Goal: Task Accomplishment & Management: Use online tool/utility

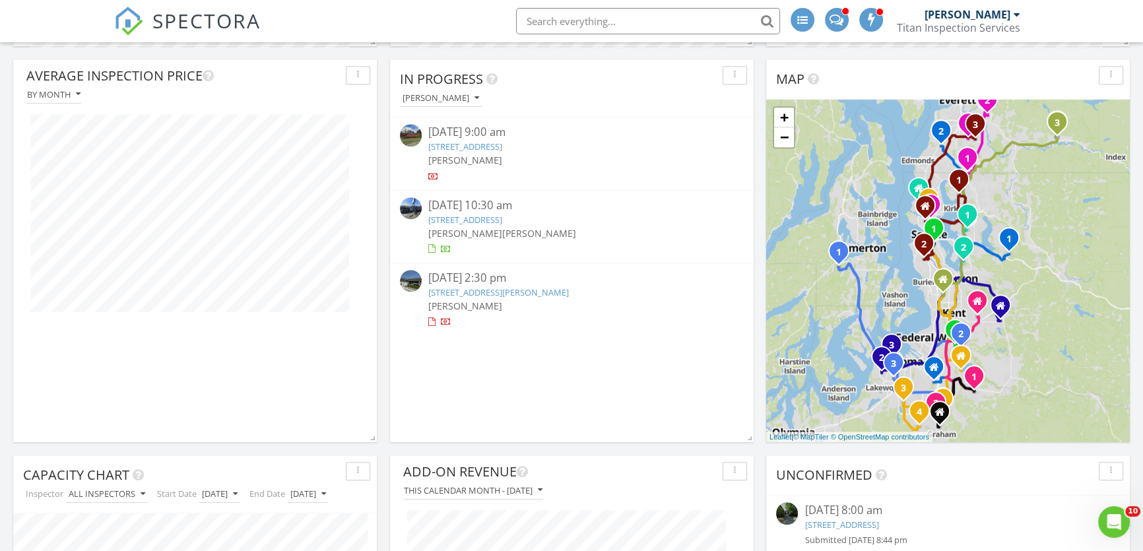
scroll to position [1379, 0]
click at [485, 143] on link "15006 Old Manor Way, Lynnwood, WA 98087" at bounding box center [465, 147] width 74 height 12
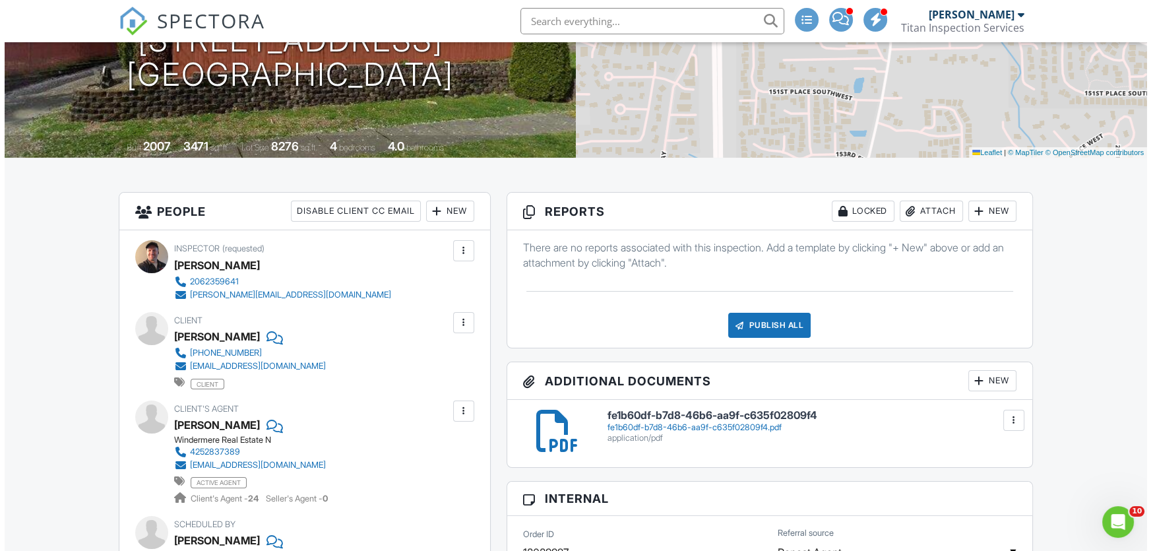
scroll to position [179, 0]
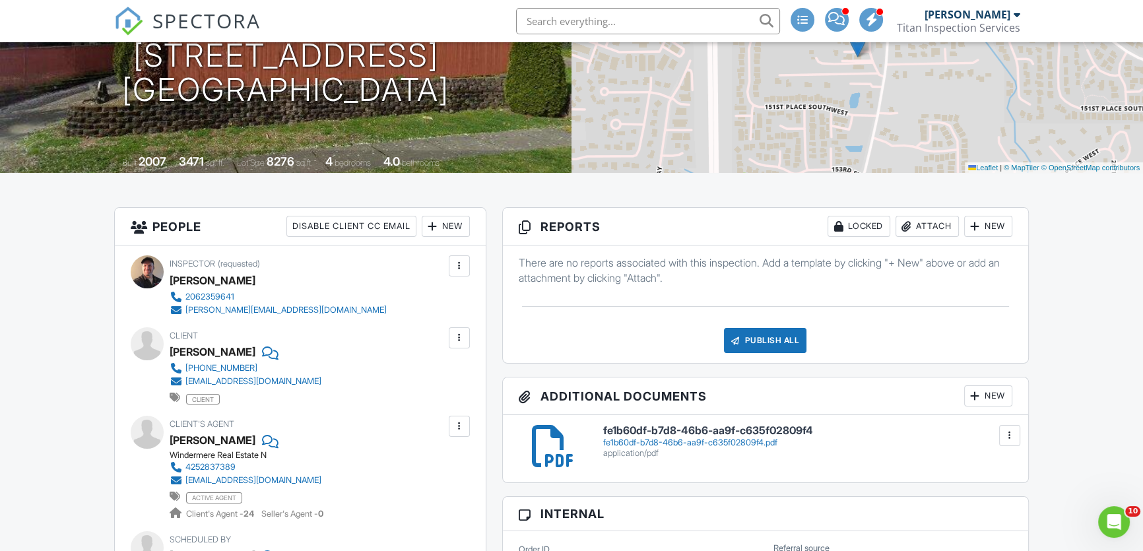
click at [752, 339] on div "Publish All" at bounding box center [765, 340] width 82 height 25
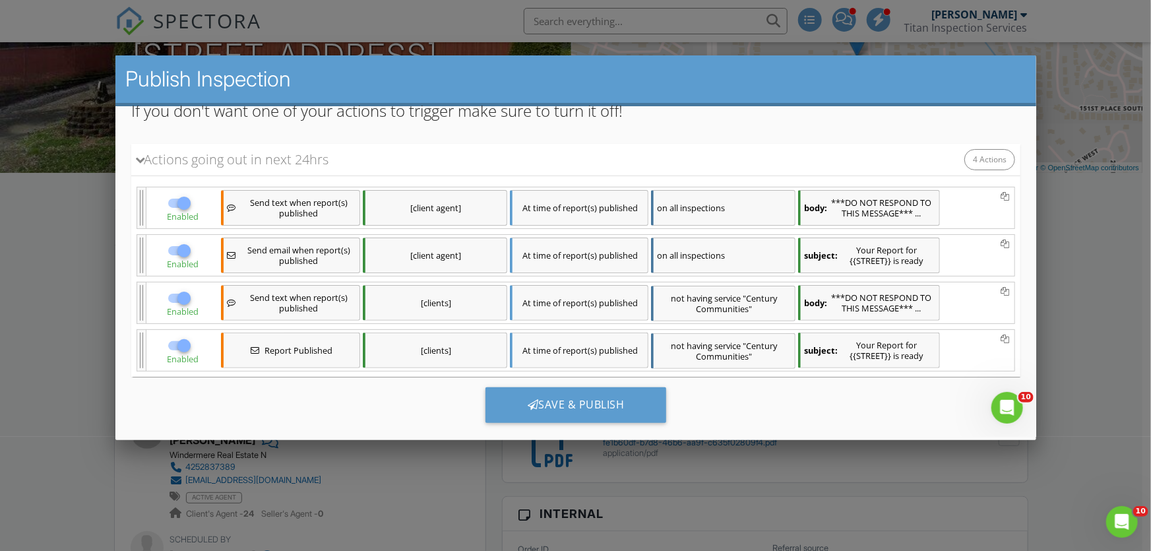
scroll to position [129, 0]
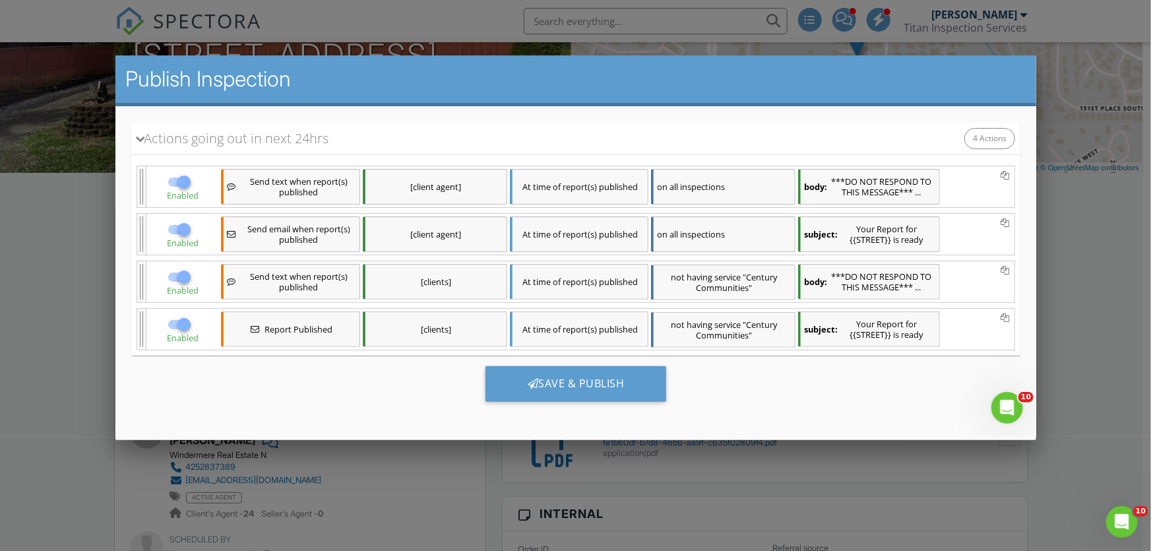
click at [180, 184] on div at bounding box center [183, 181] width 22 height 22
checkbox input "false"
click at [180, 226] on div at bounding box center [183, 229] width 22 height 22
checkbox input "false"
click at [181, 273] on div at bounding box center [183, 276] width 22 height 22
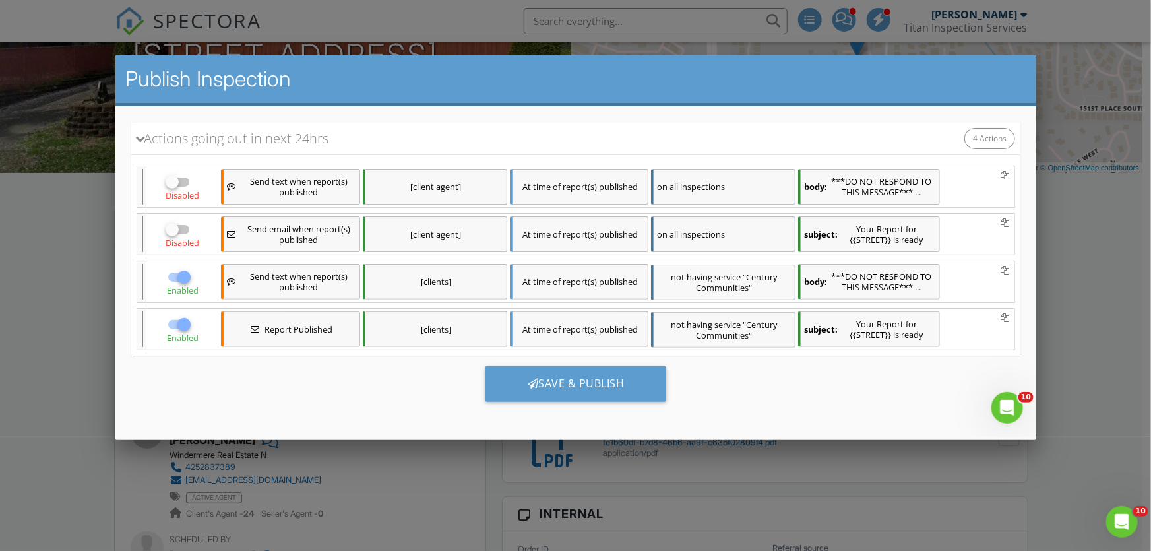
checkbox input "false"
click at [181, 323] on div at bounding box center [183, 324] width 22 height 22
checkbox input "false"
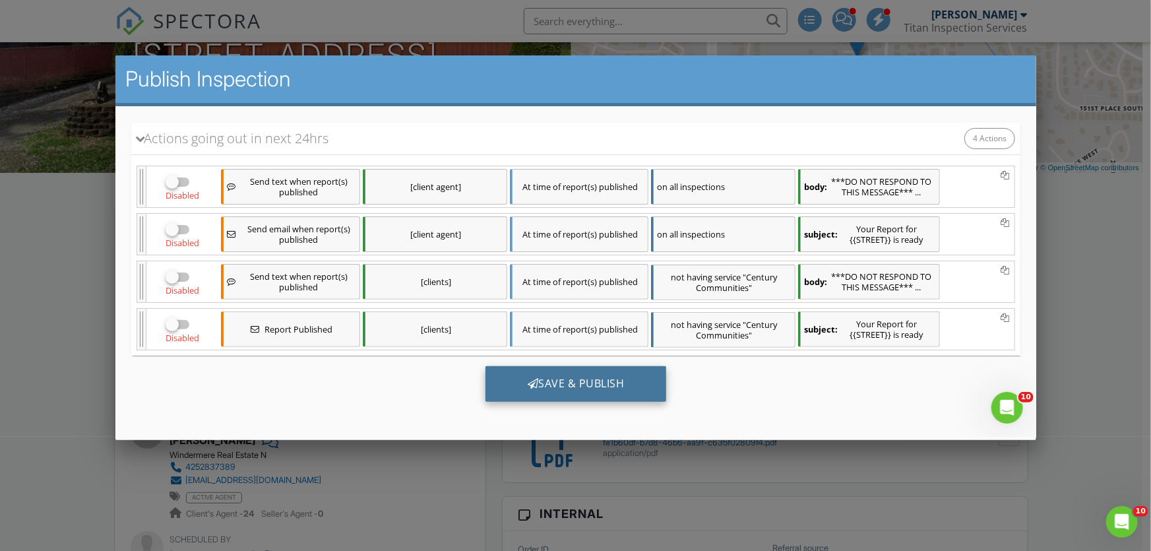
click at [505, 377] on div "Save & Publish" at bounding box center [575, 384] width 181 height 36
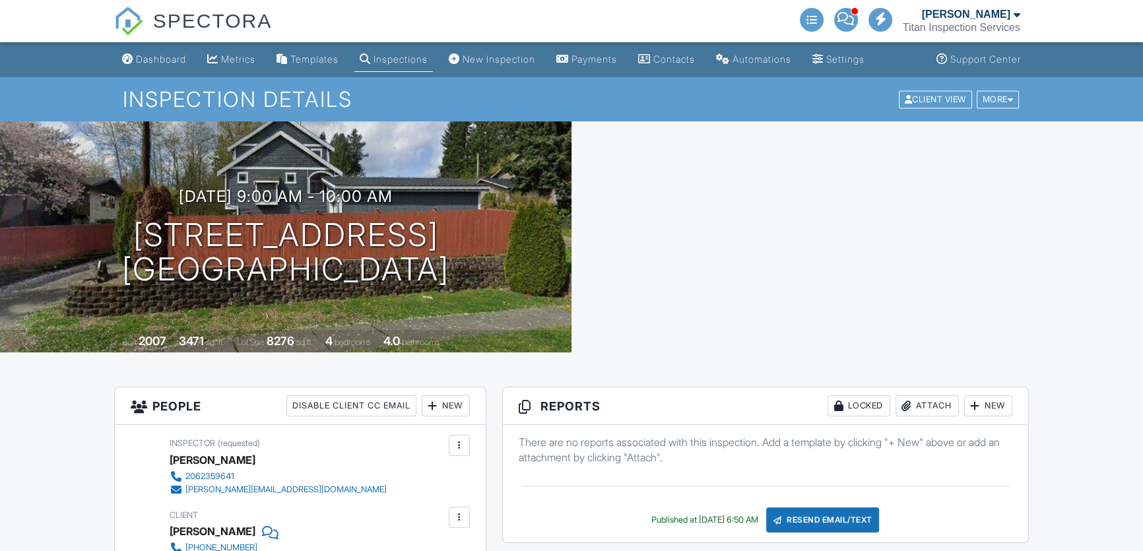
click at [164, 57] on div "Dashboard" at bounding box center [161, 58] width 50 height 11
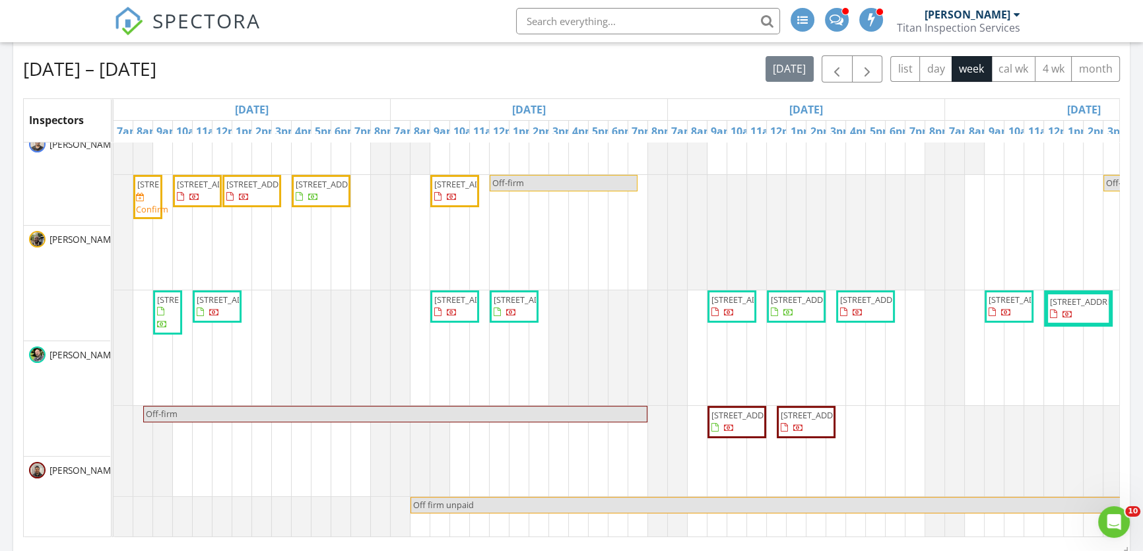
scroll to position [179, 0]
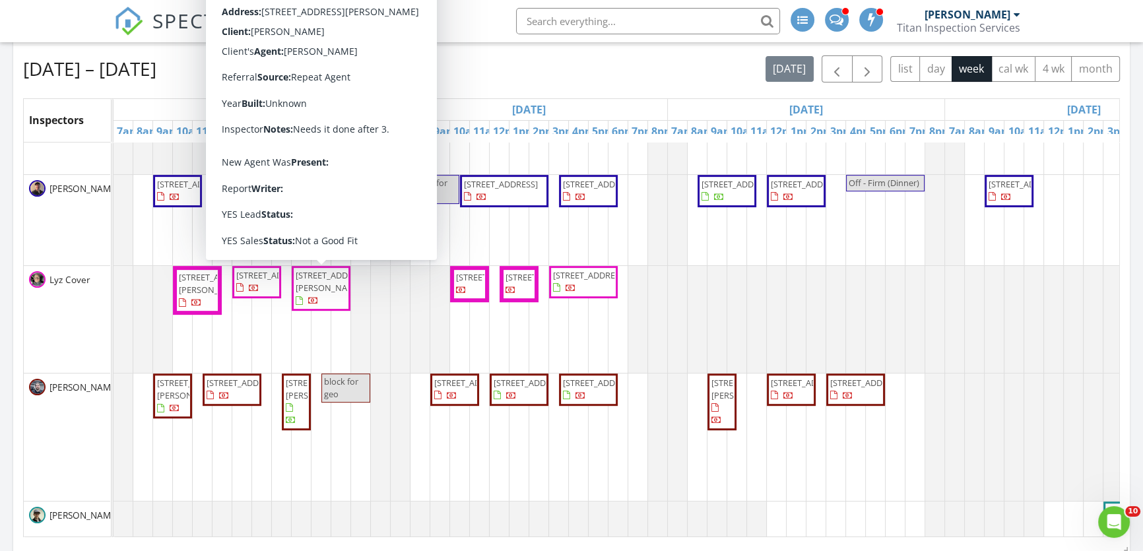
click at [113, 432] on div at bounding box center [113, 436] width 0 height 127
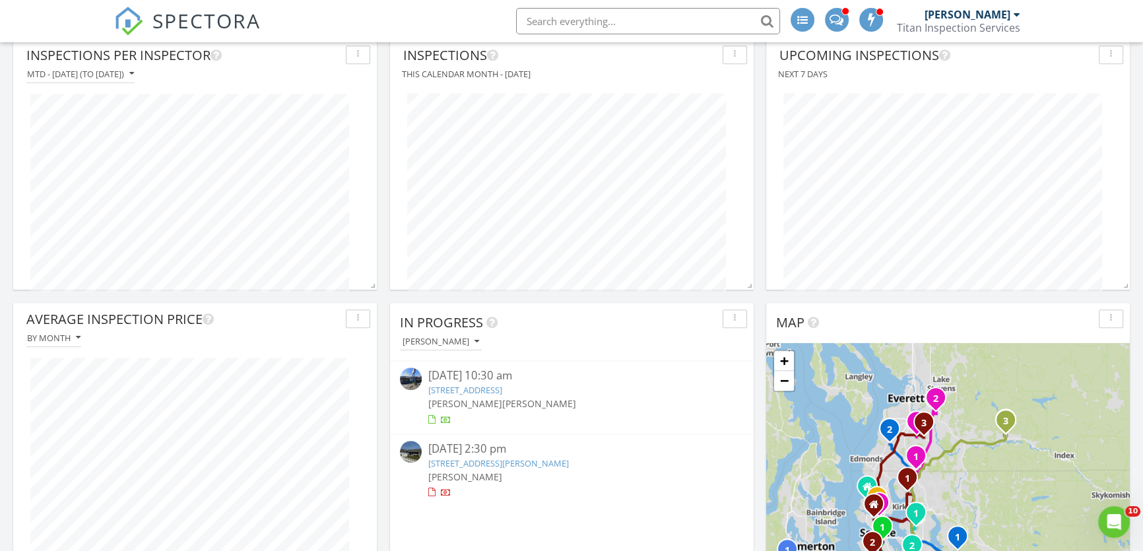
scroll to position [1200, 0]
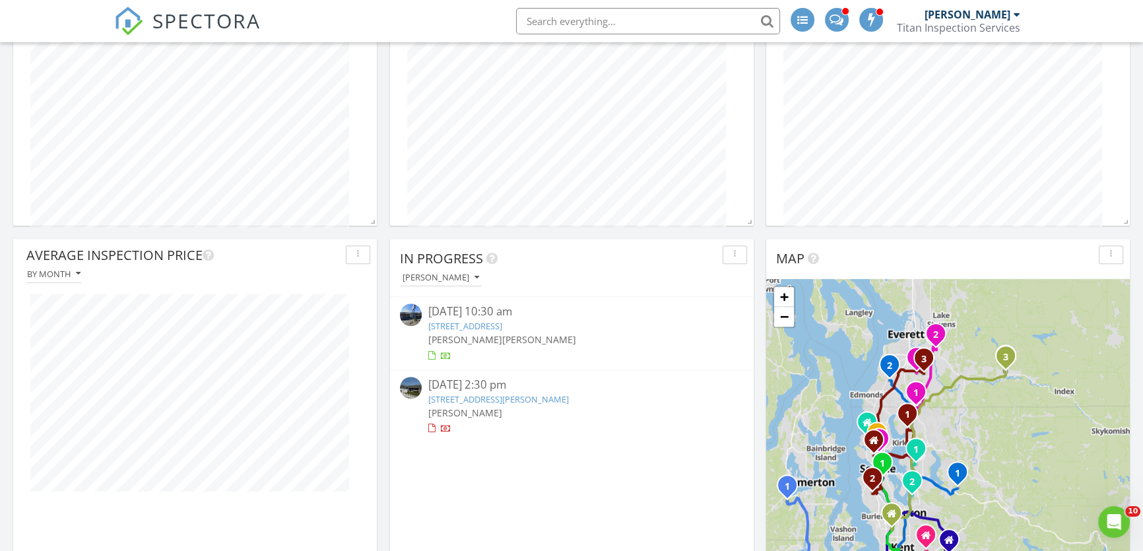
click at [513, 396] on link "[STREET_ADDRESS][PERSON_NAME]" at bounding box center [498, 399] width 141 height 12
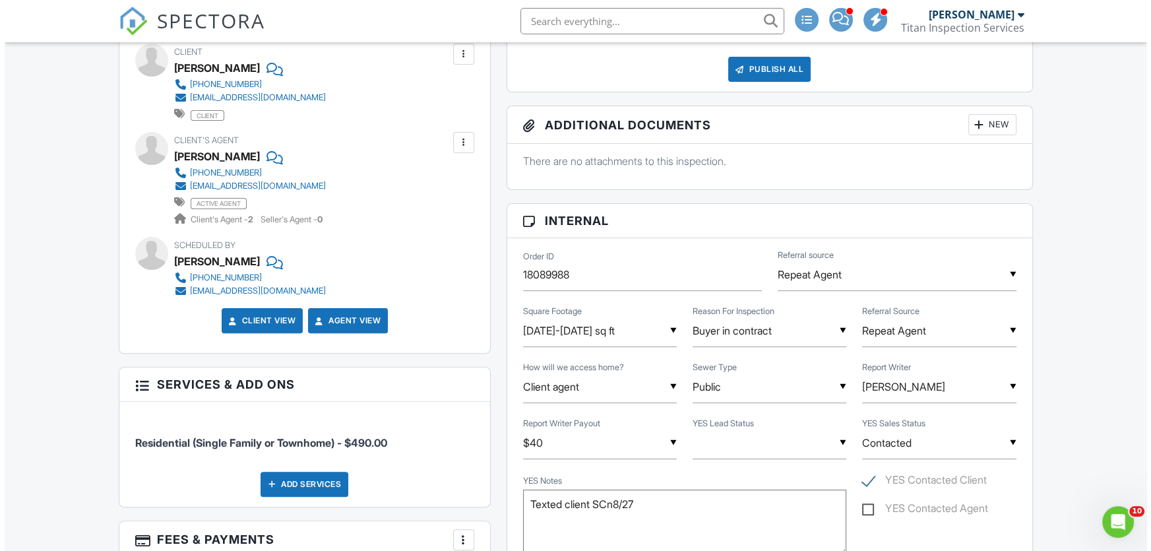
scroll to position [480, 0]
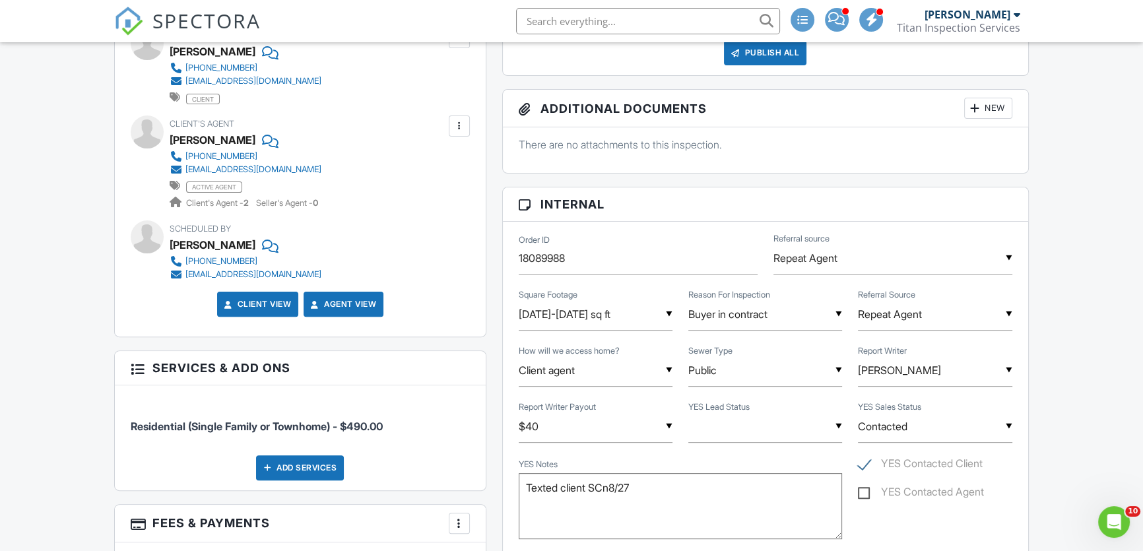
click at [277, 465] on div "Add Services" at bounding box center [300, 467] width 88 height 25
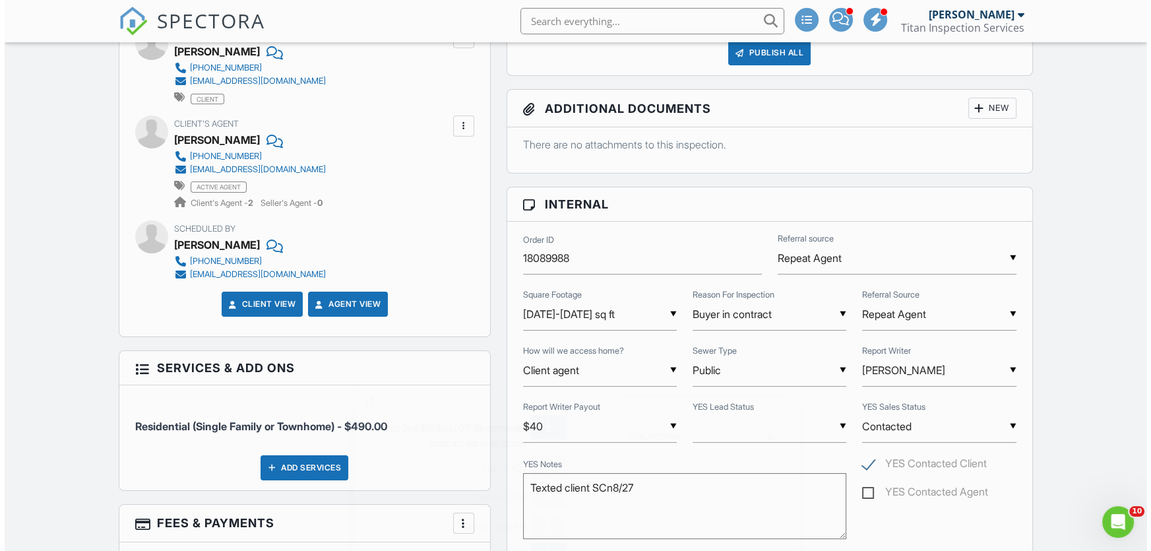
scroll to position [0, 0]
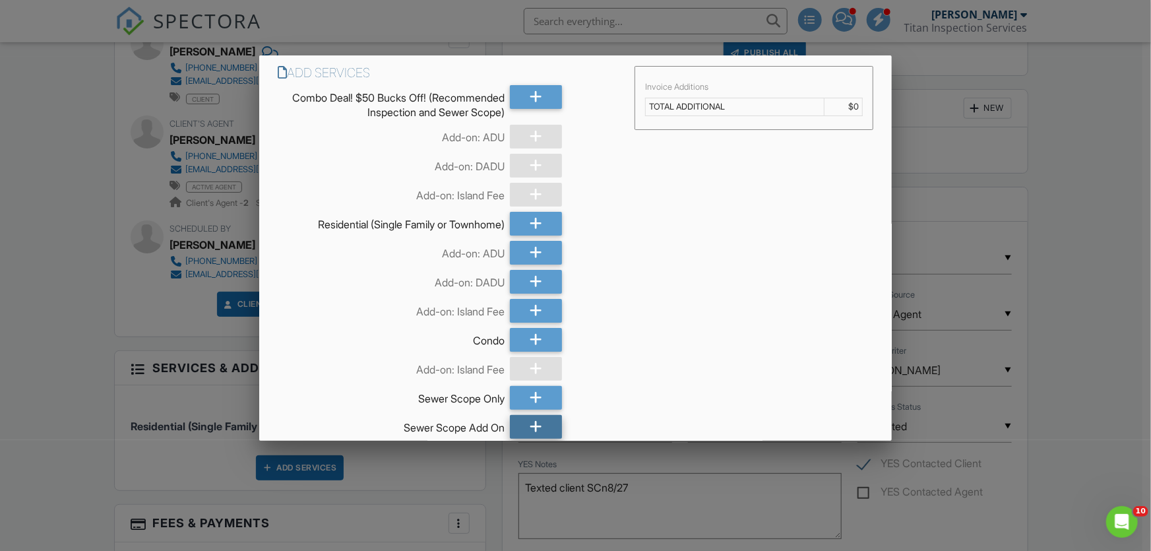
click at [517, 425] on div at bounding box center [535, 427] width 51 height 24
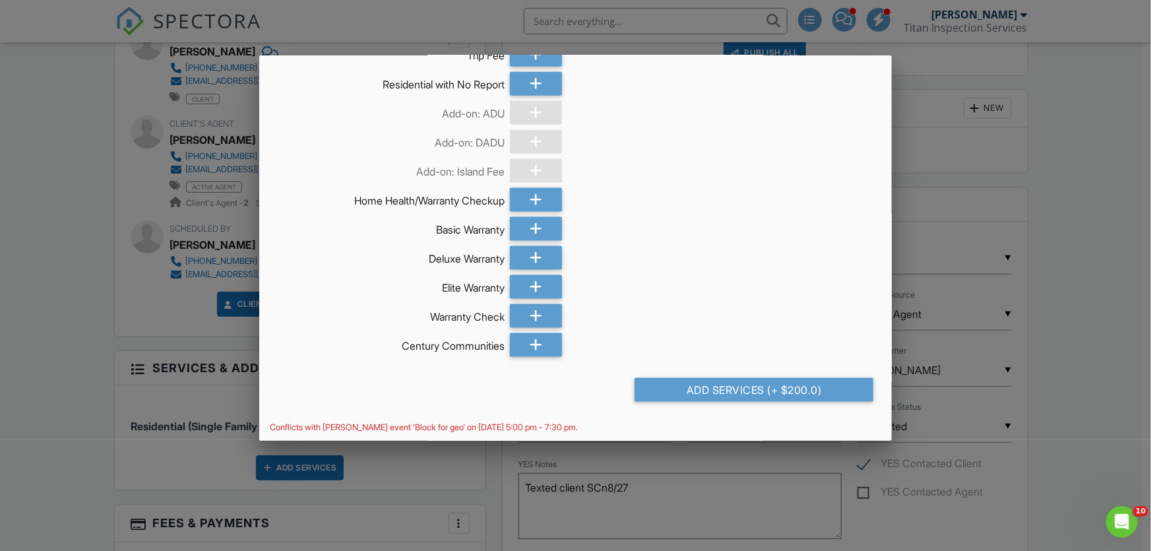
scroll to position [851, 0]
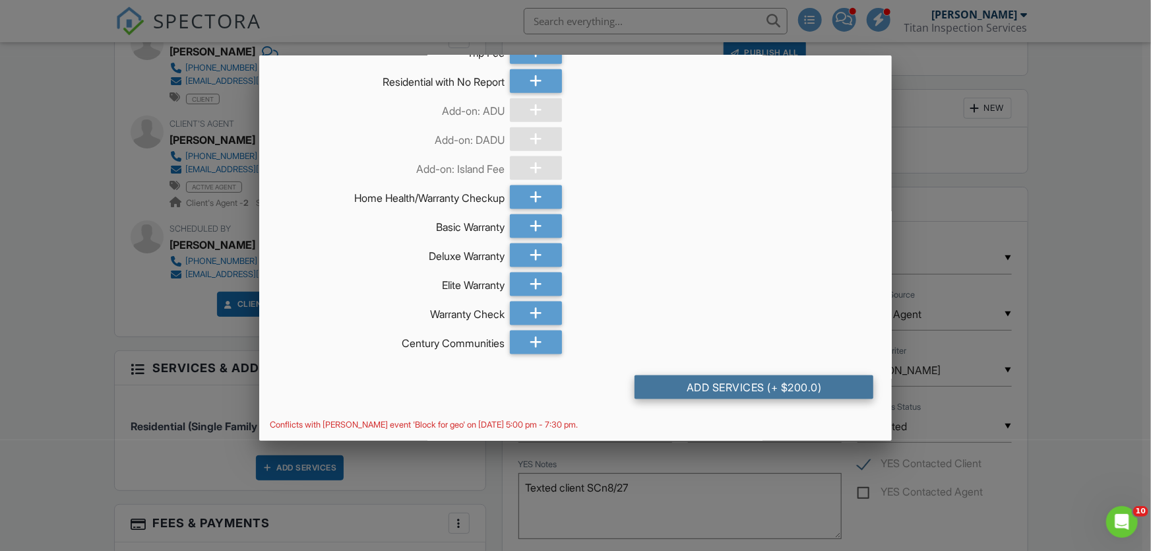
click at [672, 385] on div "Add Services (+ $200.0)" at bounding box center [755, 387] width 240 height 24
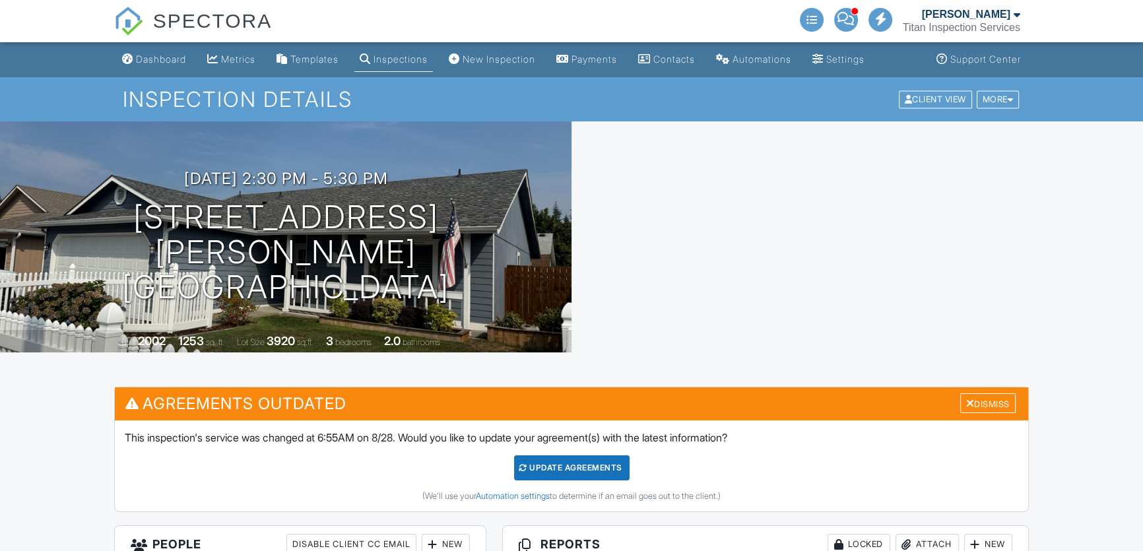
click at [569, 470] on div "Update Agreements" at bounding box center [571, 467] width 115 height 25
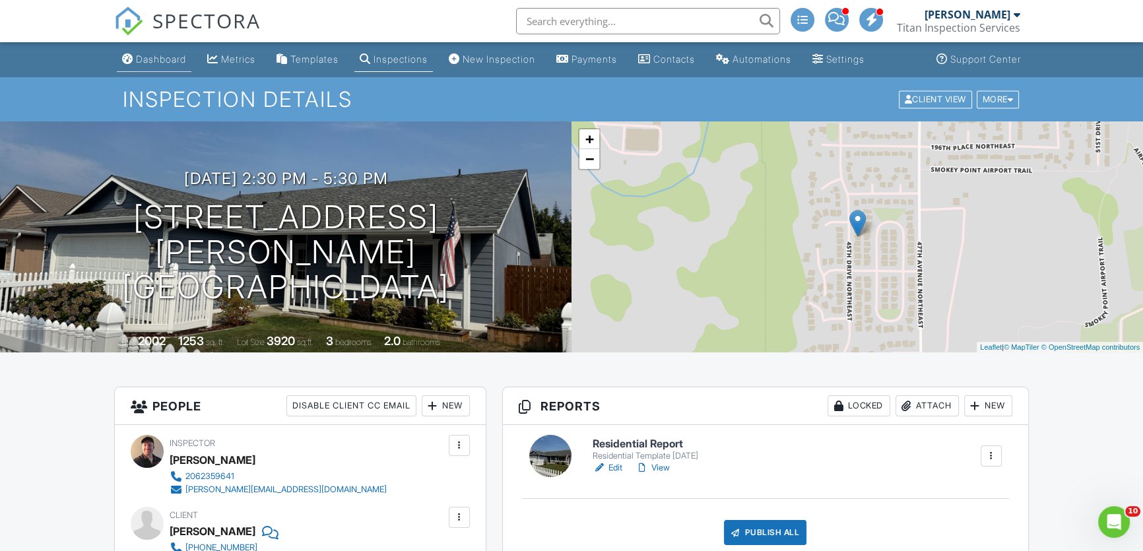
click at [160, 56] on div "Dashboard" at bounding box center [161, 58] width 50 height 11
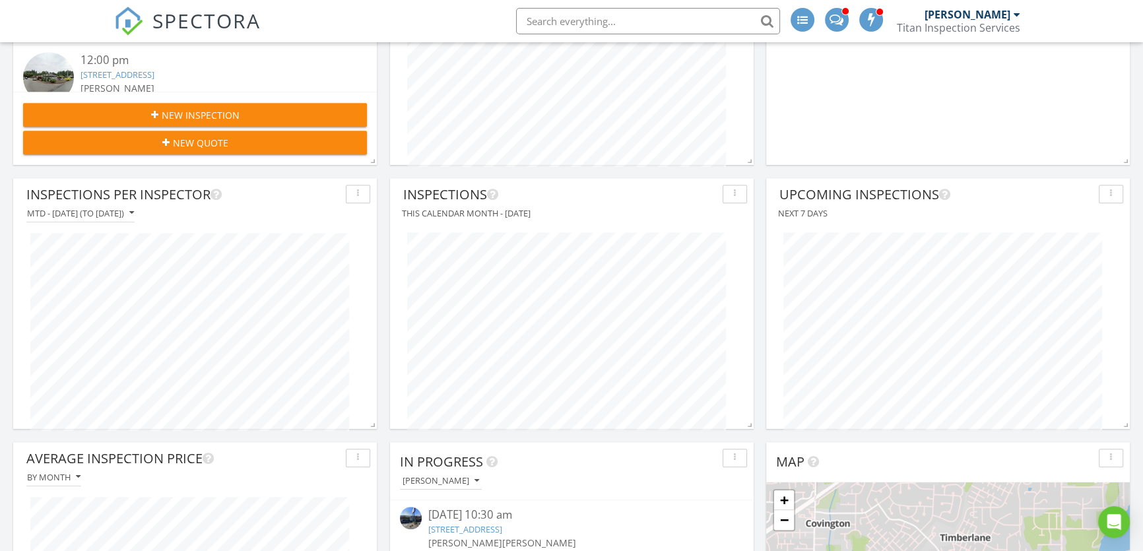
scroll to position [2276, 1161]
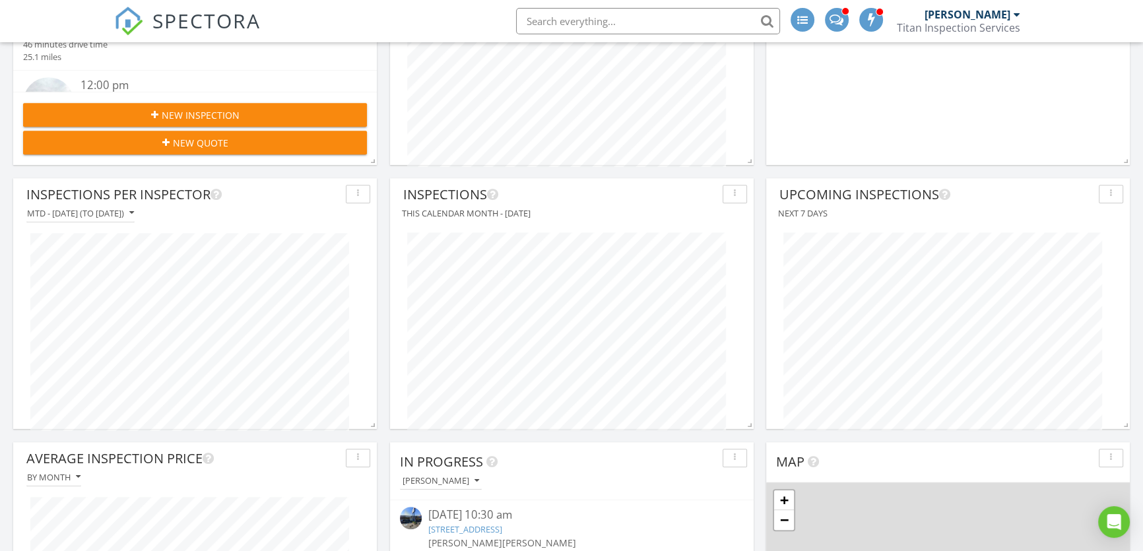
click at [471, 523] on link "[STREET_ADDRESS]" at bounding box center [465, 529] width 74 height 12
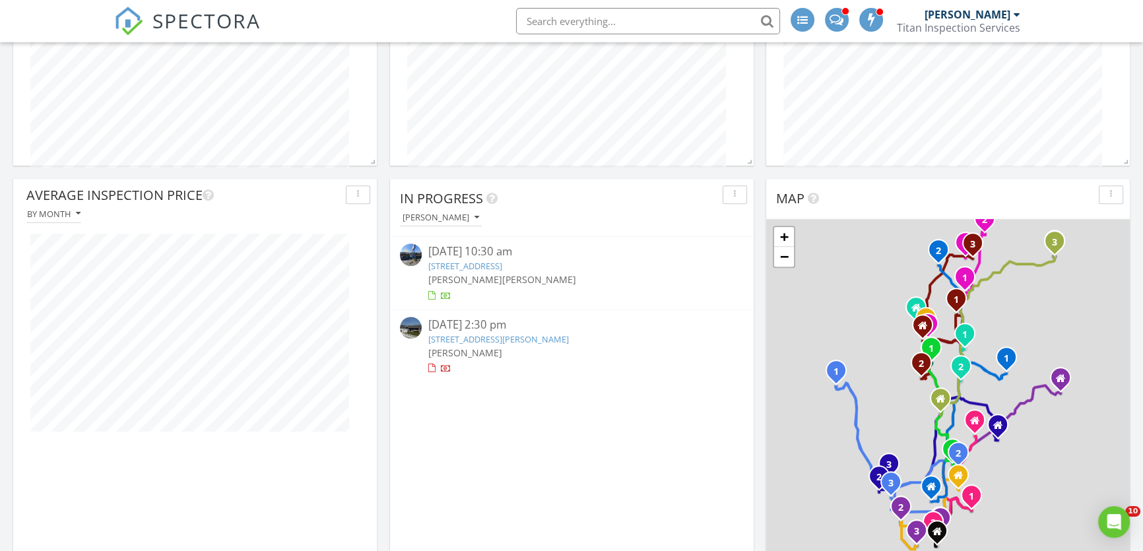
scroll to position [0, 0]
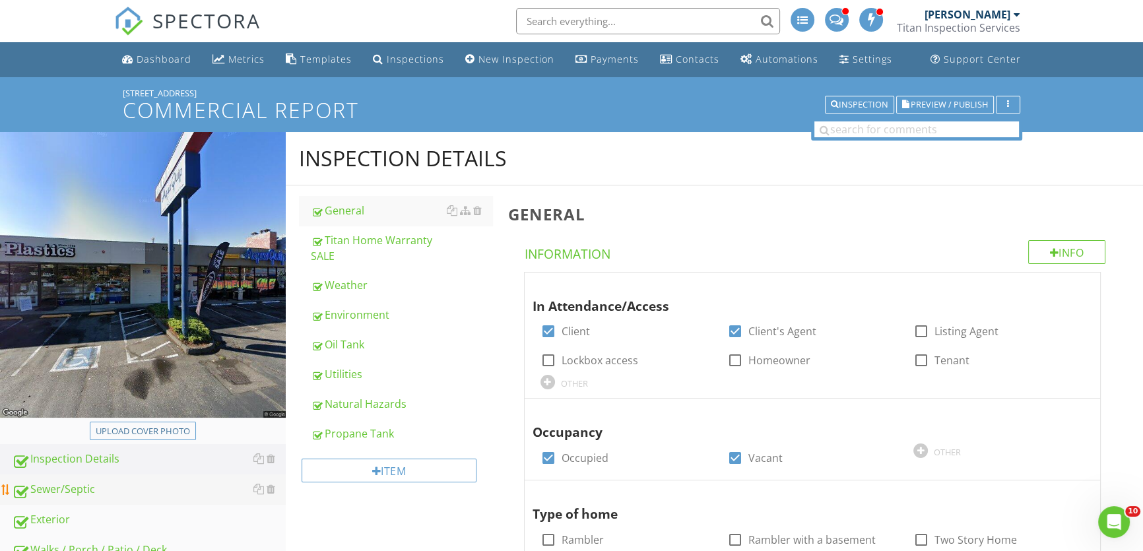
click at [102, 488] on div "Sewer/Septic" at bounding box center [149, 489] width 274 height 17
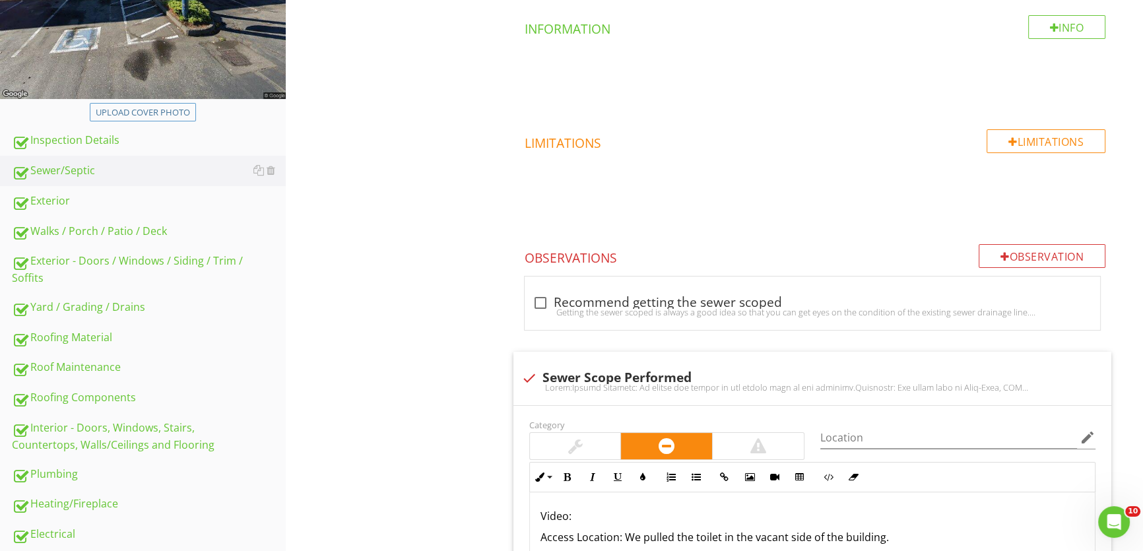
scroll to position [360, 0]
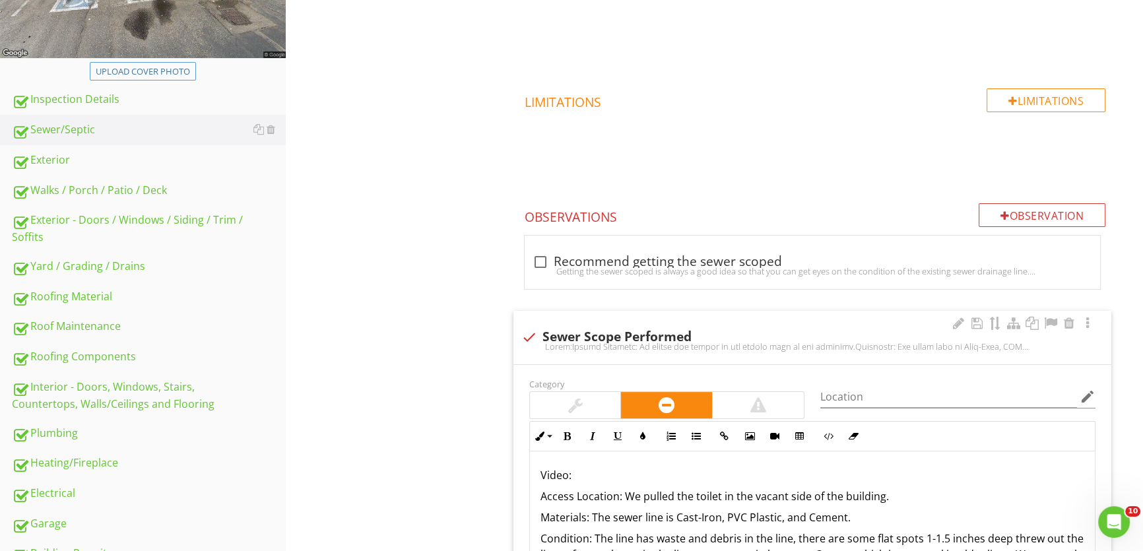
click at [605, 471] on p "Video:" at bounding box center [812, 475] width 544 height 16
click at [722, 435] on icon "button" at bounding box center [724, 436] width 9 height 9
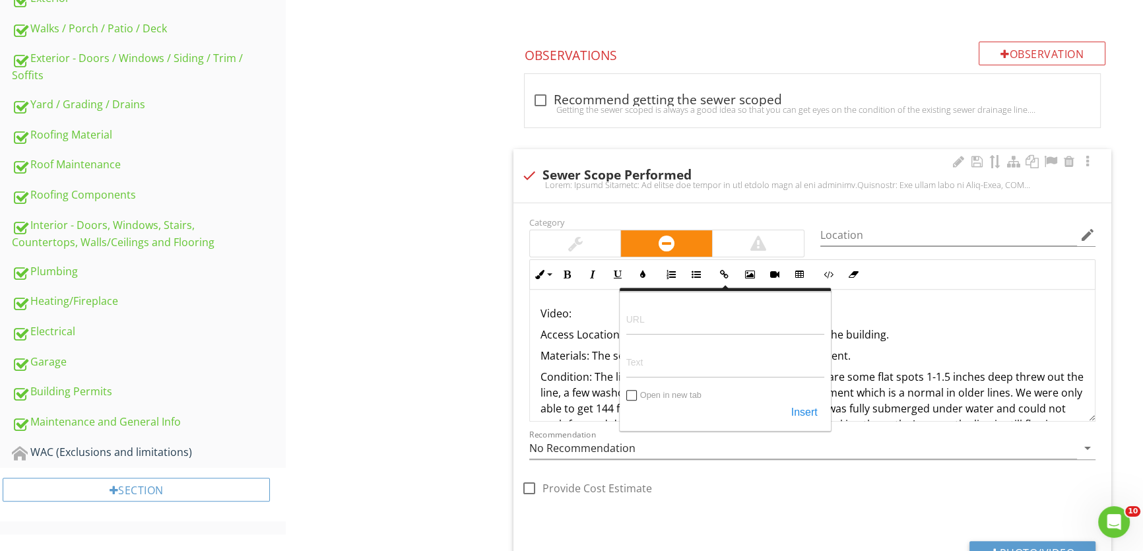
scroll to position [540, 0]
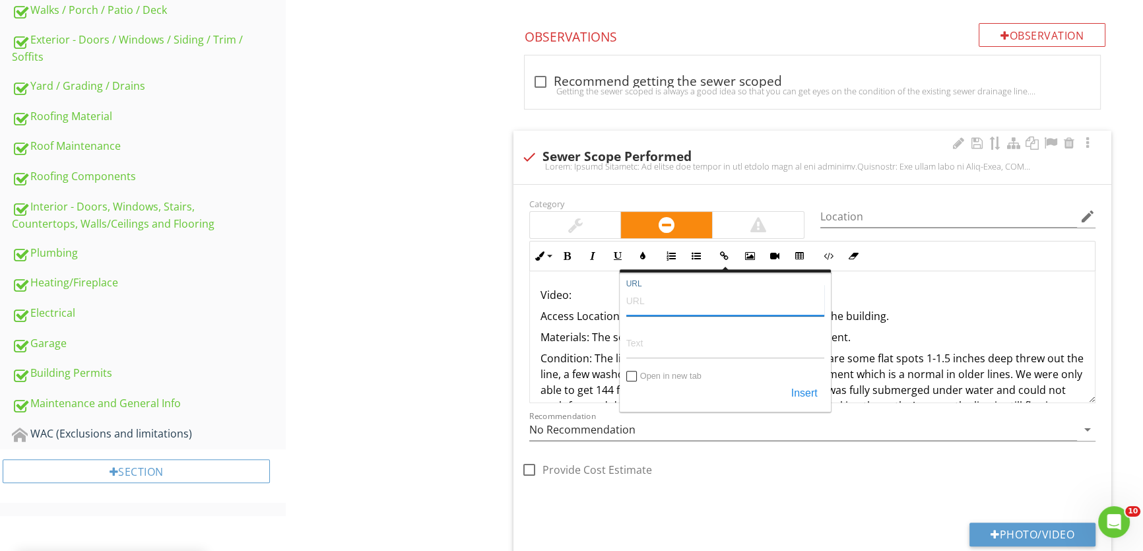
paste input "https://www.youtube.com/watch?v=MvTbybCjaYI"
type input "https://www.youtube.com/watch?v=MvTbybCjaYI"
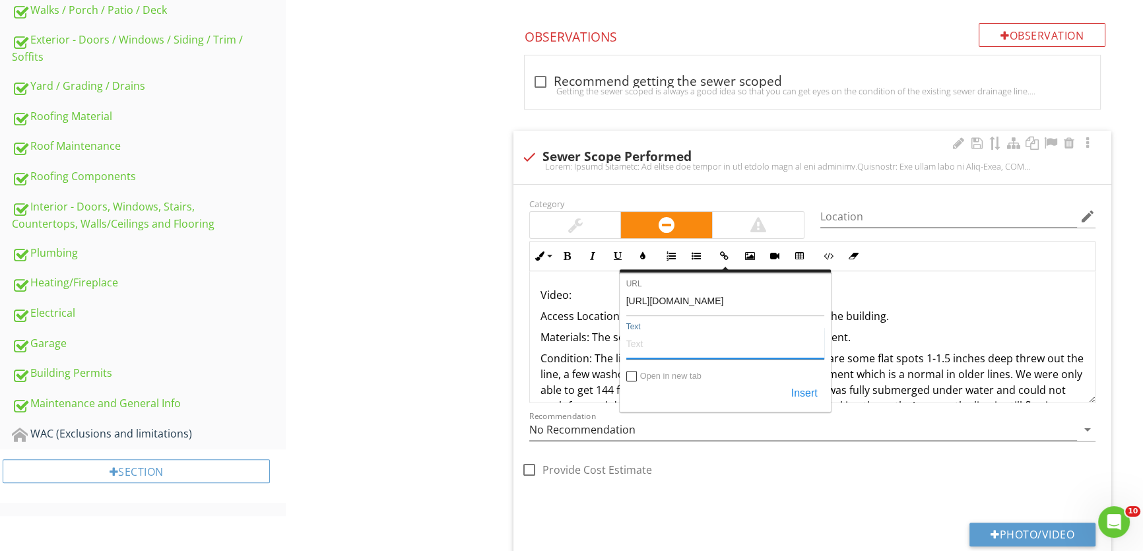
click at [674, 344] on input "Text" at bounding box center [725, 343] width 198 height 32
type input "Sewer Scope Video Link"
click at [807, 393] on button "Insert" at bounding box center [805, 394] width 40 height 24
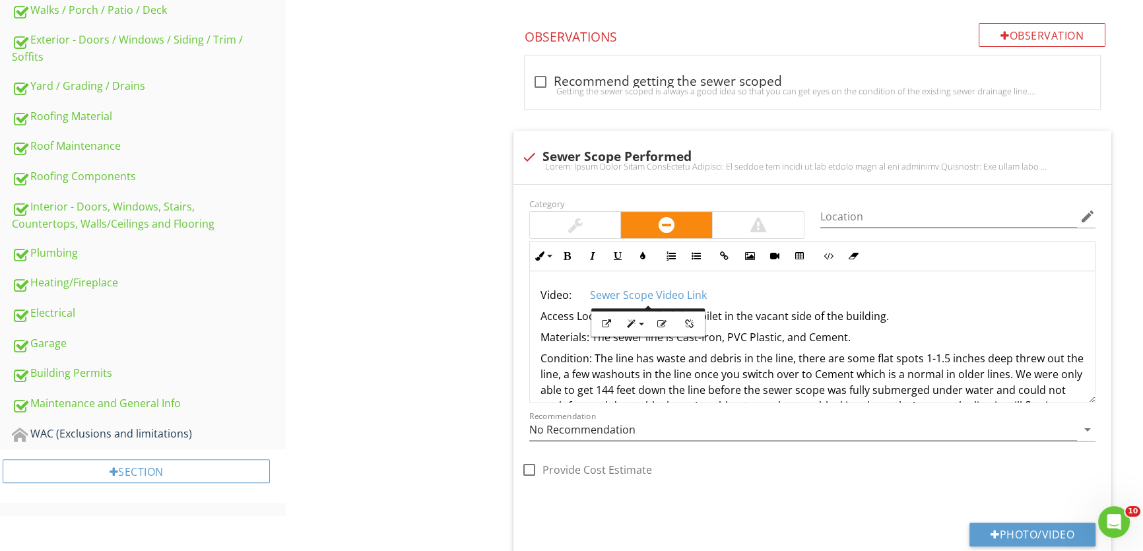
click at [504, 340] on div "Sewer/Septic IN Inspected NI Not Inspected NP Not Present Info Information Limi…" at bounding box center [821, 151] width 643 height 1010
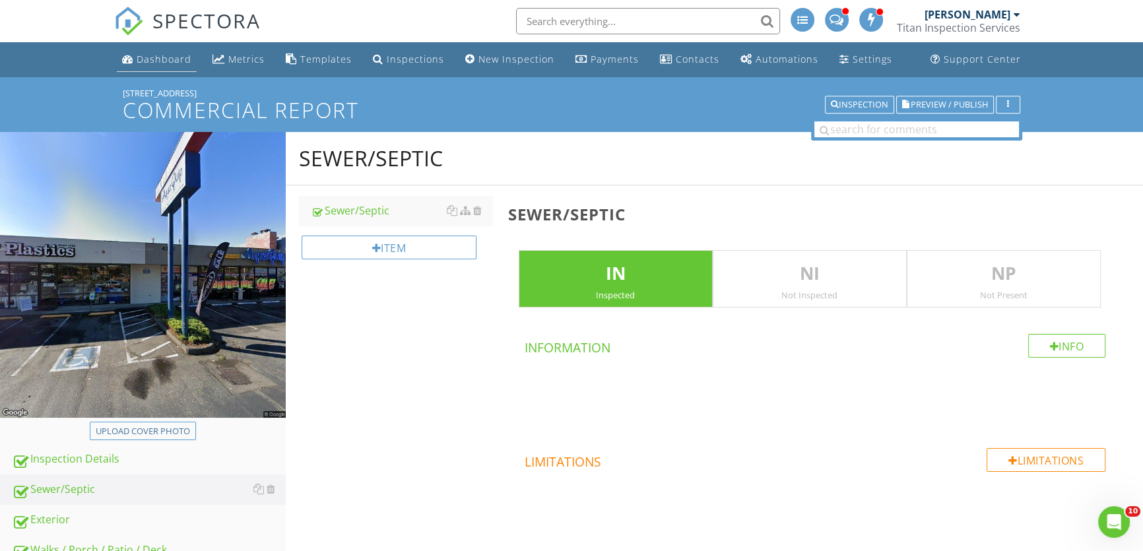
click at [161, 58] on div "Dashboard" at bounding box center [164, 59] width 55 height 13
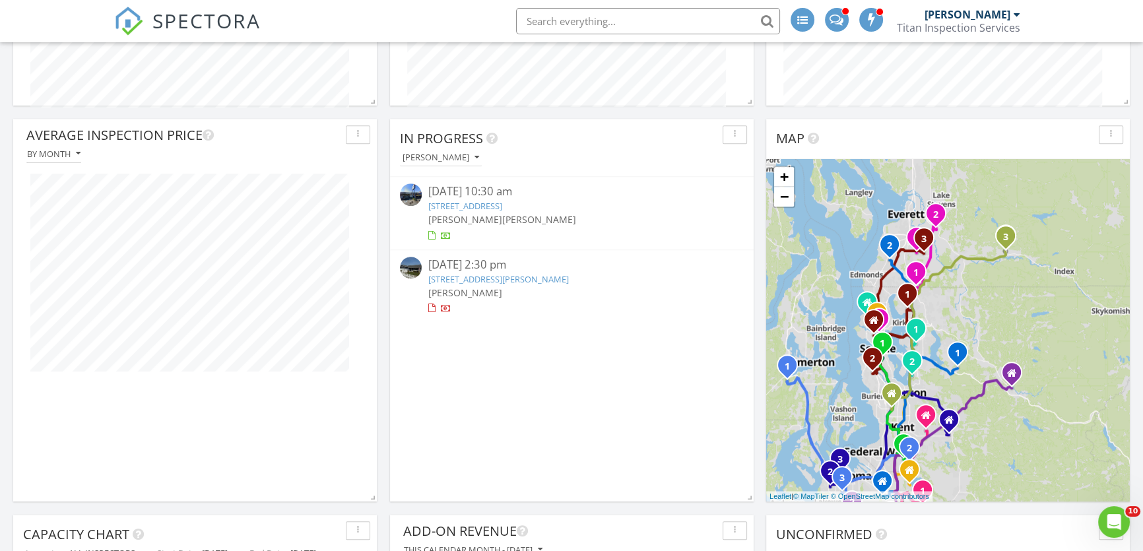
click at [498, 277] on link "19405 45th Dr NE, Arlington, WA 98223" at bounding box center [498, 279] width 141 height 12
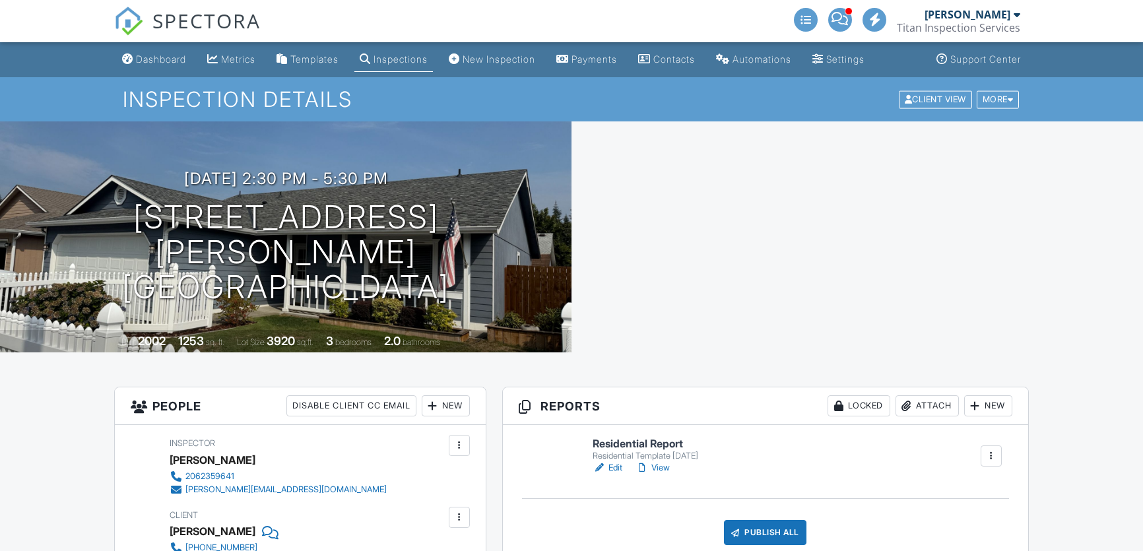
click at [618, 408] on div "Reports Locked Attach New Residential Report Residential Template [DATE] Edit V…" at bounding box center [765, 471] width 527 height 169
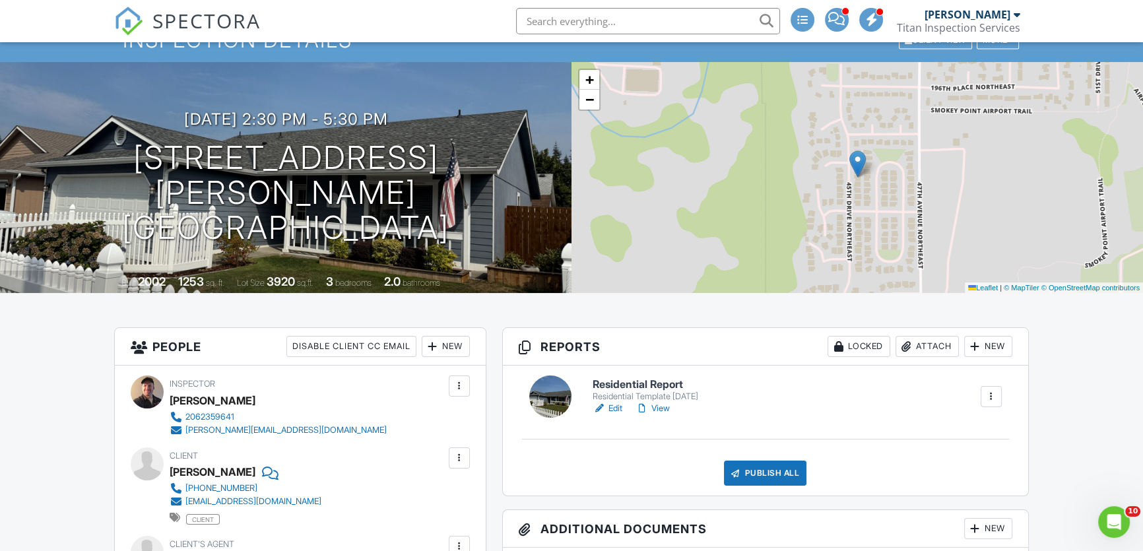
click at [610, 404] on link "Edit" at bounding box center [608, 408] width 30 height 13
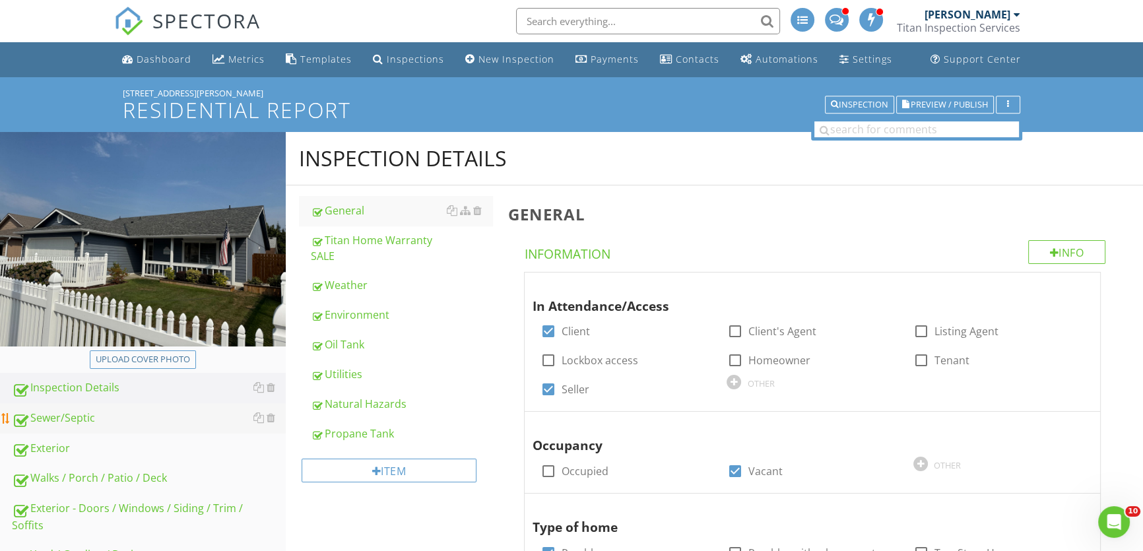
click at [137, 422] on div "Sewer/Septic" at bounding box center [149, 418] width 274 height 17
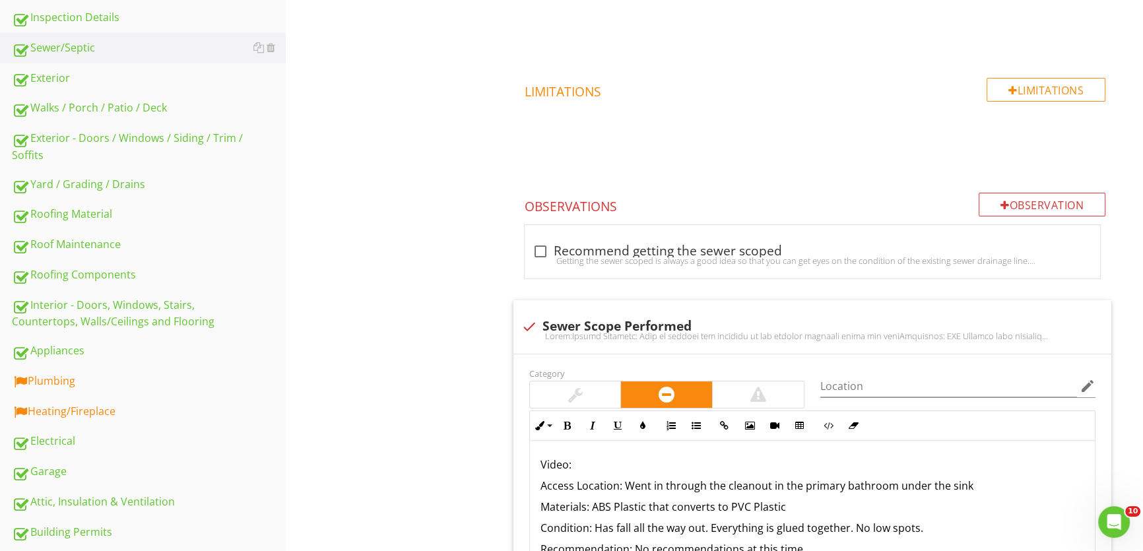
scroll to position [480, 0]
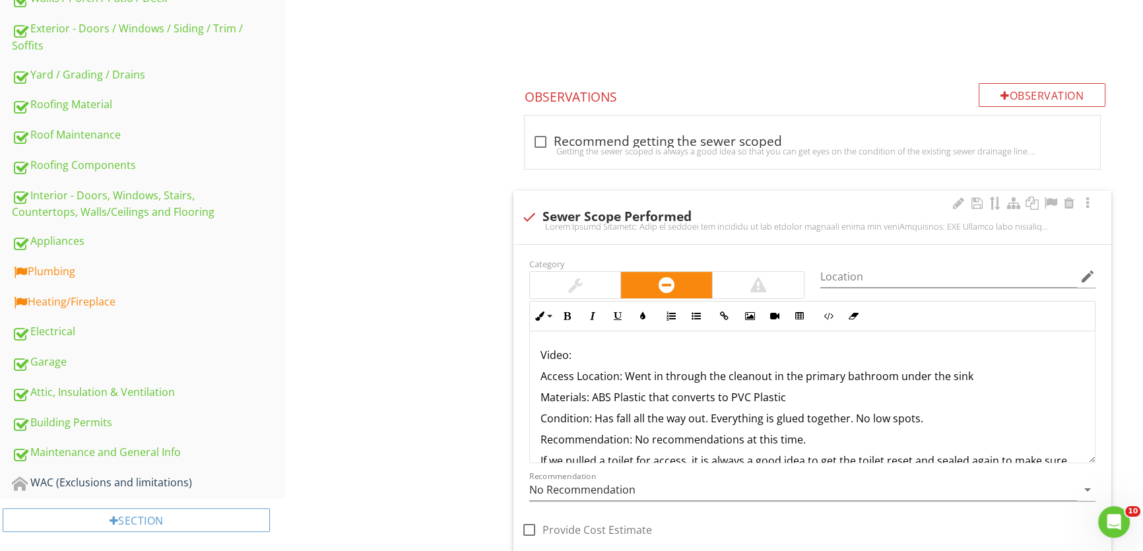
click at [593, 352] on p "Video:" at bounding box center [812, 355] width 544 height 16
click at [720, 319] on icon "button" at bounding box center [724, 315] width 9 height 9
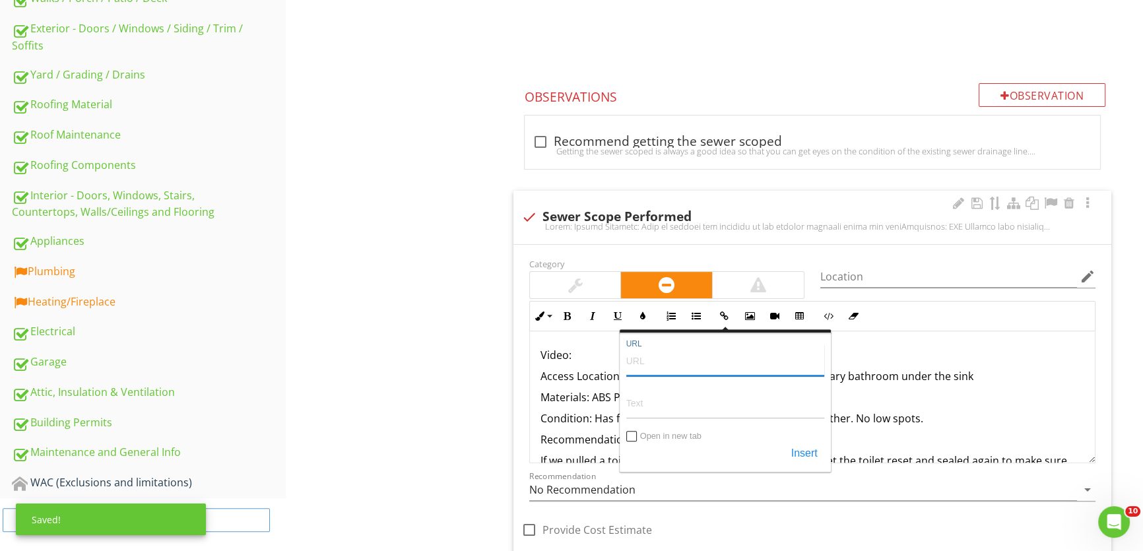
paste input "https://www.youtube.com/watch?v=mOt6vEbkFj4"
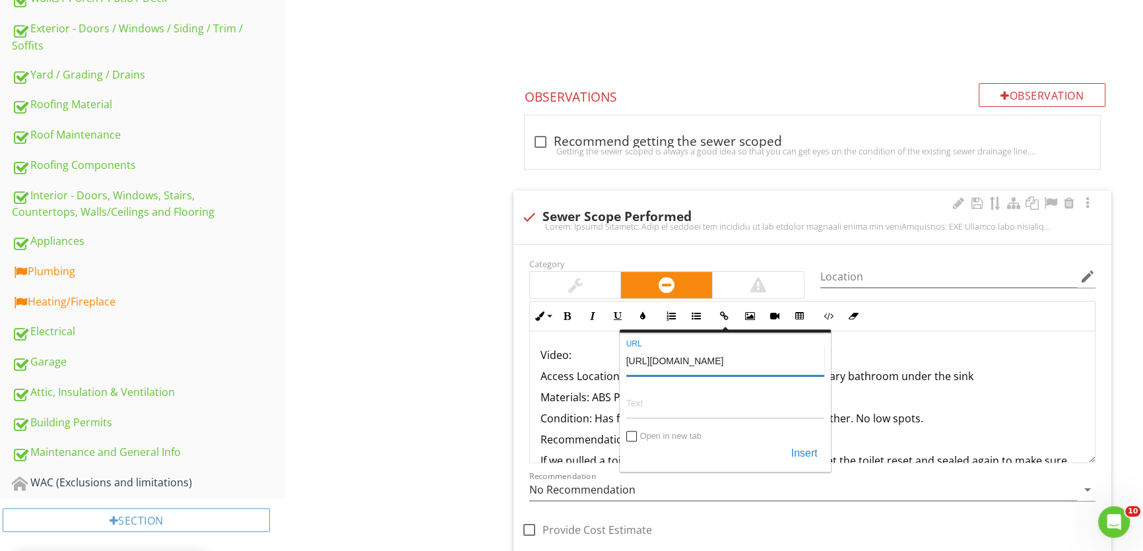
type input "https://www.youtube.com/watch?v=mOt6vEbkFj4"
click at [681, 407] on input "Text" at bounding box center [725, 403] width 198 height 32
type input "Sewer Scope Video Link"
click at [809, 451] on button "Insert" at bounding box center [805, 454] width 40 height 24
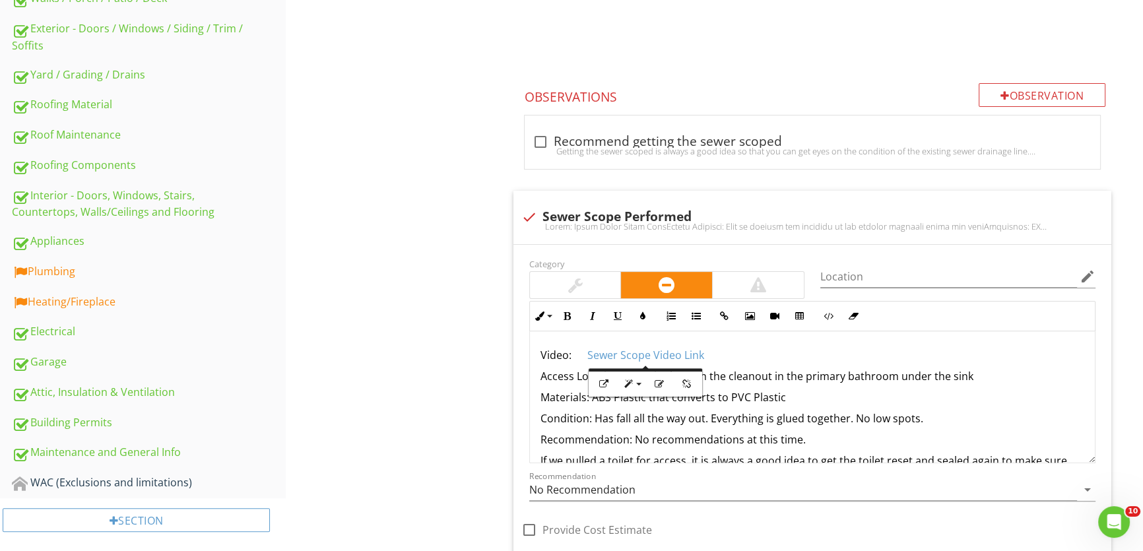
click at [480, 368] on div "Sewer/Septic Sewer/Septic Item Sewer/Septic IN Inspected NI Not Inspected NP No…" at bounding box center [714, 200] width 857 height 1096
click at [591, 397] on p "Materials: ABS Plastic that converts to PVC Plastic" at bounding box center [812, 397] width 544 height 16
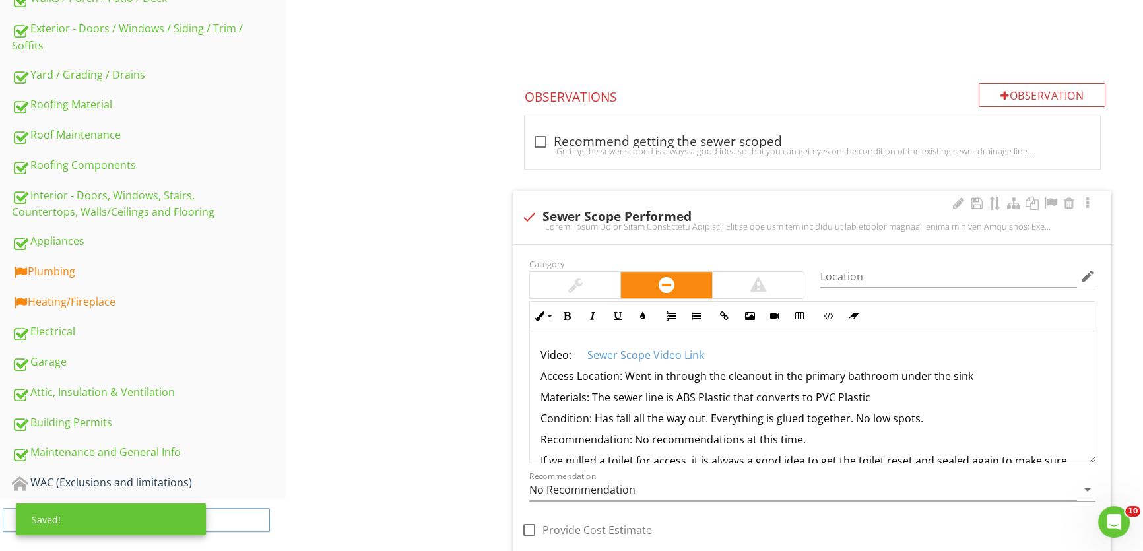
click at [868, 399] on p "Materials: The sewer line is ABS Plastic that converts to PVC Plastic" at bounding box center [812, 397] width 544 height 16
click at [595, 419] on p "Condition: Has fall all the way out. Everything is glued together. No low spots." at bounding box center [812, 418] width 544 height 16
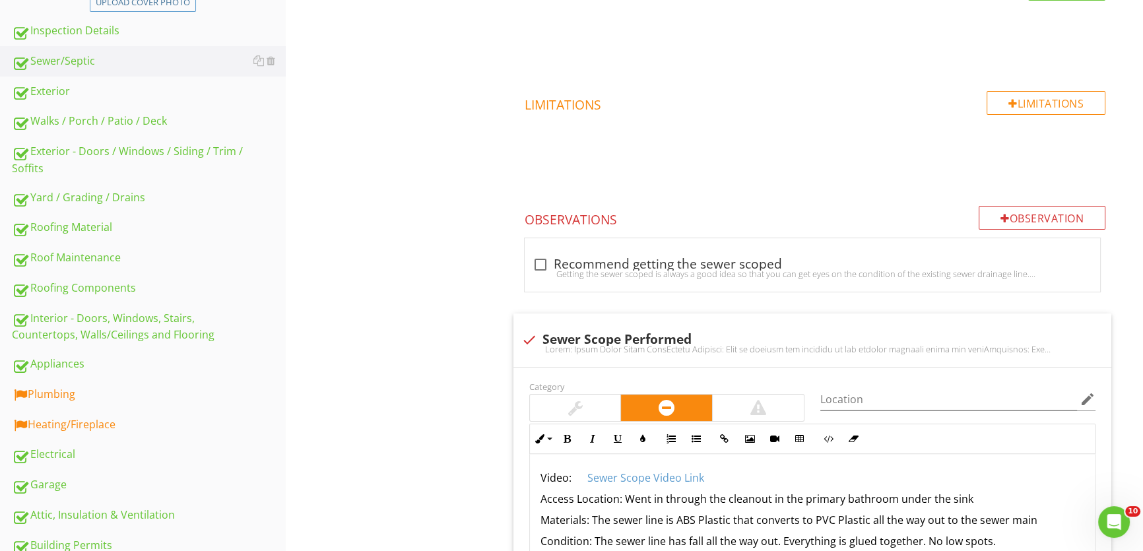
scroll to position [360, 0]
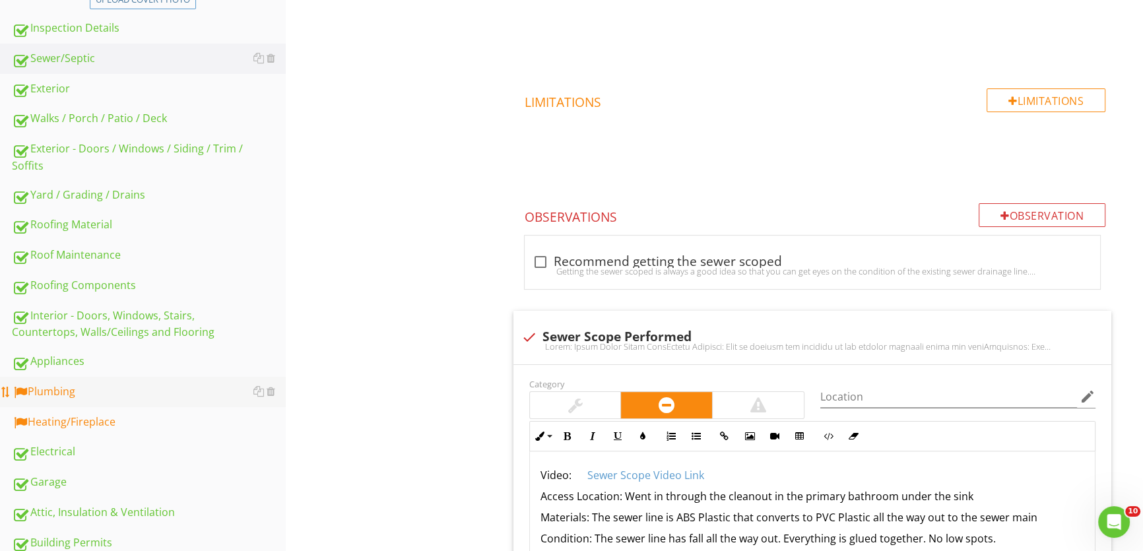
click at [145, 398] on div "Plumbing" at bounding box center [149, 391] width 274 height 17
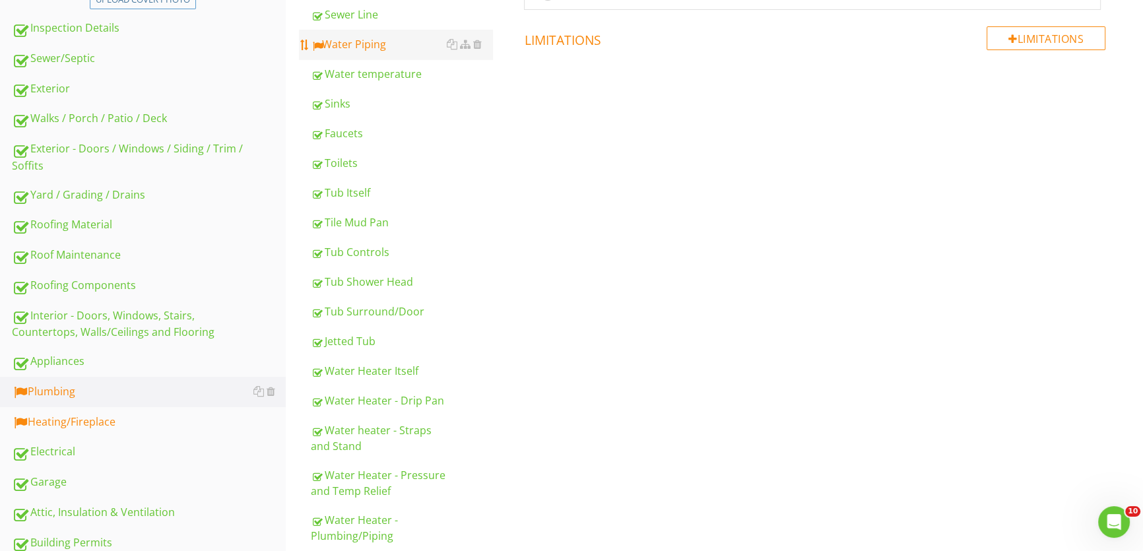
click at [370, 40] on div "Water Piping" at bounding box center [401, 44] width 181 height 16
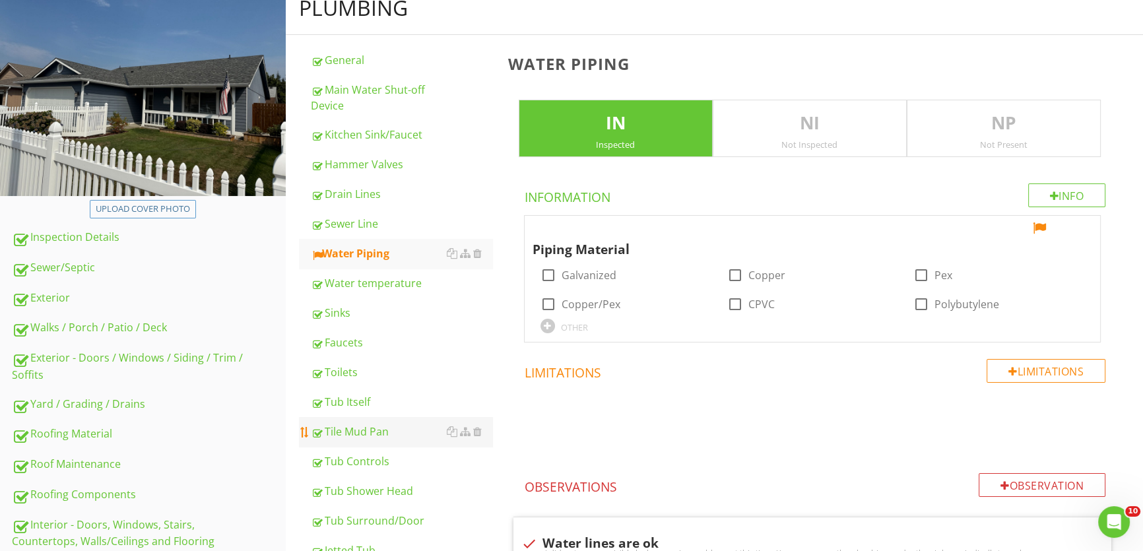
scroll to position [119, 0]
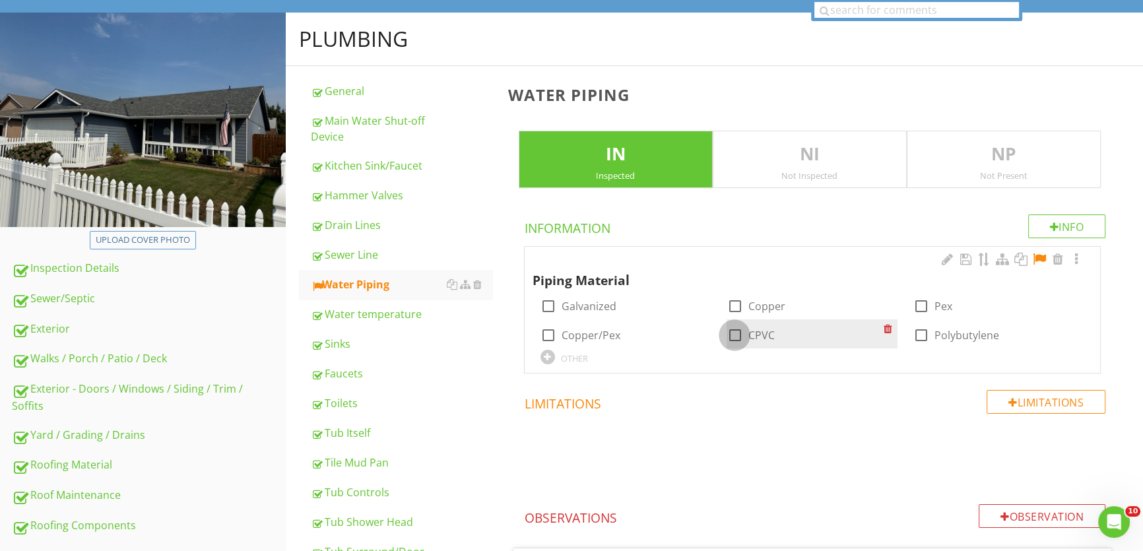
click at [734, 335] on div at bounding box center [734, 335] width 22 height 22
checkbox input "true"
click at [1039, 256] on div at bounding box center [1039, 259] width 16 height 13
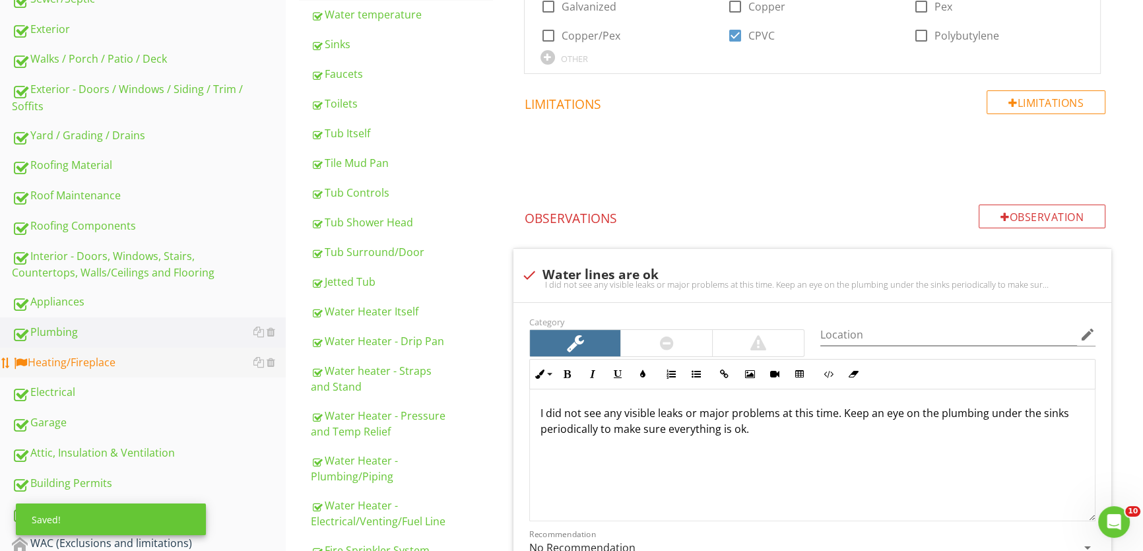
scroll to position [420, 0]
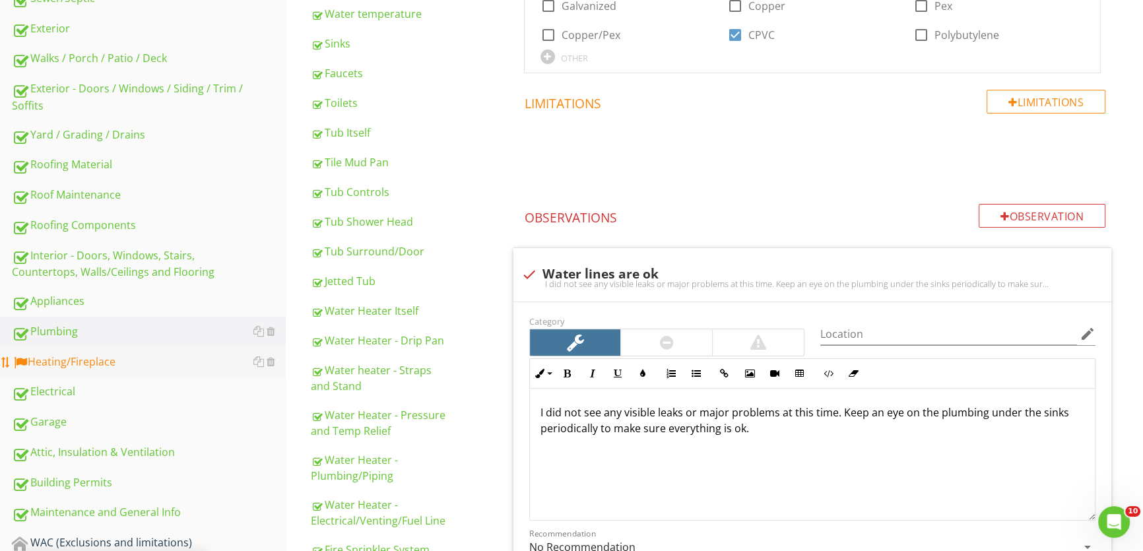
click at [169, 369] on div "Heating/Fireplace" at bounding box center [149, 362] width 274 height 17
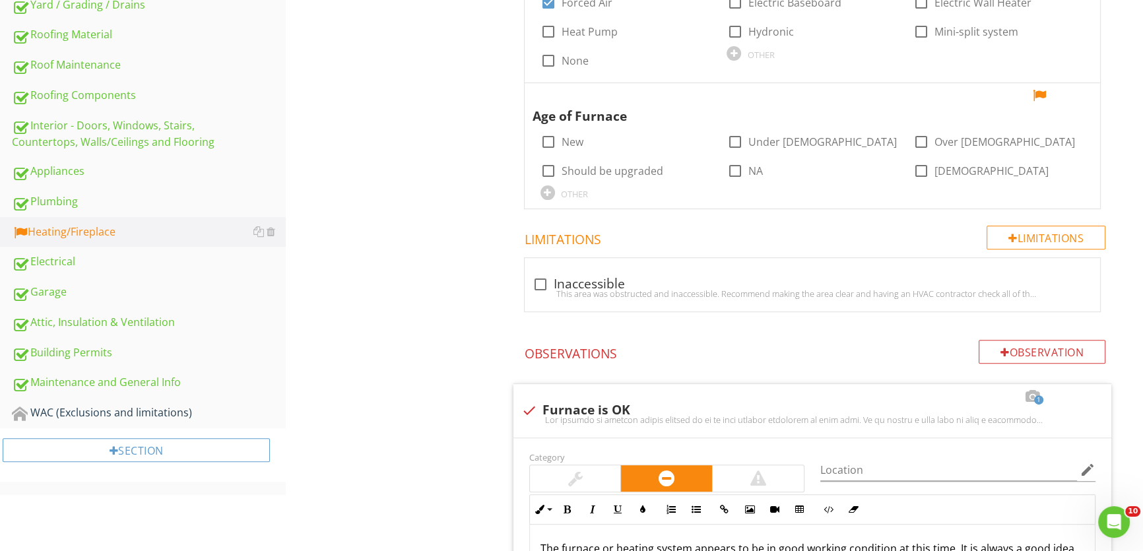
scroll to position [480, 0]
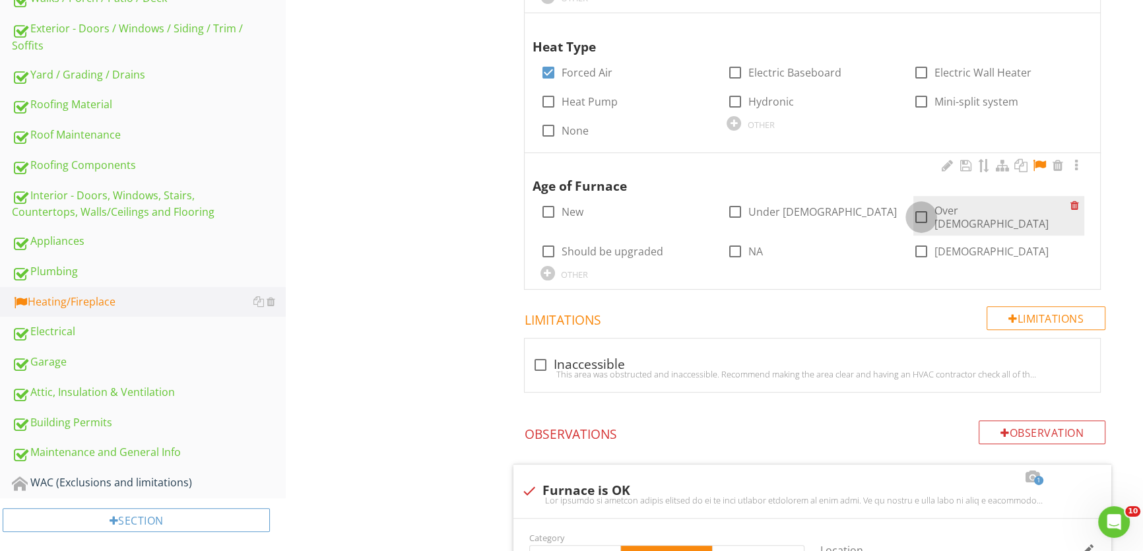
click at [917, 211] on div at bounding box center [921, 217] width 22 height 22
checkbox input "true"
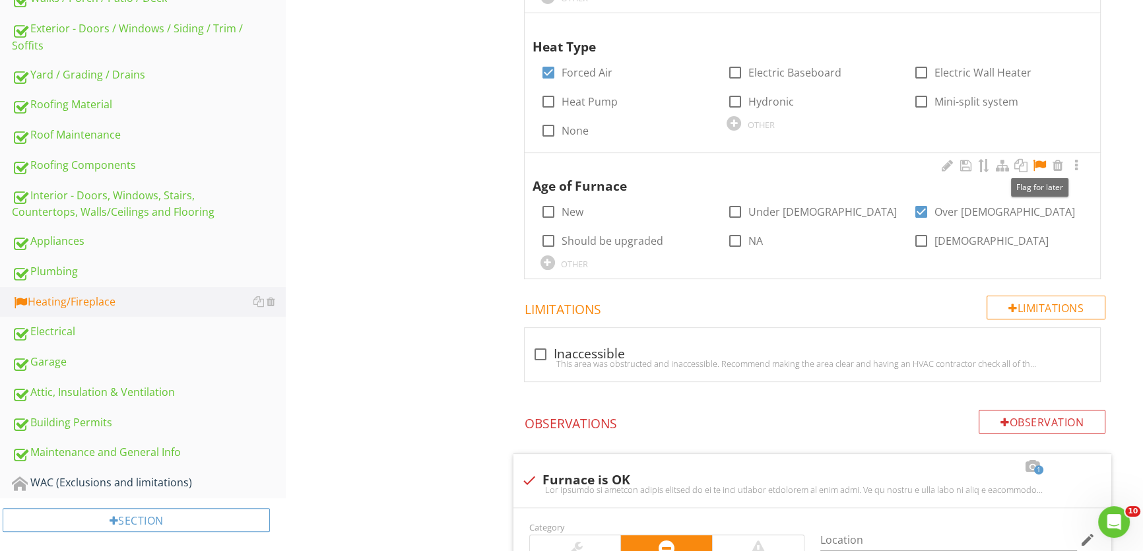
click at [1036, 166] on div at bounding box center [1039, 165] width 16 height 13
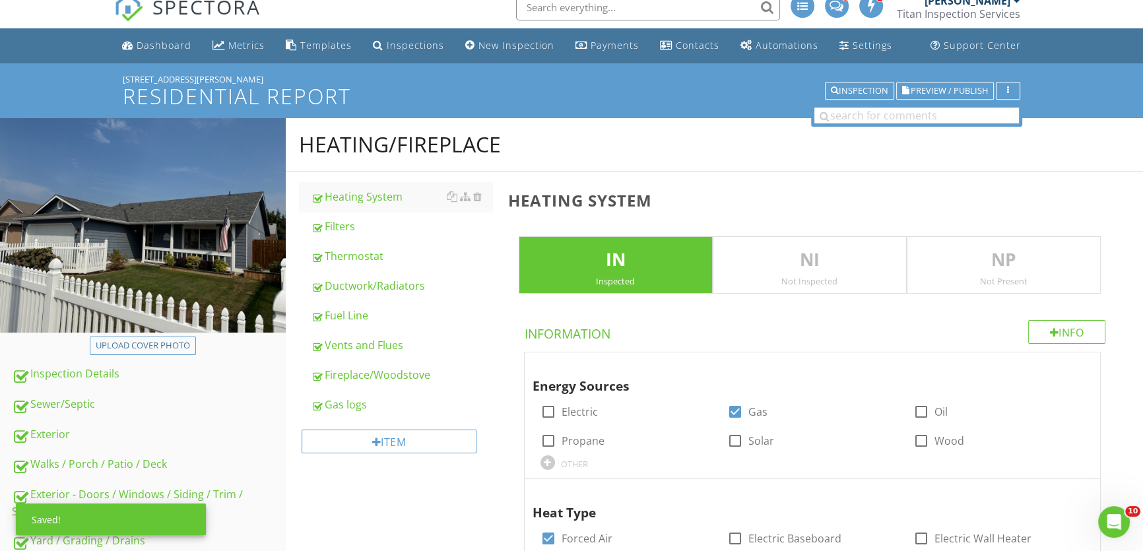
scroll to position [0, 0]
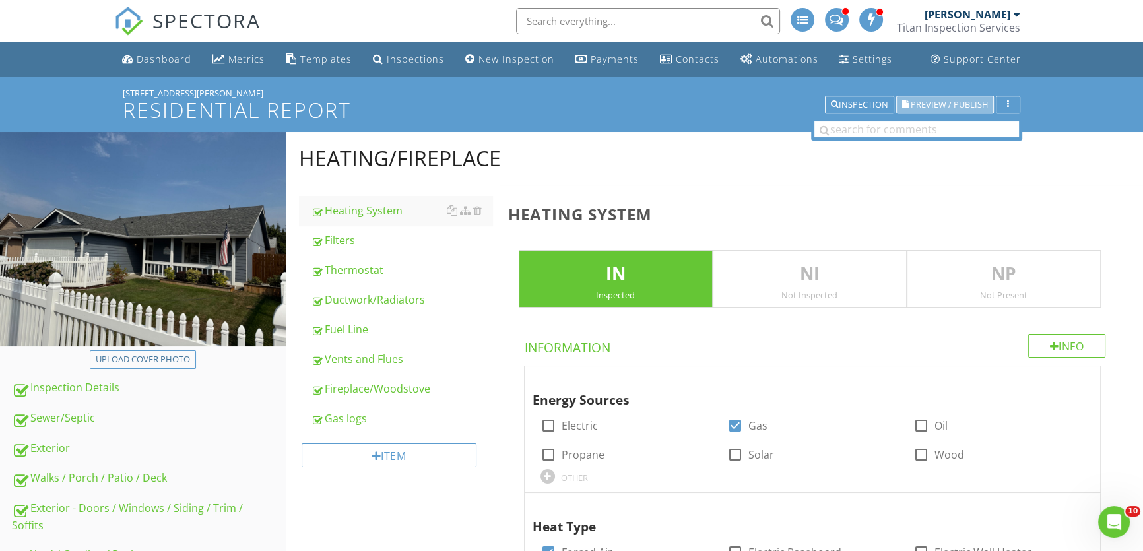
click at [918, 108] on span "Preview / Publish" at bounding box center [949, 104] width 77 height 9
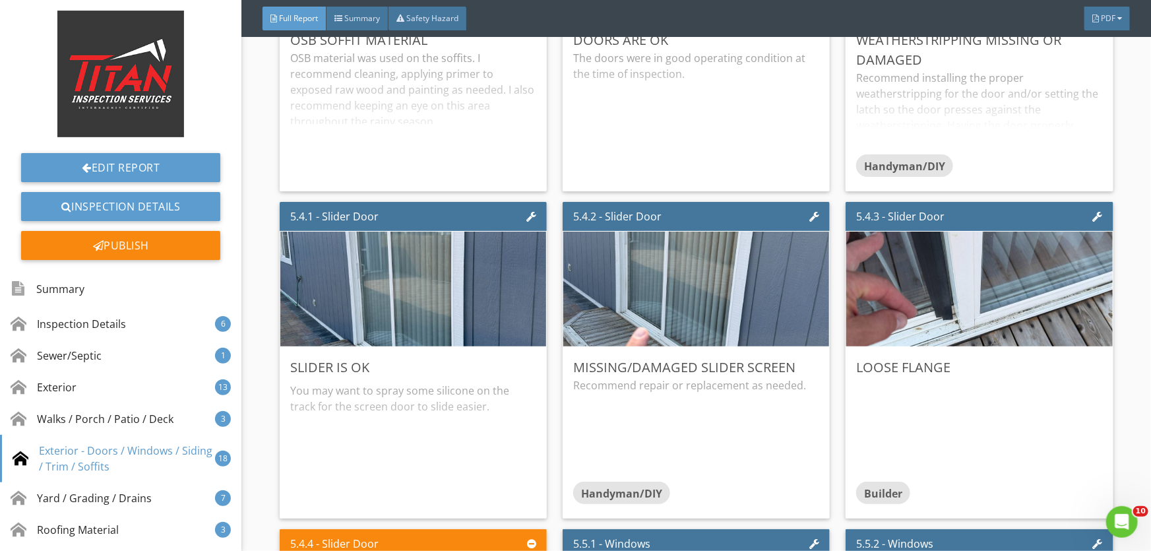
scroll to position [5518, 0]
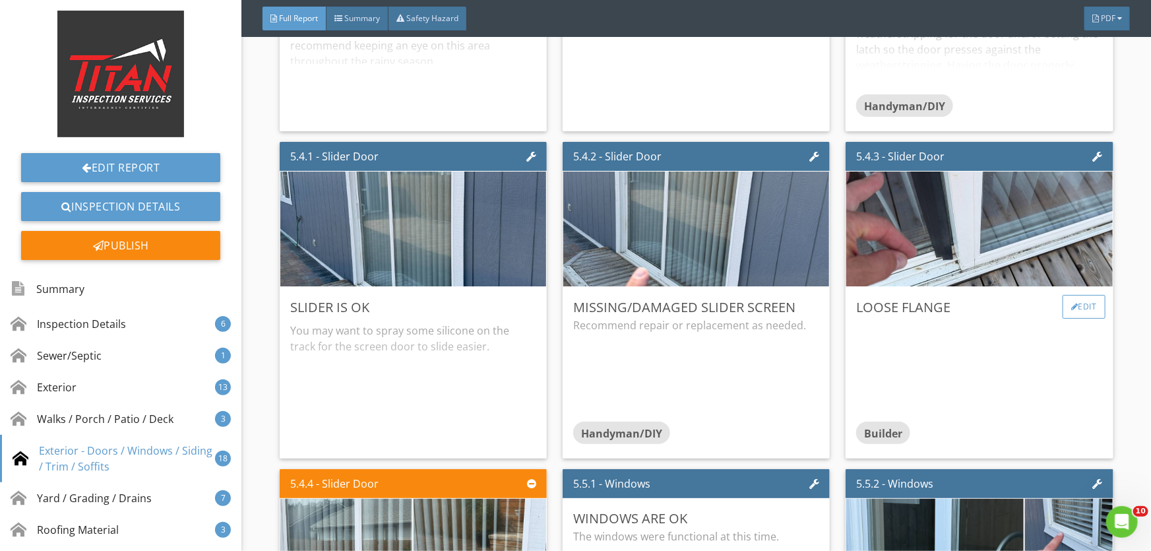
click at [1079, 304] on div "Edit" at bounding box center [1084, 307] width 43 height 24
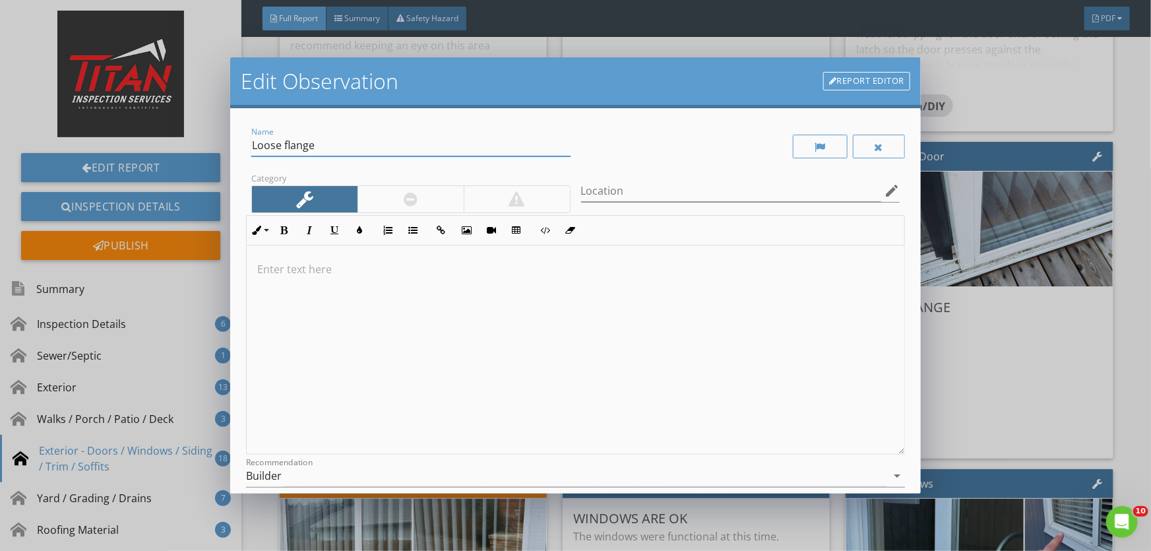
click at [340, 148] on input "Loose flange" at bounding box center [410, 146] width 319 height 22
type input "Loose flange on slider door"
click at [321, 475] on div "Builder" at bounding box center [566, 476] width 641 height 22
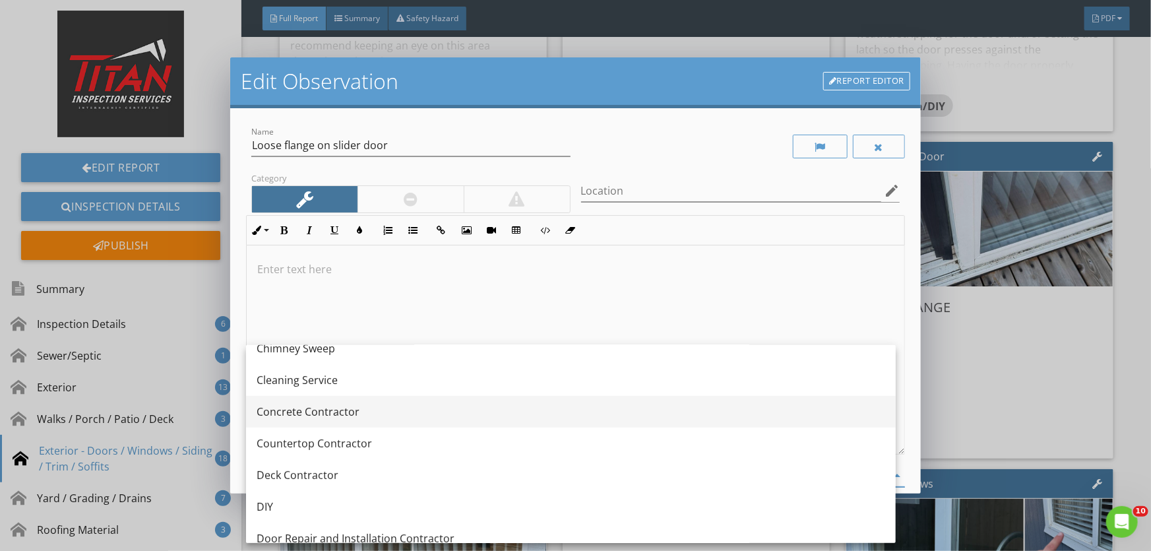
scroll to position [300, 0]
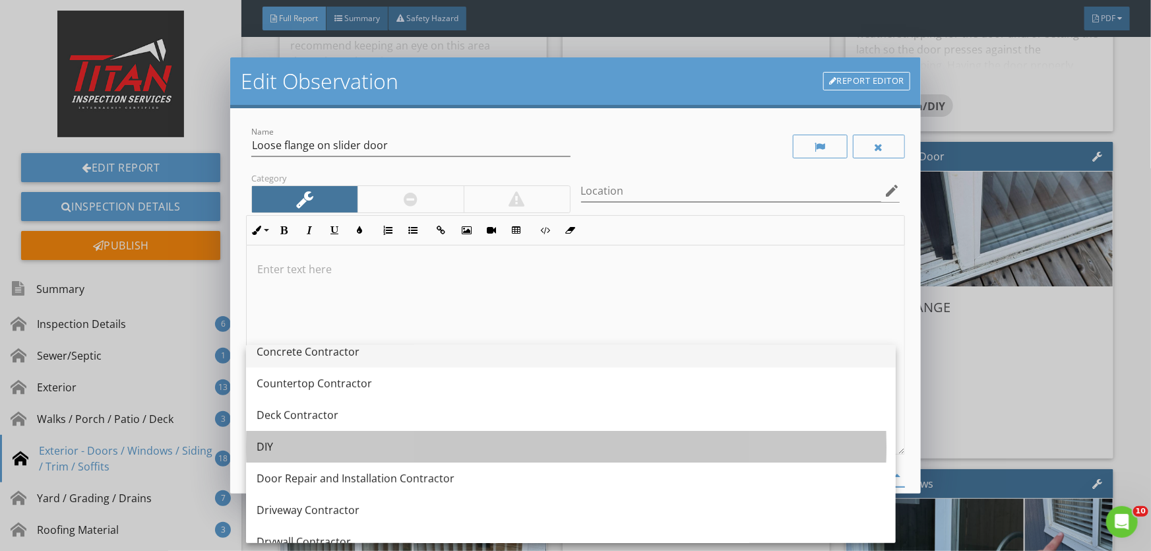
click at [318, 441] on div "DIY" at bounding box center [571, 447] width 629 height 16
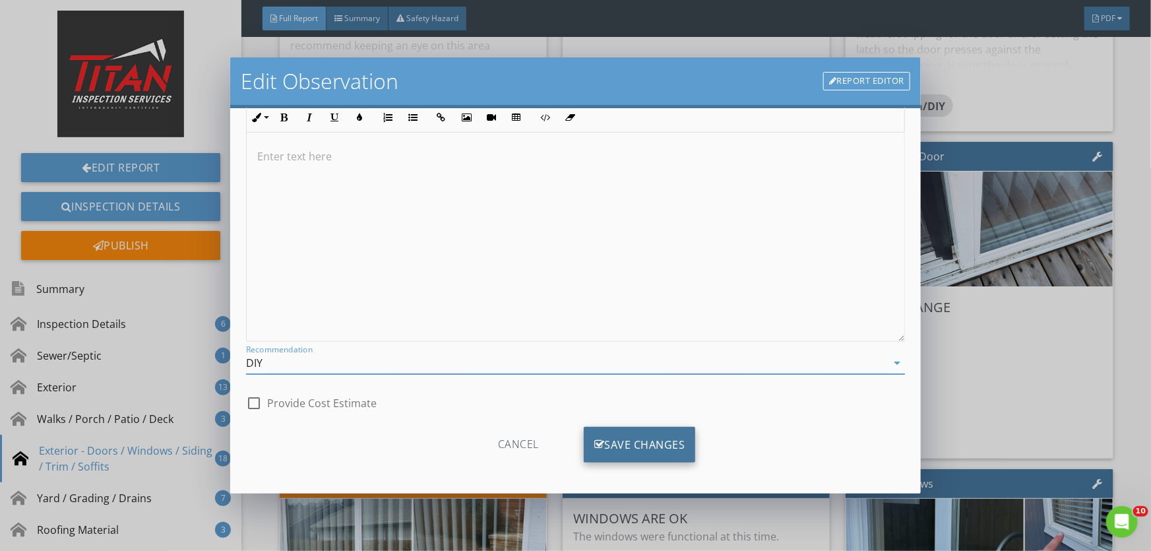
scroll to position [117, 0]
click at [619, 431] on div "Save Changes" at bounding box center [640, 441] width 112 height 36
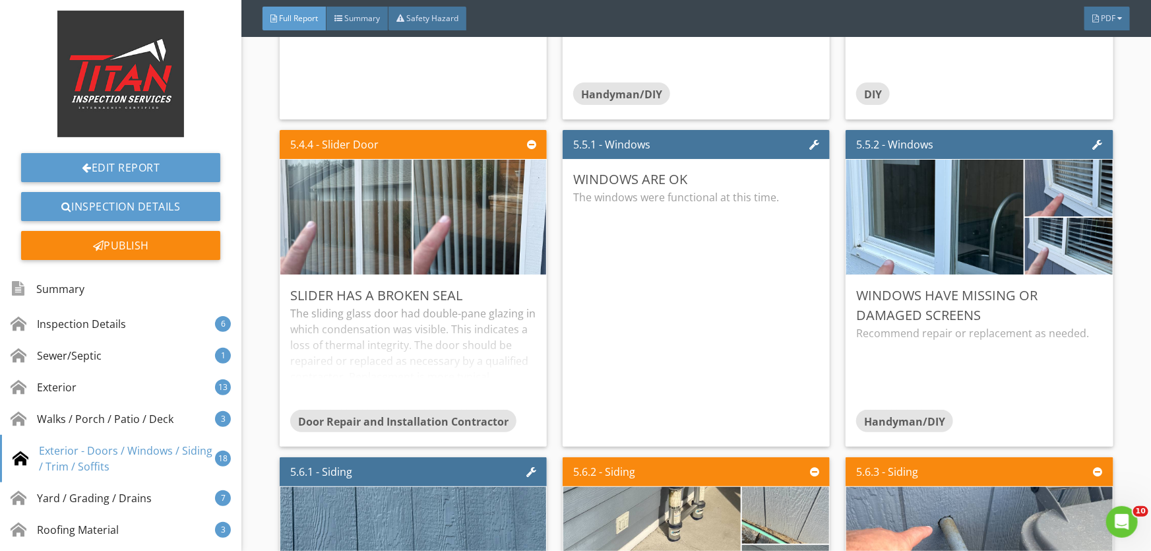
scroll to position [5879, 0]
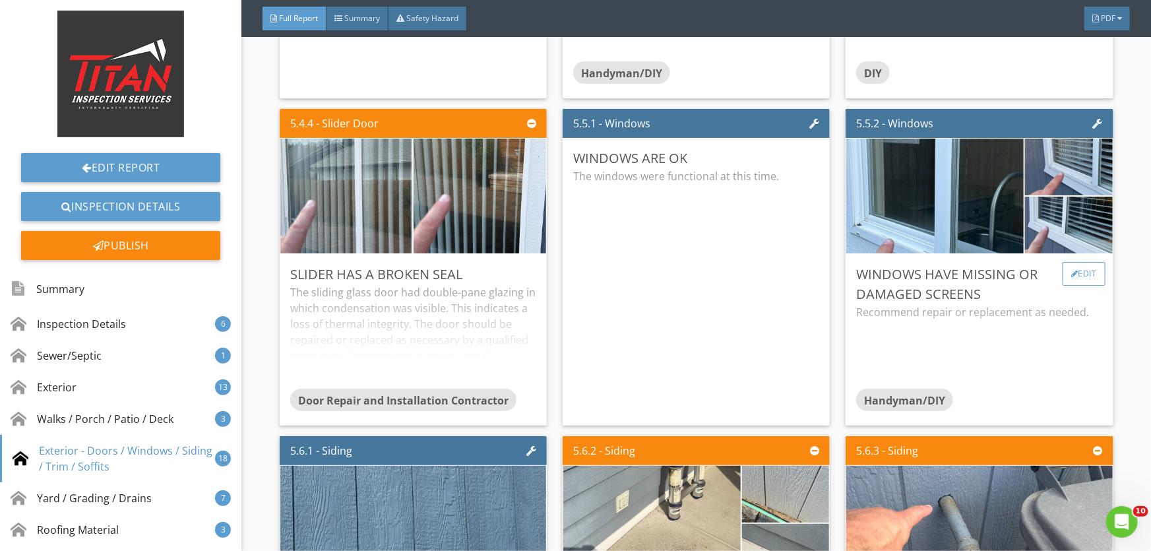
click at [1080, 267] on div "Edit" at bounding box center [1084, 274] width 43 height 24
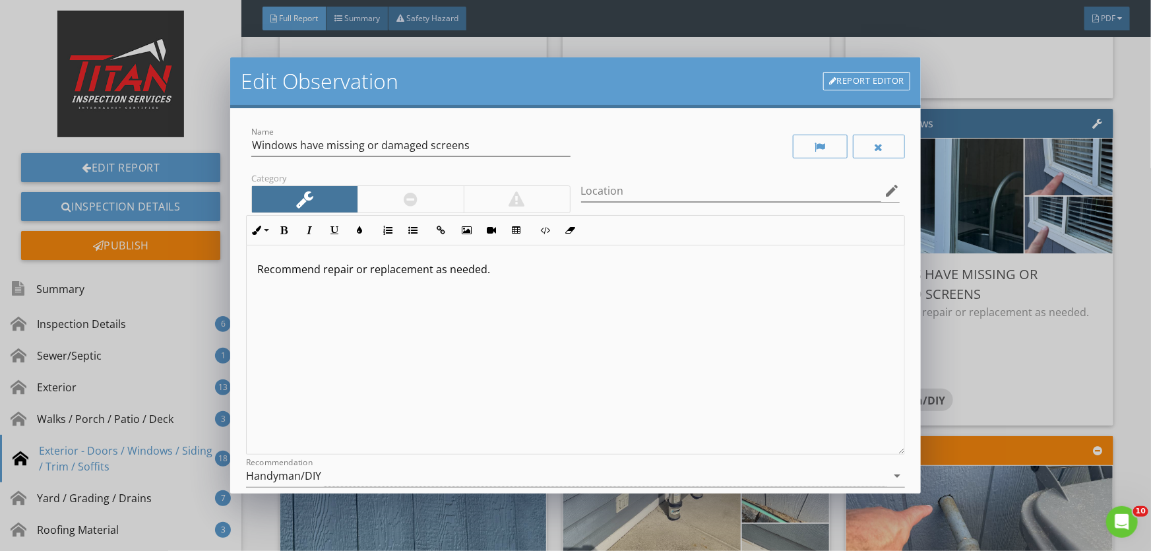
click at [394, 192] on div at bounding box center [411, 199] width 106 height 26
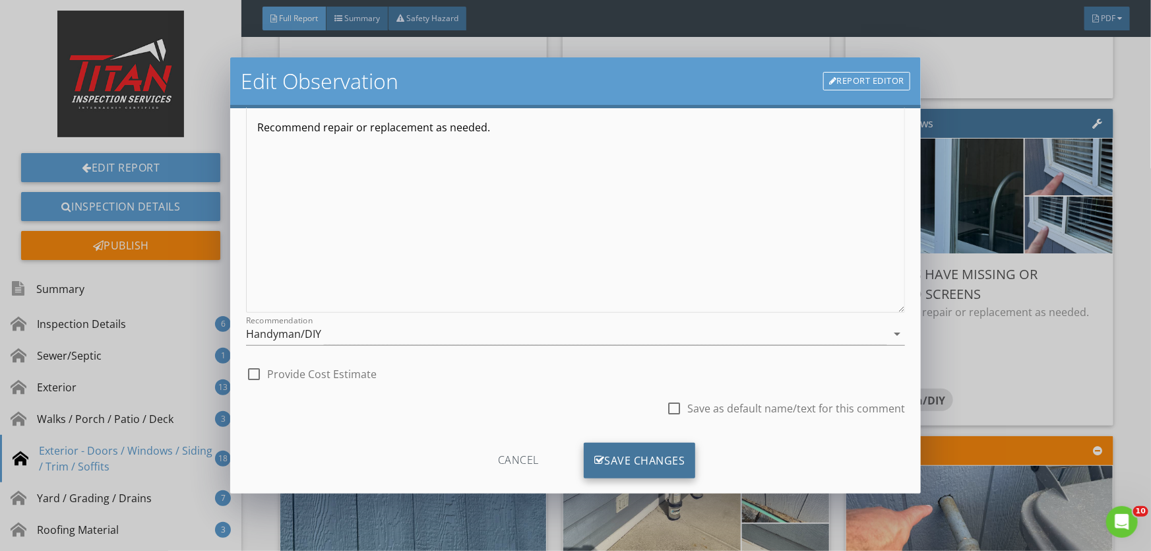
scroll to position [162, 0]
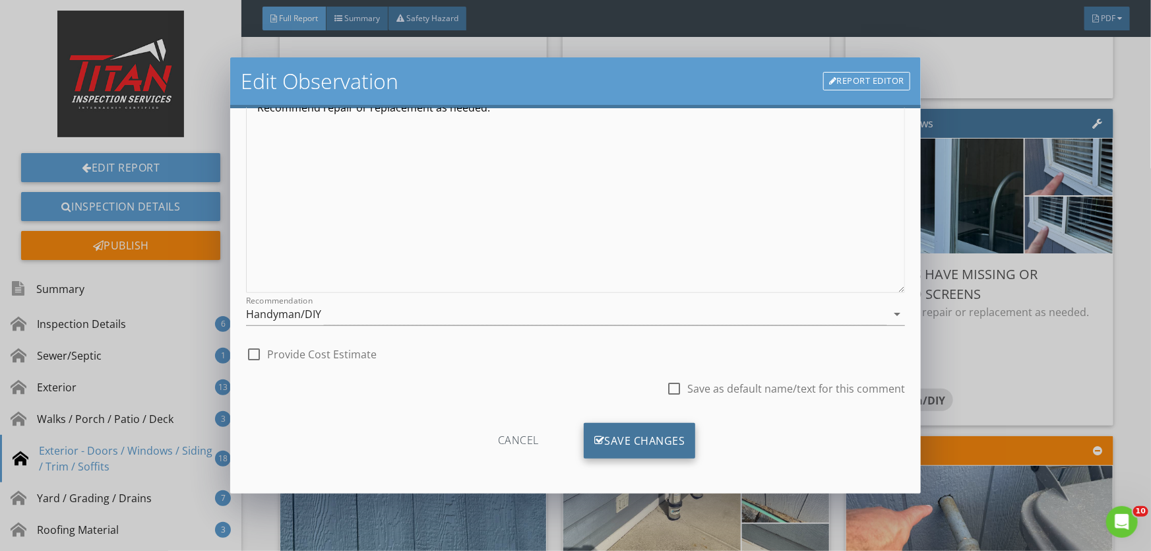
click at [674, 439] on div "Save Changes" at bounding box center [640, 441] width 112 height 36
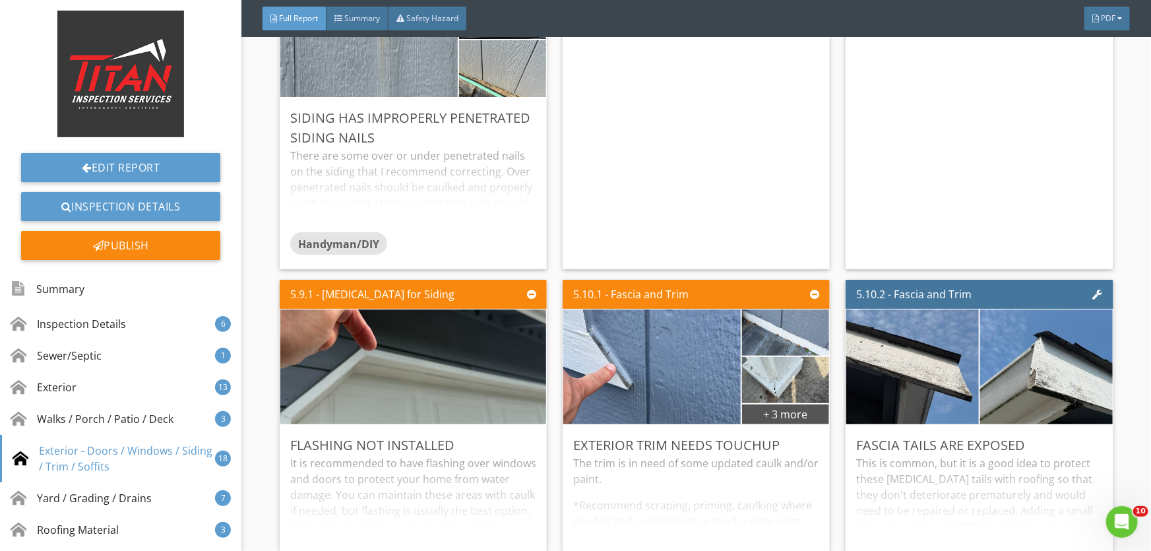
scroll to position [6718, 0]
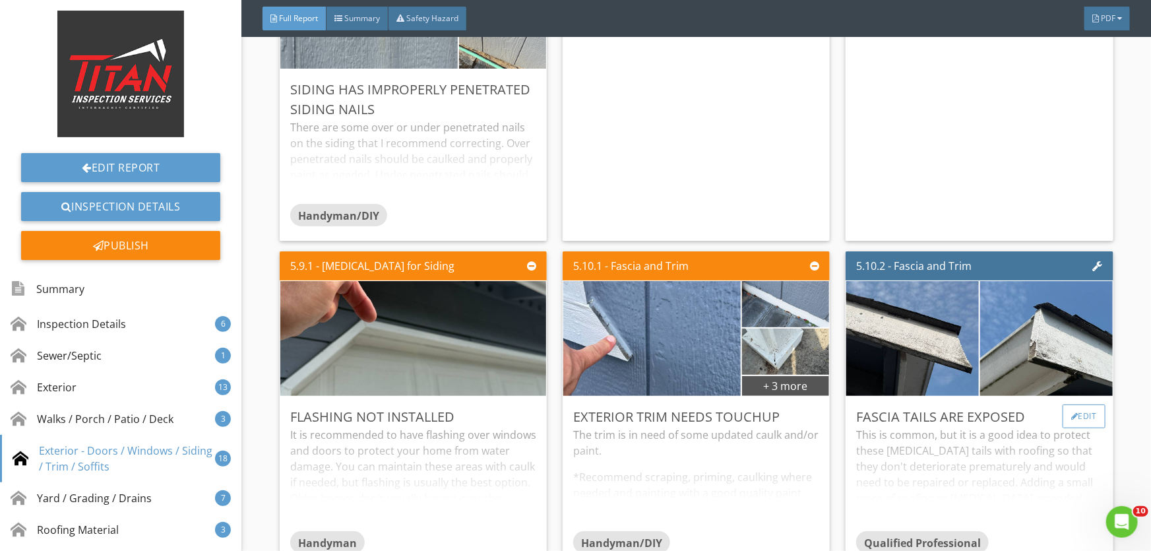
click at [1080, 408] on div "Edit" at bounding box center [1084, 416] width 43 height 24
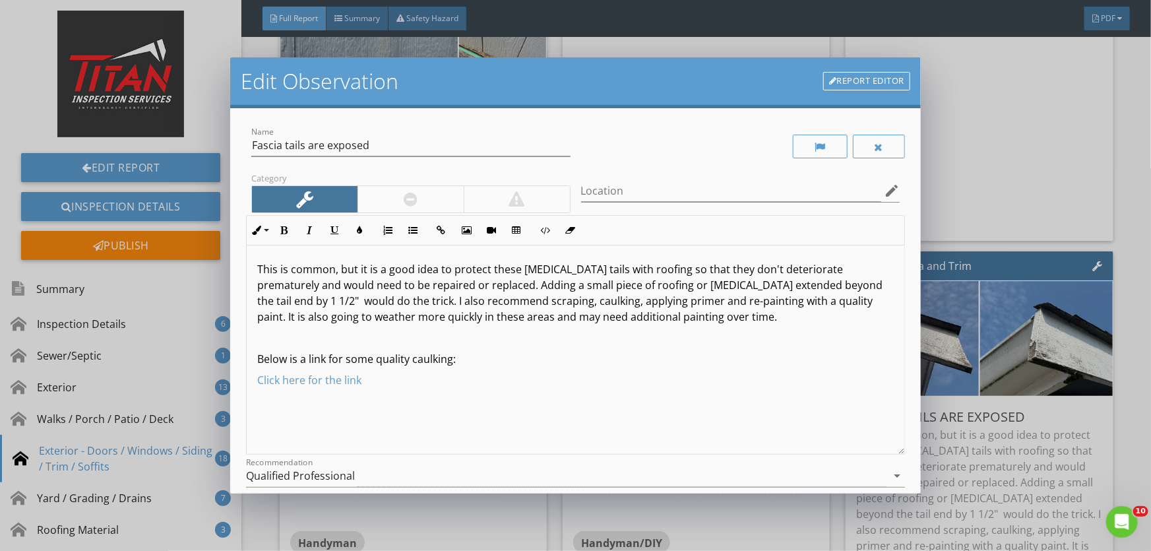
click at [397, 189] on div at bounding box center [411, 199] width 106 height 26
click at [354, 471] on div "Qualified Professional" at bounding box center [300, 476] width 109 height 12
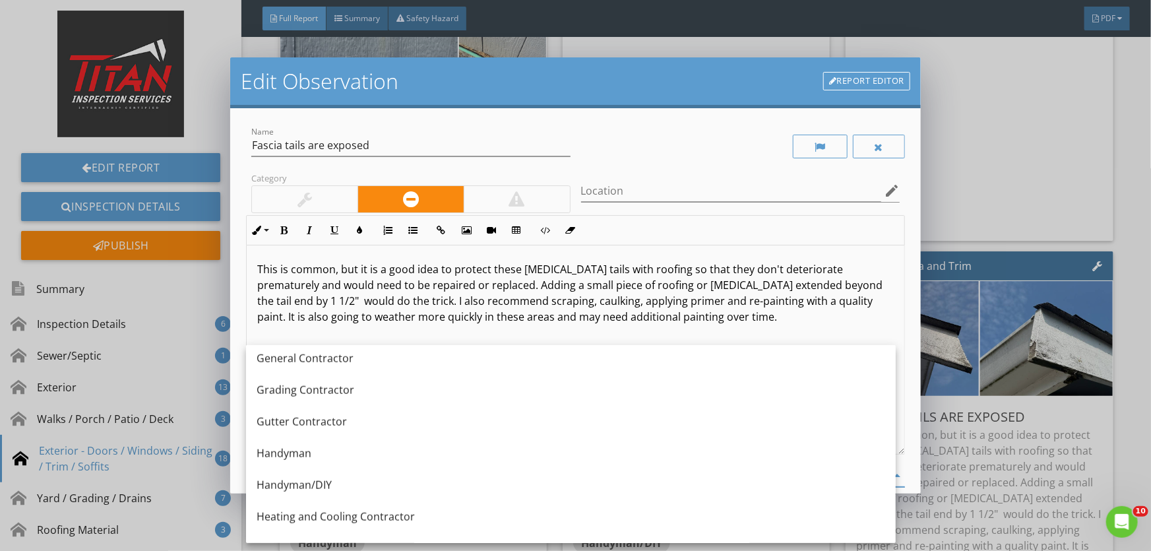
scroll to position [806, 0]
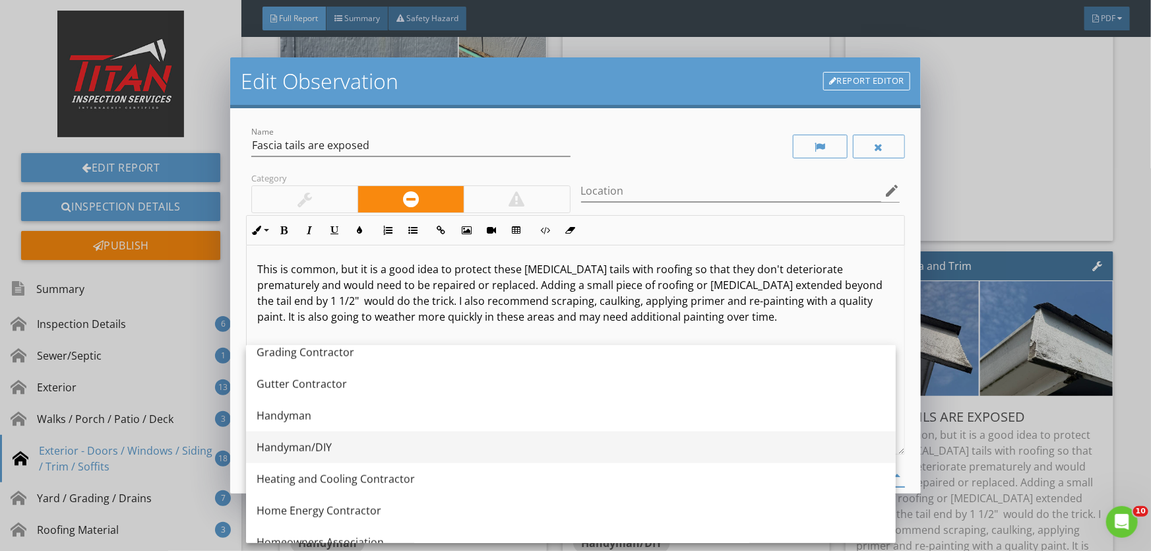
click at [350, 453] on div "Handyman/DIY" at bounding box center [571, 447] width 629 height 16
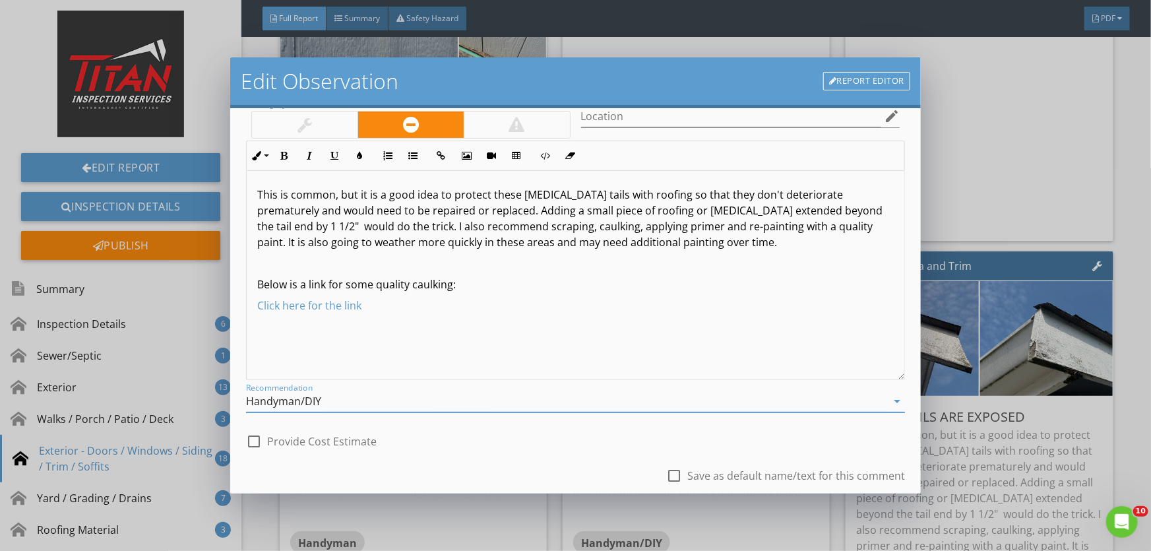
scroll to position [162, 0]
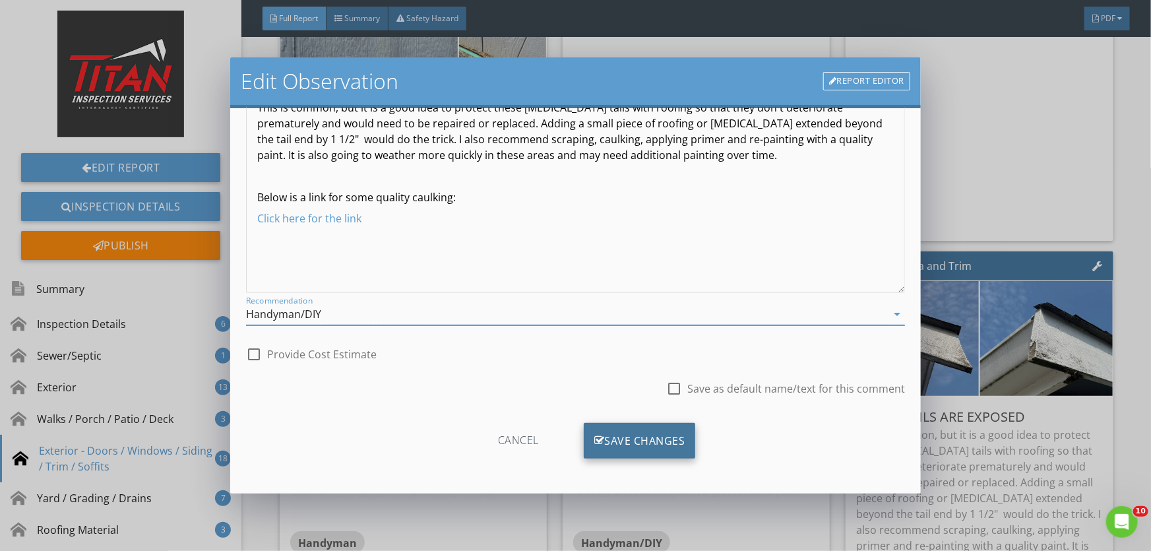
click at [646, 432] on div "Save Changes" at bounding box center [640, 441] width 112 height 36
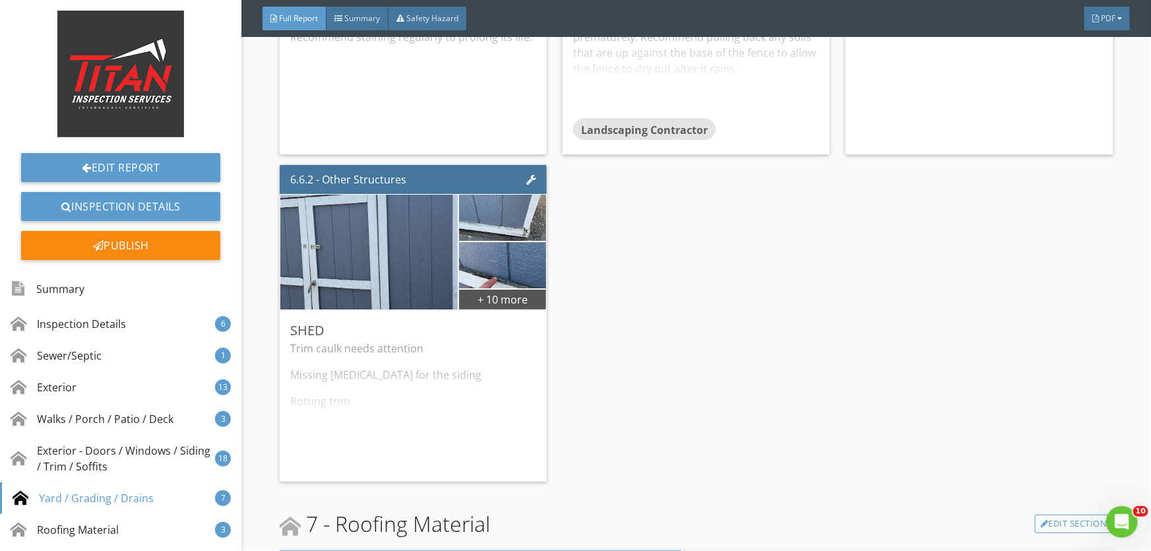
scroll to position [8338, 0]
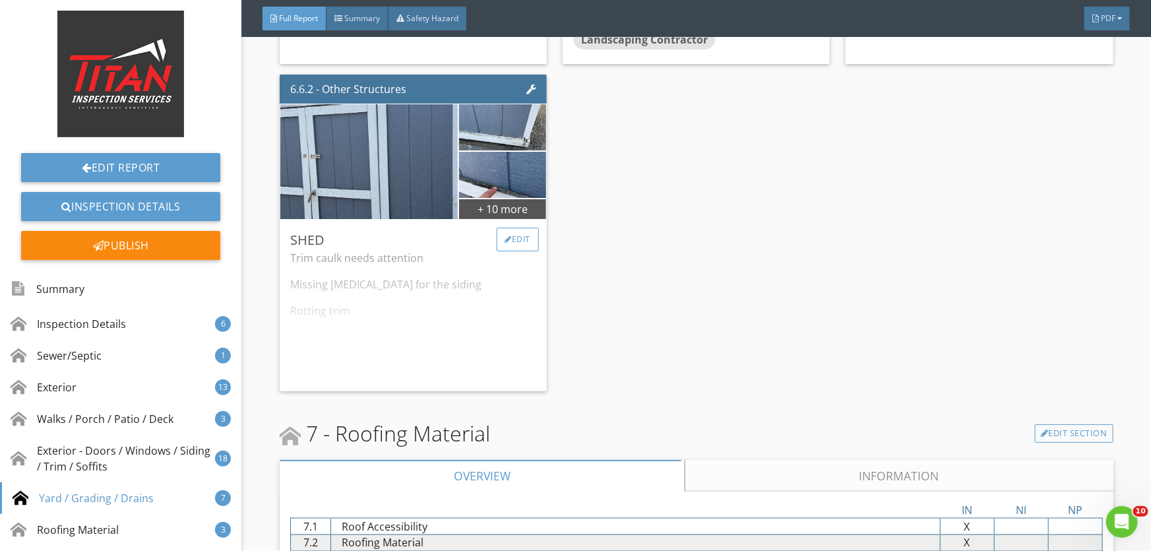
click at [505, 236] on div at bounding box center [508, 240] width 7 height 8
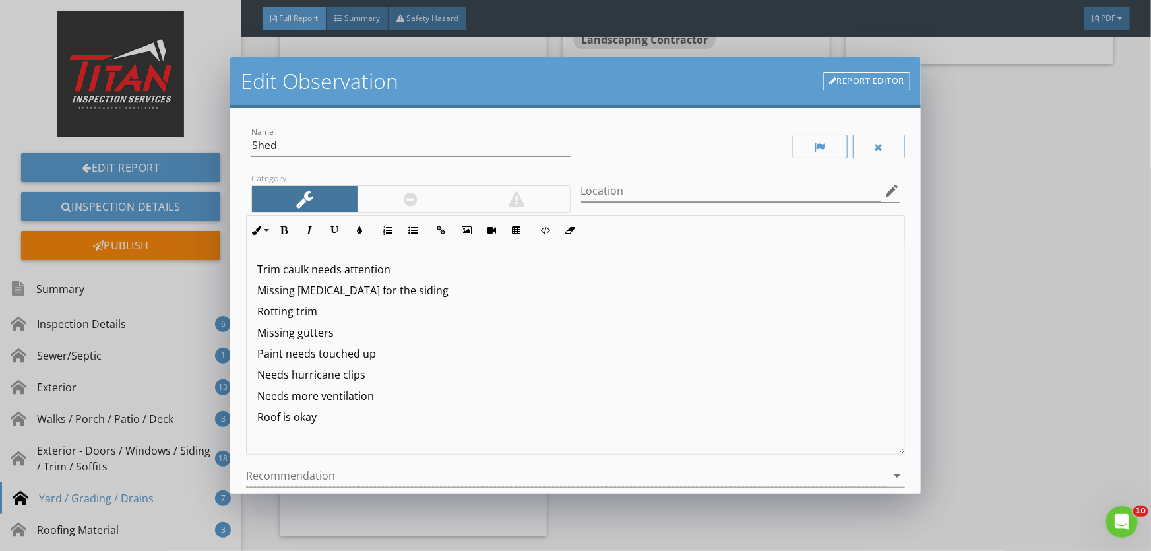
click at [424, 195] on div at bounding box center [411, 199] width 106 height 26
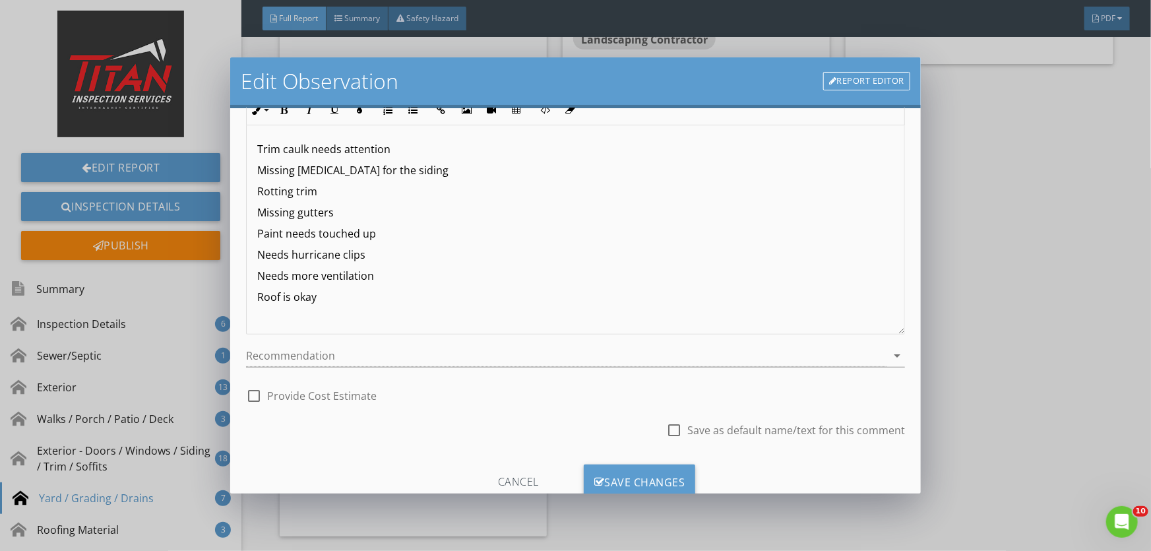
scroll to position [162, 0]
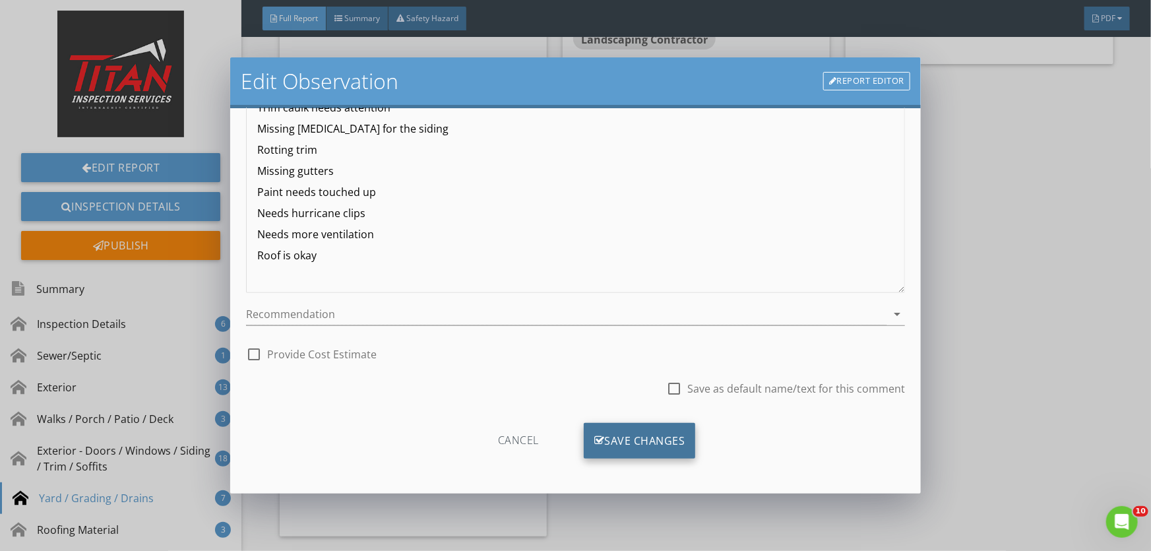
click at [620, 436] on div "Save Changes" at bounding box center [640, 441] width 112 height 36
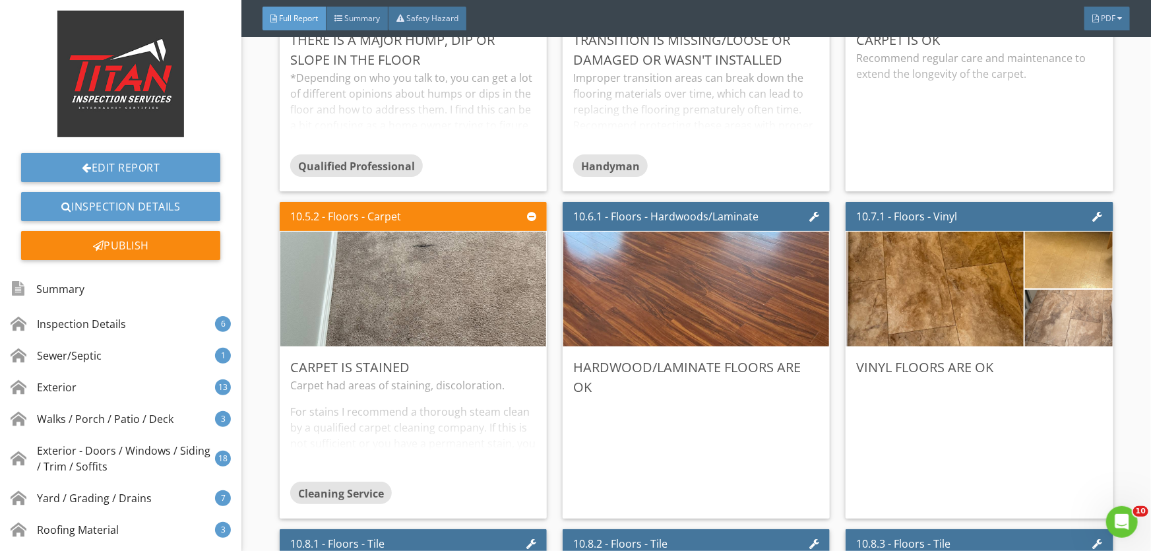
scroll to position [11817, 0]
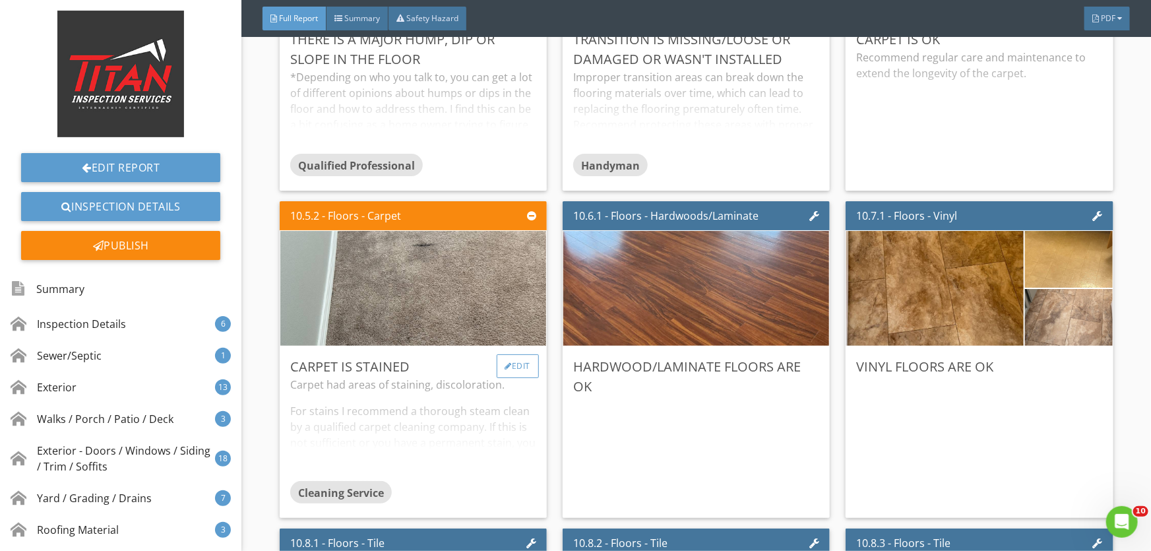
click at [505, 362] on div at bounding box center [508, 366] width 7 height 8
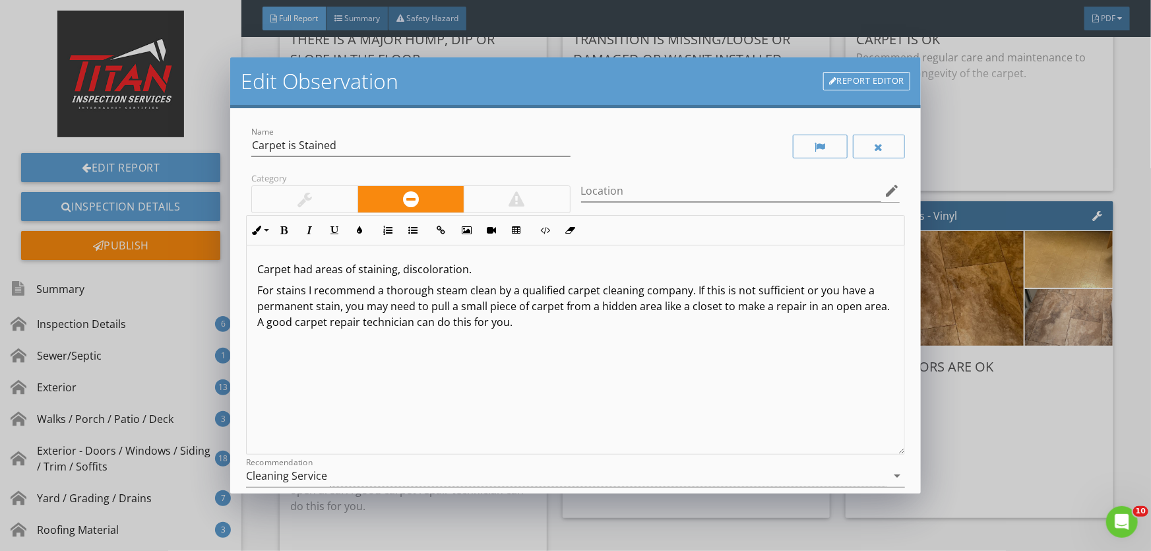
click at [336, 199] on div at bounding box center [305, 199] width 106 height 26
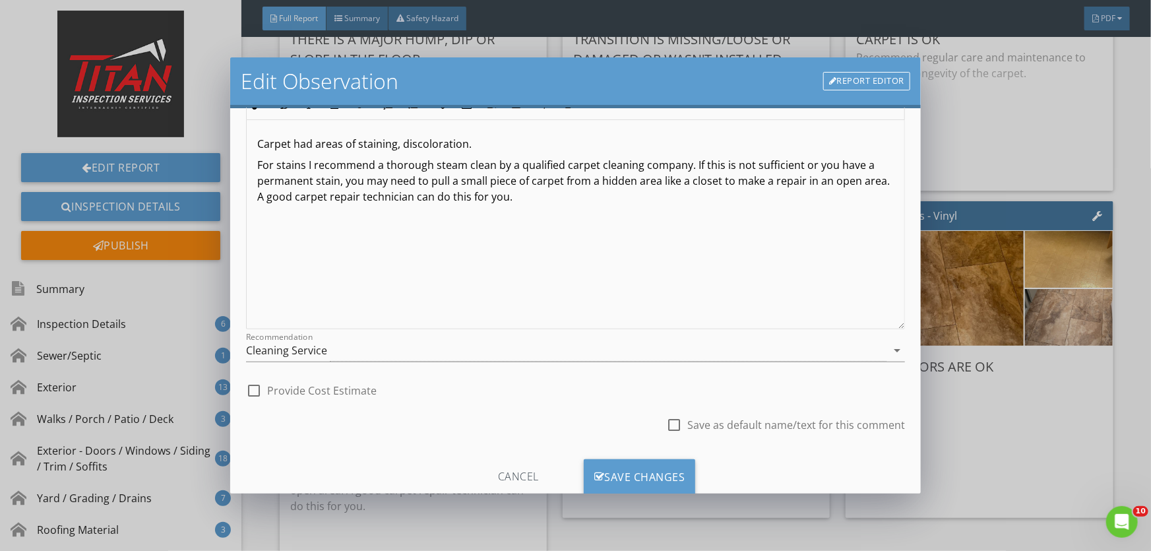
scroll to position [162, 0]
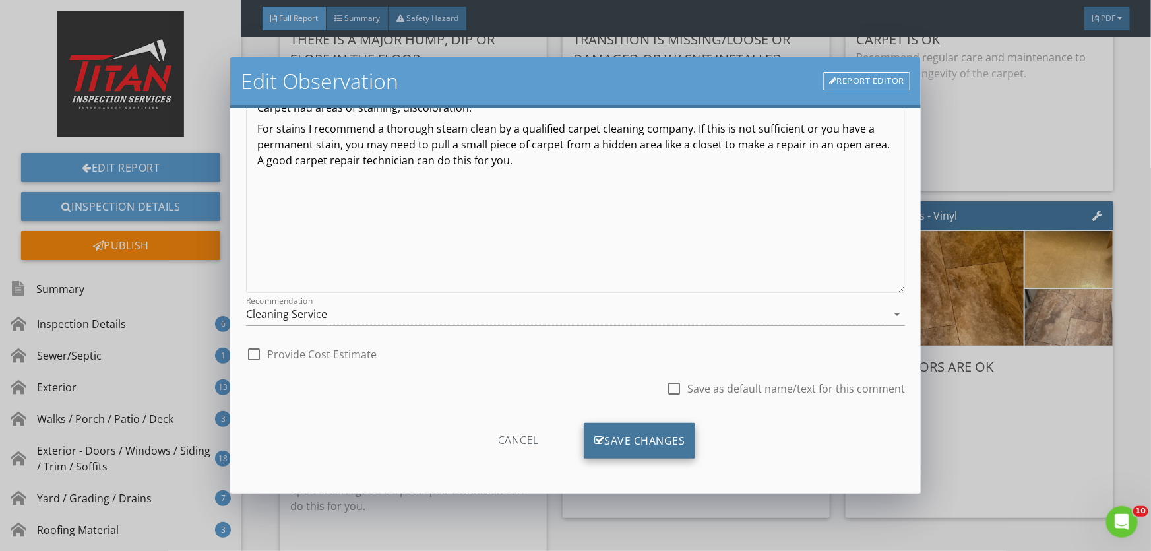
click at [656, 436] on div "Save Changes" at bounding box center [640, 441] width 112 height 36
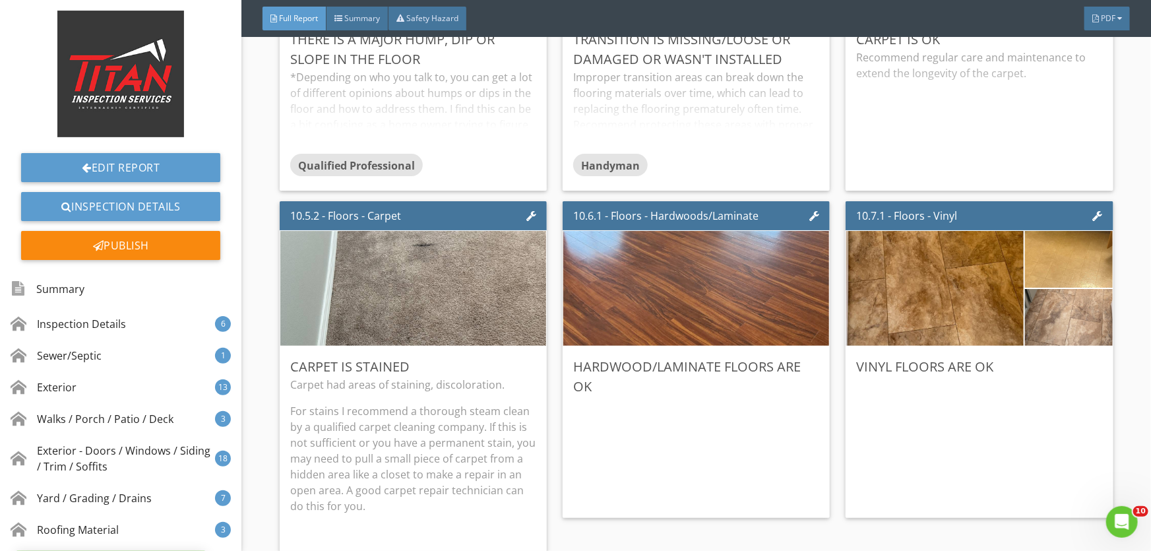
scroll to position [6, 0]
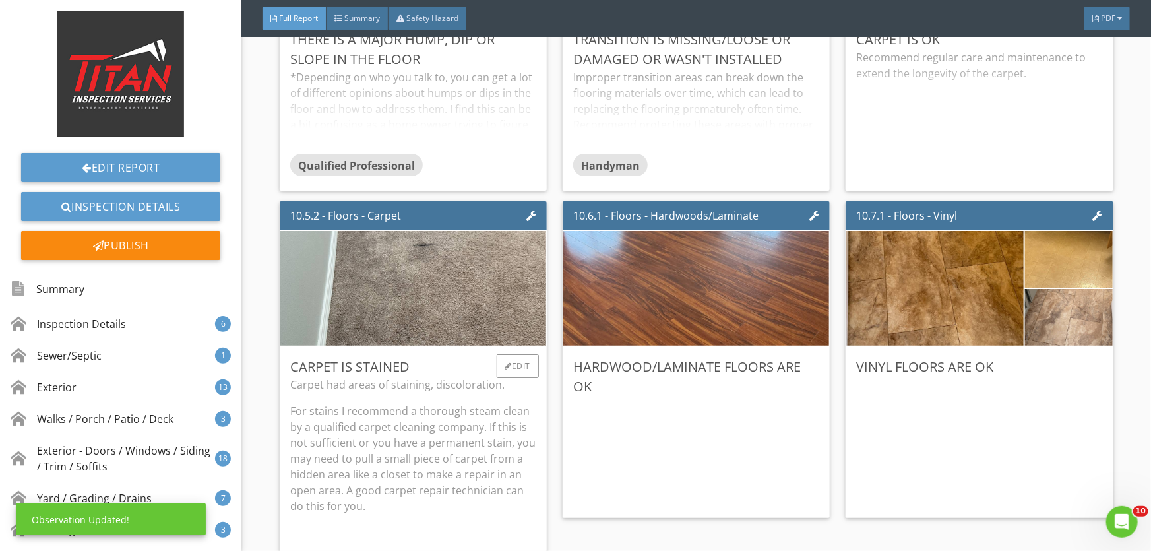
click at [456, 379] on div "Carpet had areas of staining, discoloration. For stains I recommend a thorough …" at bounding box center [413, 470] width 246 height 186
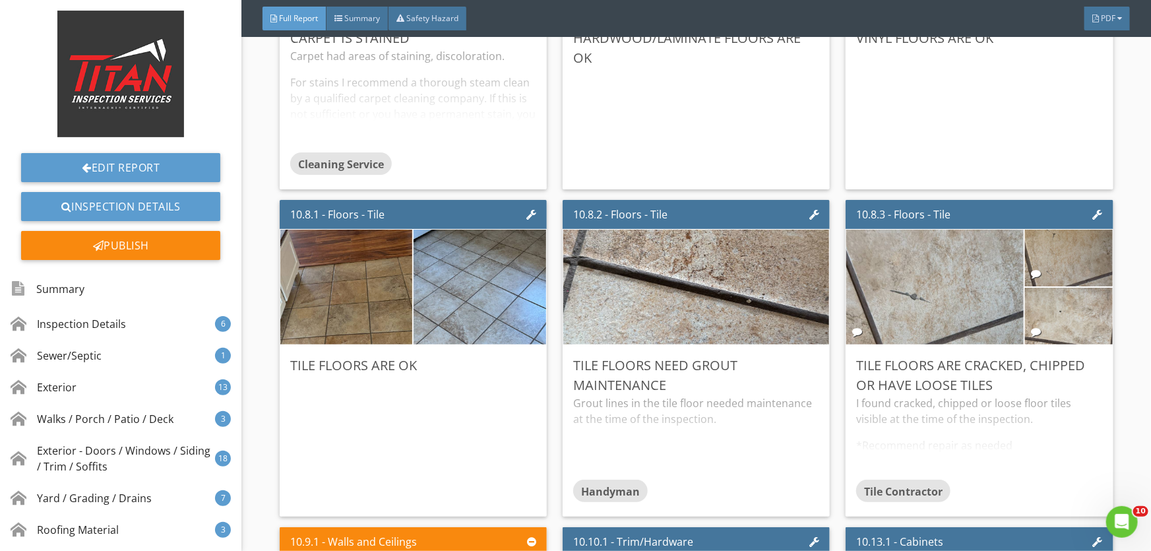
scroll to position [12177, 0]
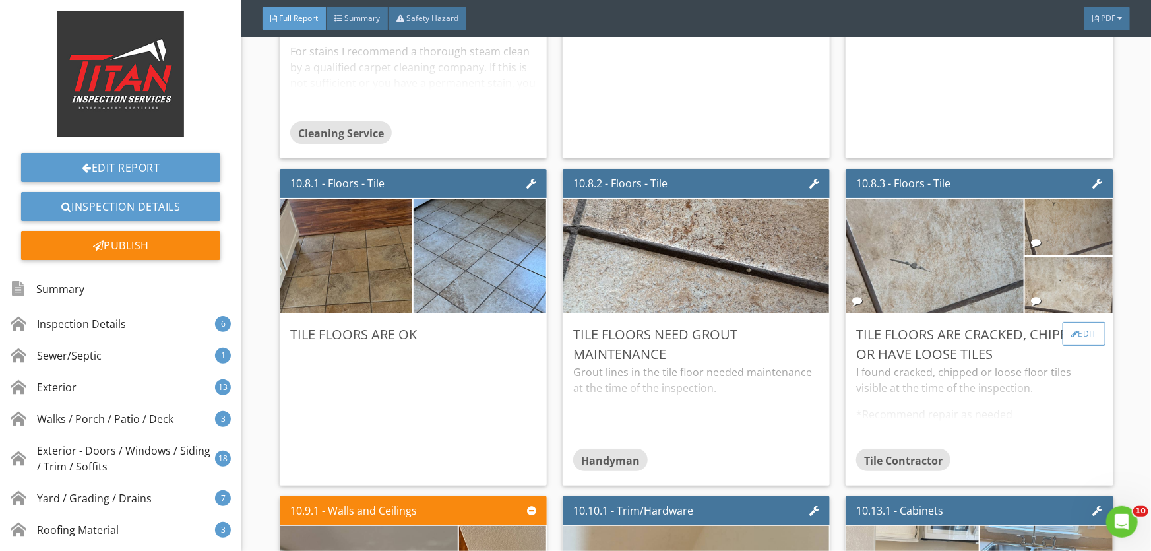
click at [1083, 322] on div "Edit" at bounding box center [1084, 334] width 43 height 24
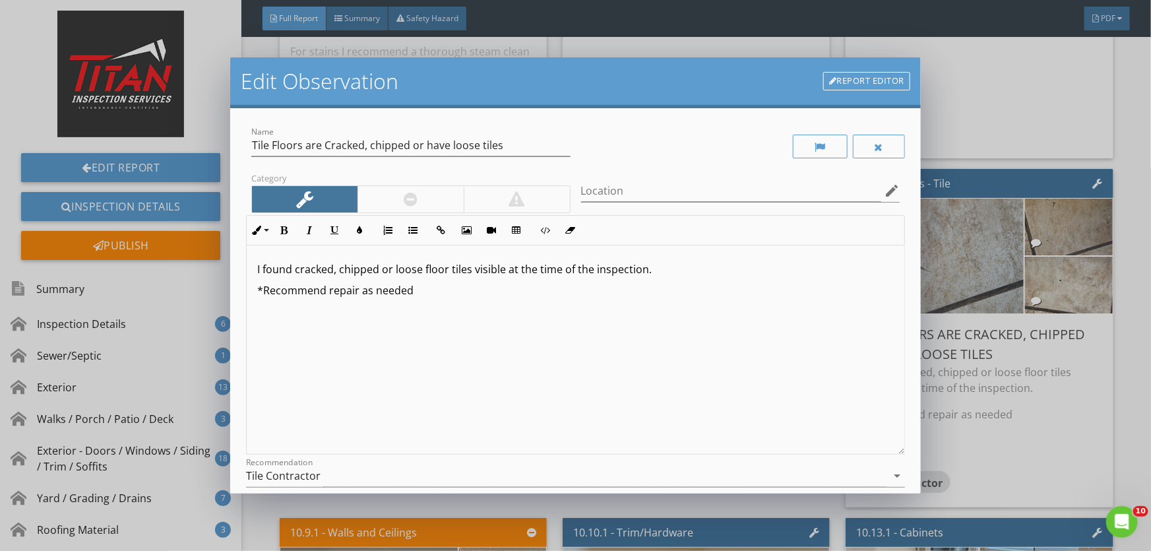
click at [395, 199] on div at bounding box center [411, 199] width 106 height 26
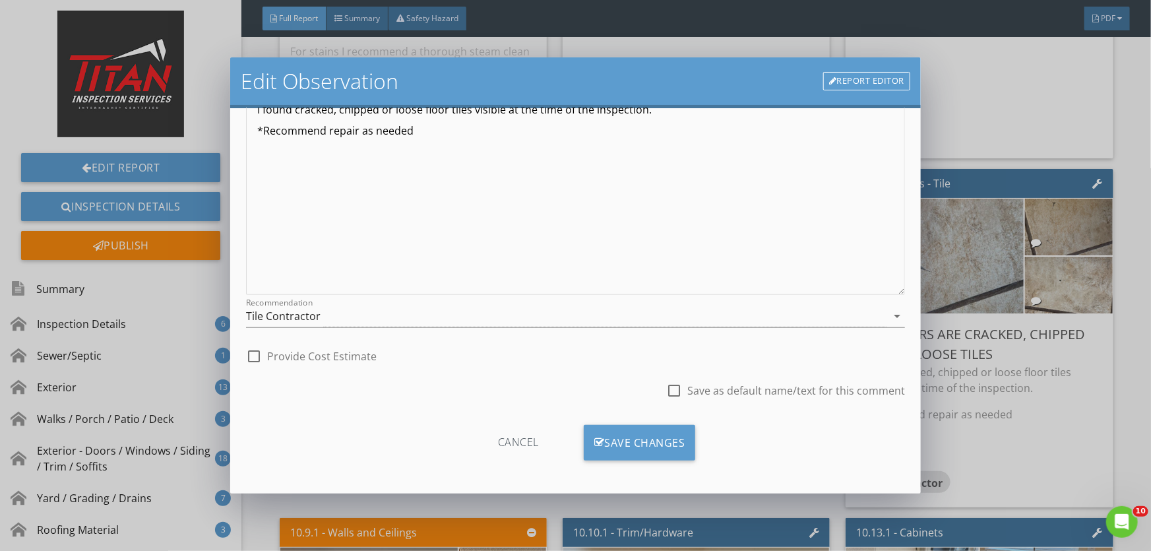
scroll to position [162, 0]
click at [633, 442] on div "Save Changes" at bounding box center [640, 441] width 112 height 36
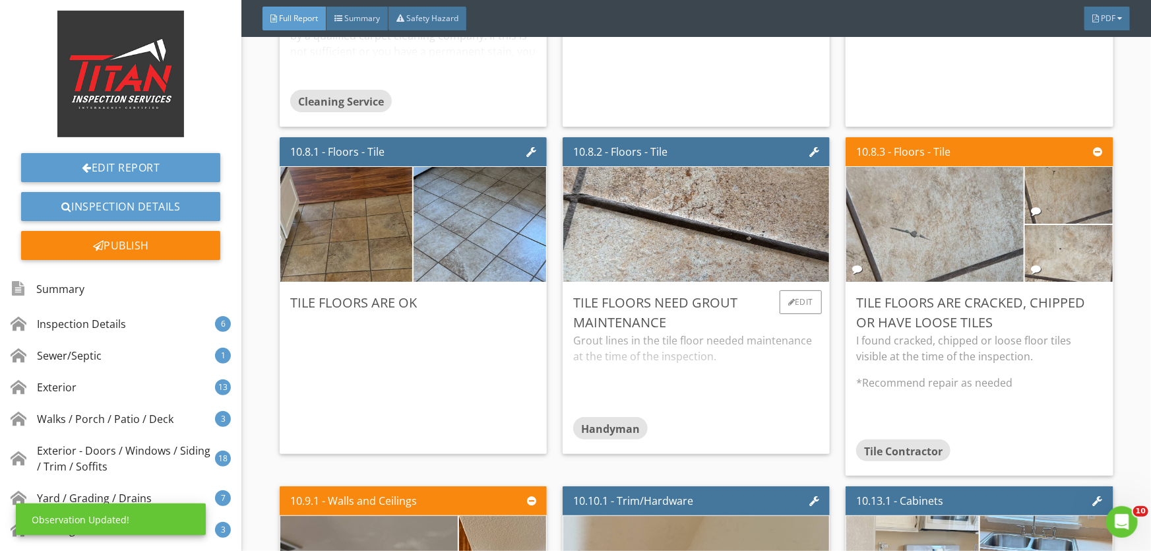
scroll to position [12237, 0]
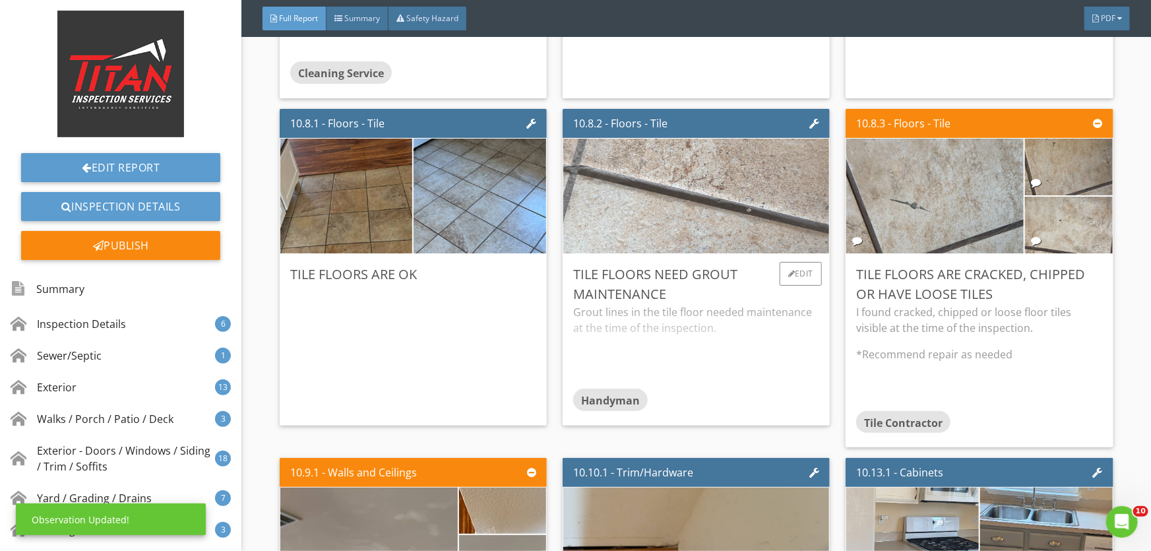
click at [650, 183] on img at bounding box center [696, 195] width 383 height 287
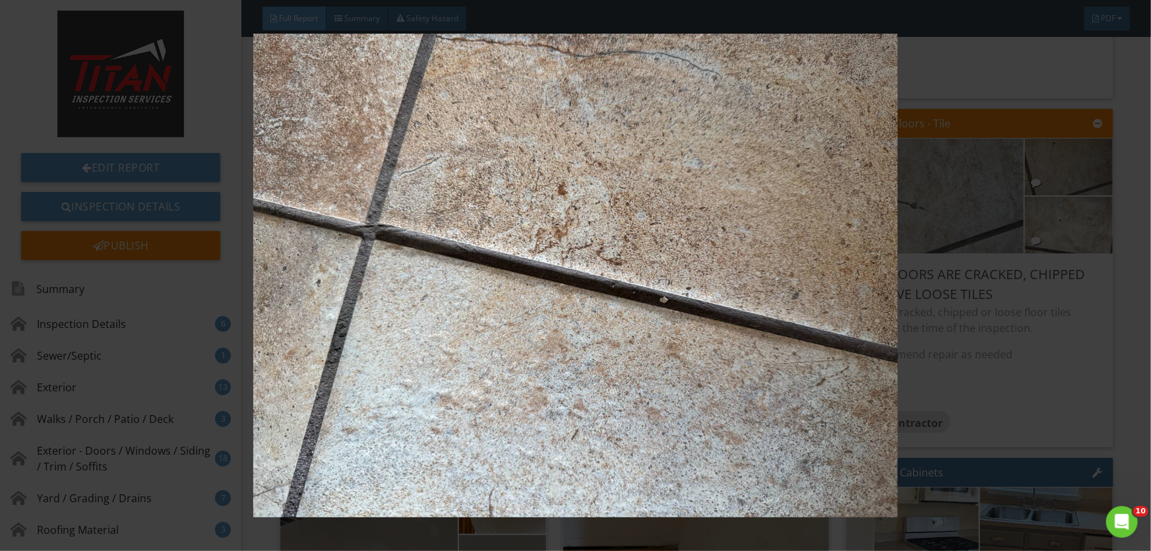
click at [650, 183] on img at bounding box center [576, 275] width 1054 height 483
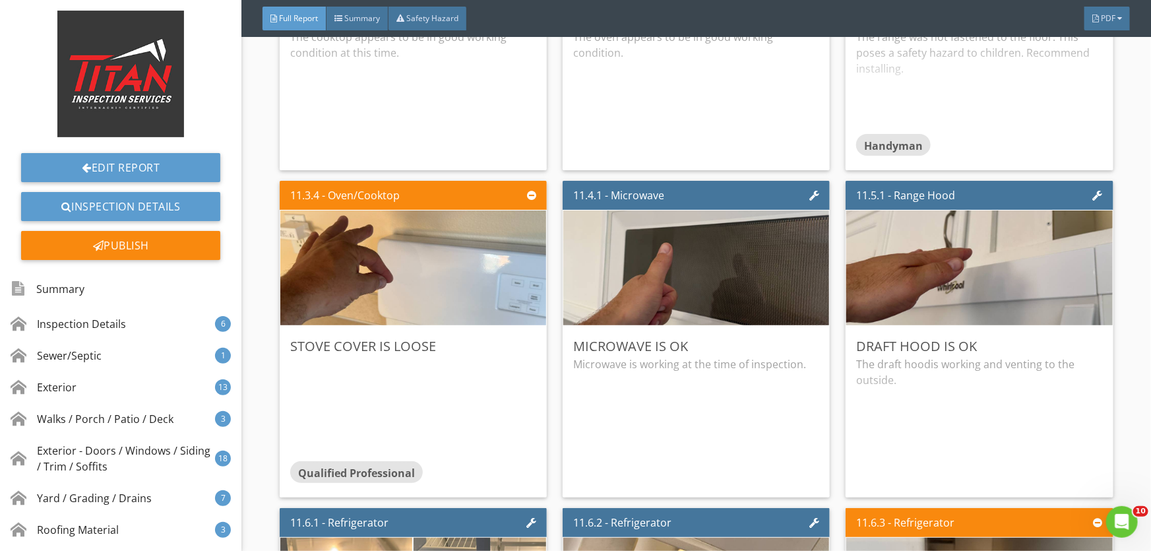
scroll to position [14517, 0]
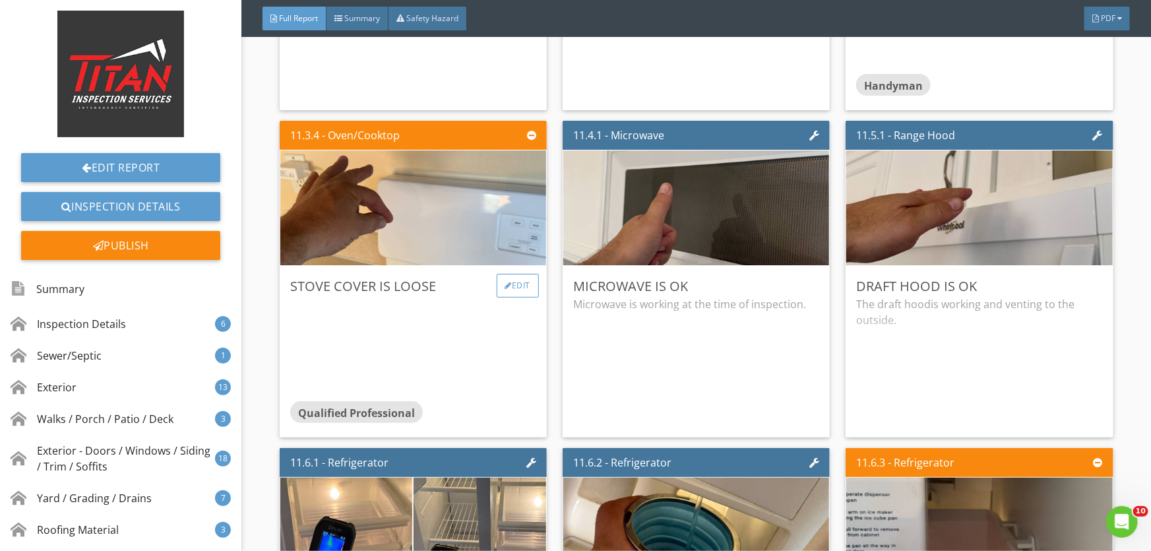
click at [511, 274] on div "Edit" at bounding box center [518, 286] width 43 height 24
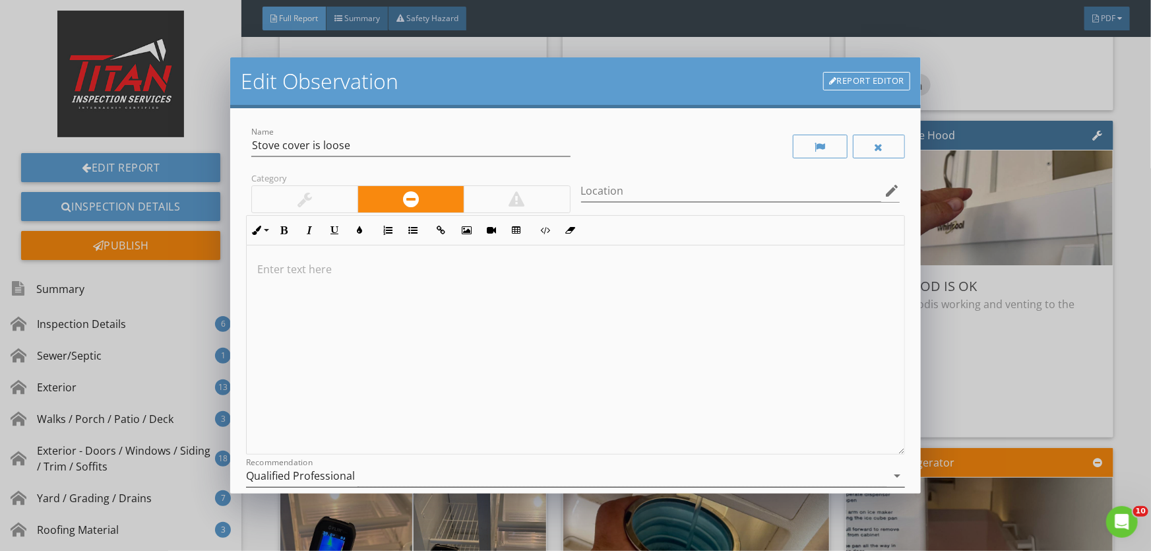
click at [276, 475] on div "Qualified Professional" at bounding box center [300, 476] width 109 height 12
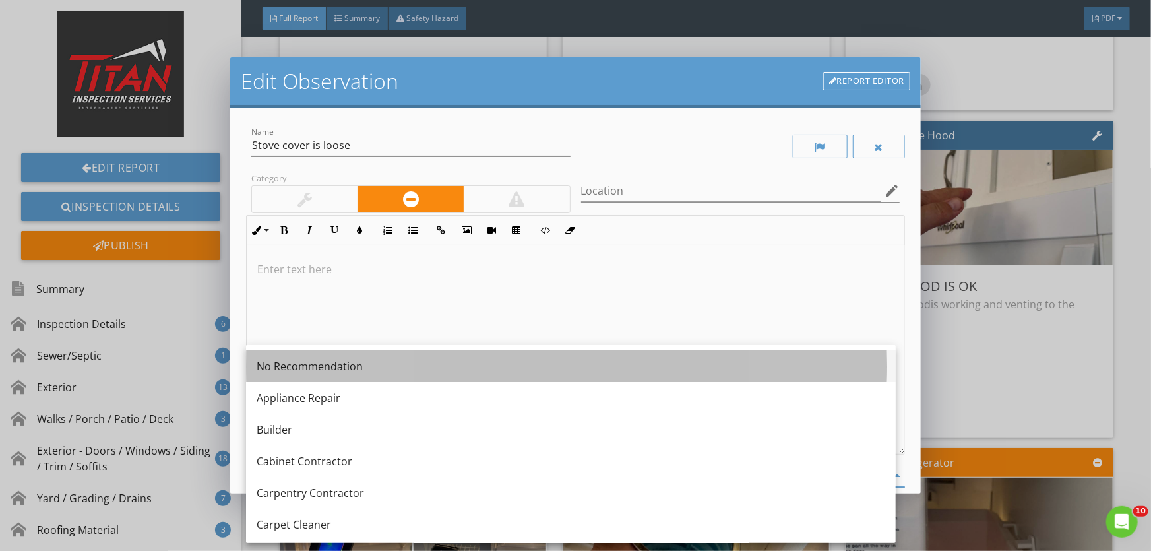
click at [273, 370] on div "No Recommendation" at bounding box center [571, 366] width 629 height 16
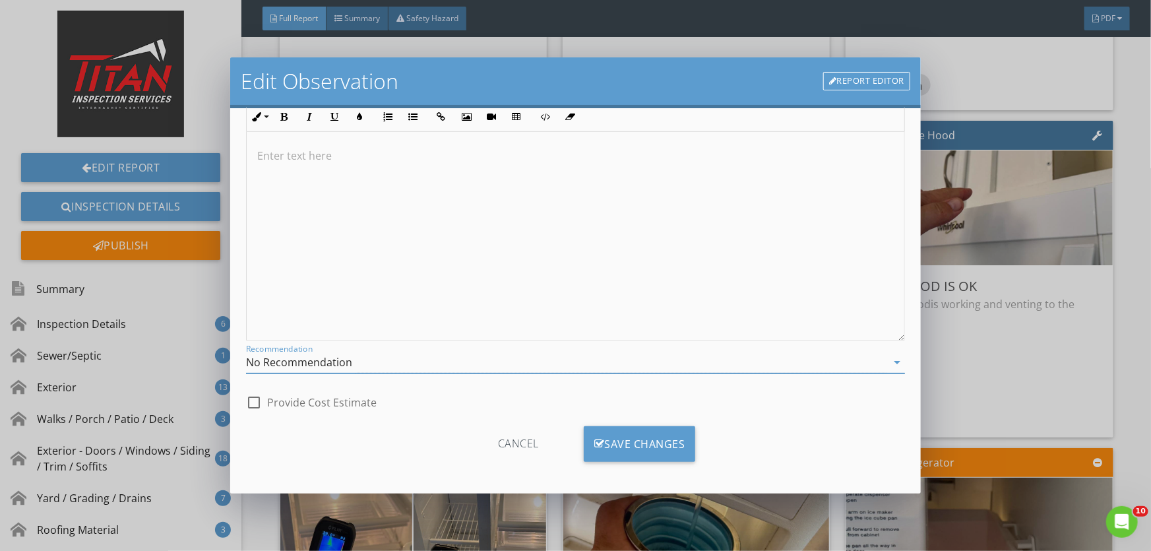
scroll to position [117, 0]
click at [620, 438] on div "Save Changes" at bounding box center [640, 441] width 112 height 36
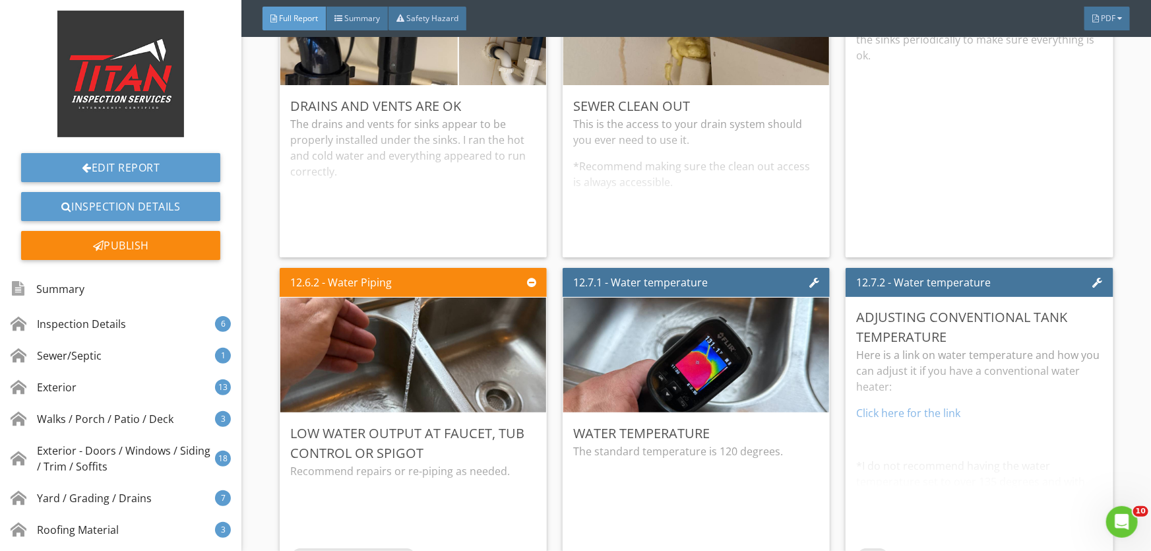
scroll to position [16736, 0]
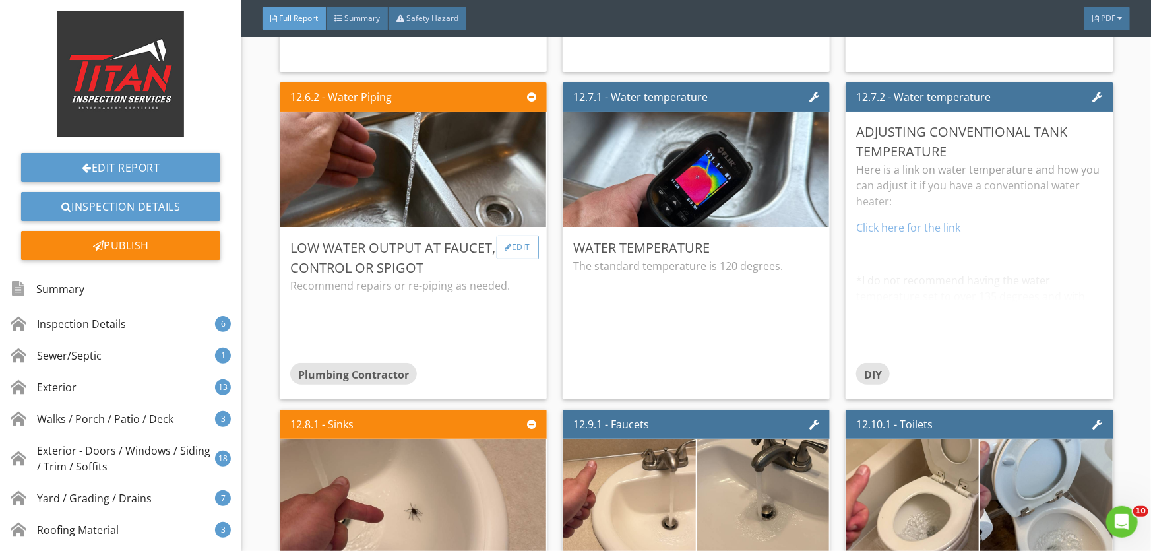
click at [515, 236] on div "Edit" at bounding box center [518, 248] width 43 height 24
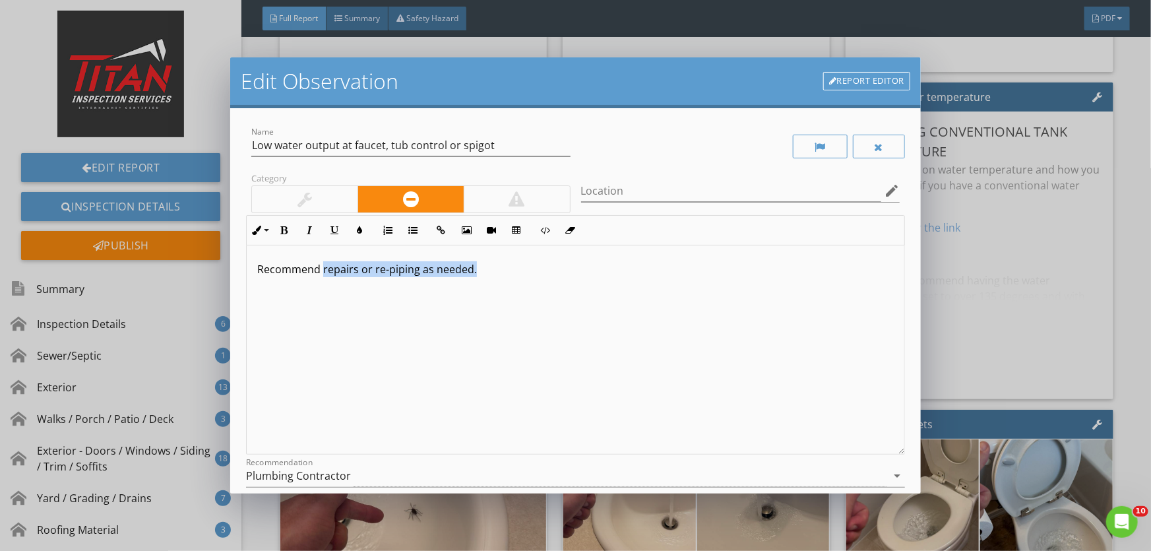
drag, startPoint x: 322, startPoint y: 270, endPoint x: 472, endPoint y: 271, distance: 150.4
click at [472, 271] on p "Recommend repairs or re-piping as needed." at bounding box center [575, 269] width 637 height 16
click at [335, 476] on div "Plumbing Contractor" at bounding box center [298, 476] width 105 height 12
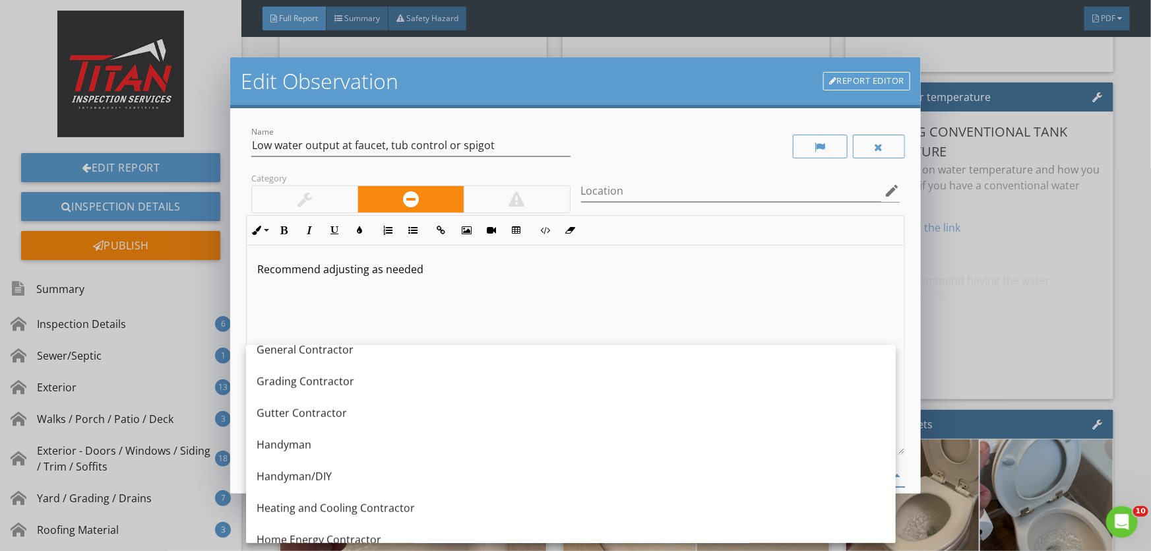
scroll to position [806, 0]
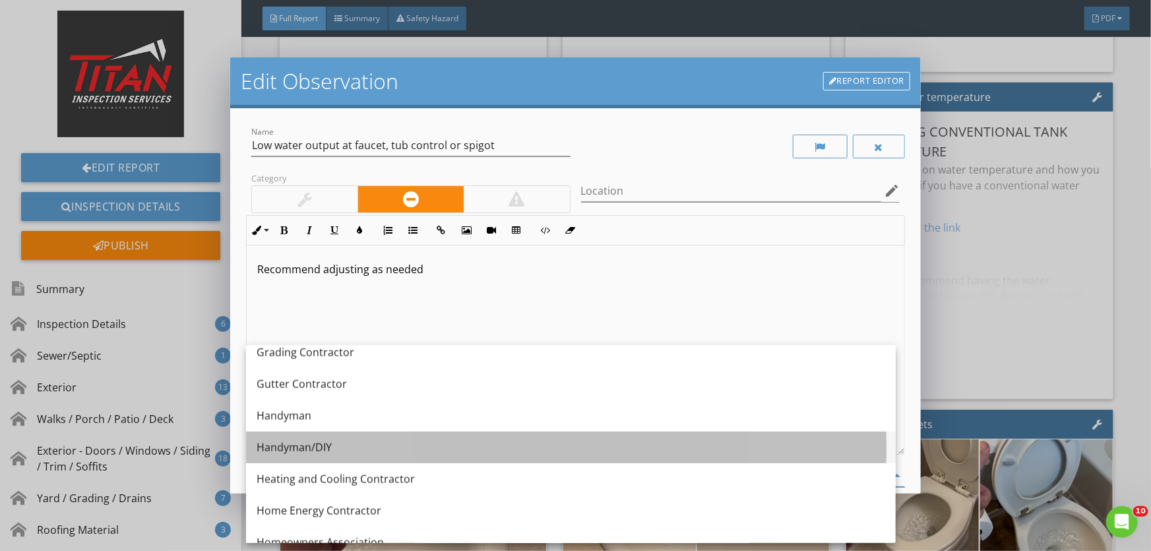
click at [333, 443] on div "Handyman/DIY" at bounding box center [571, 447] width 629 height 16
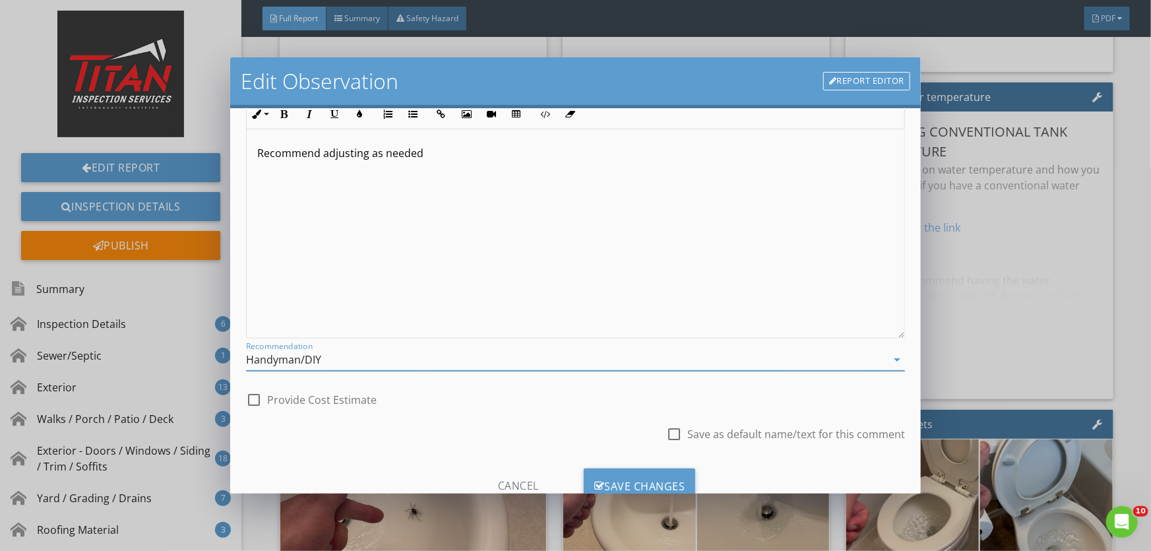
scroll to position [162, 0]
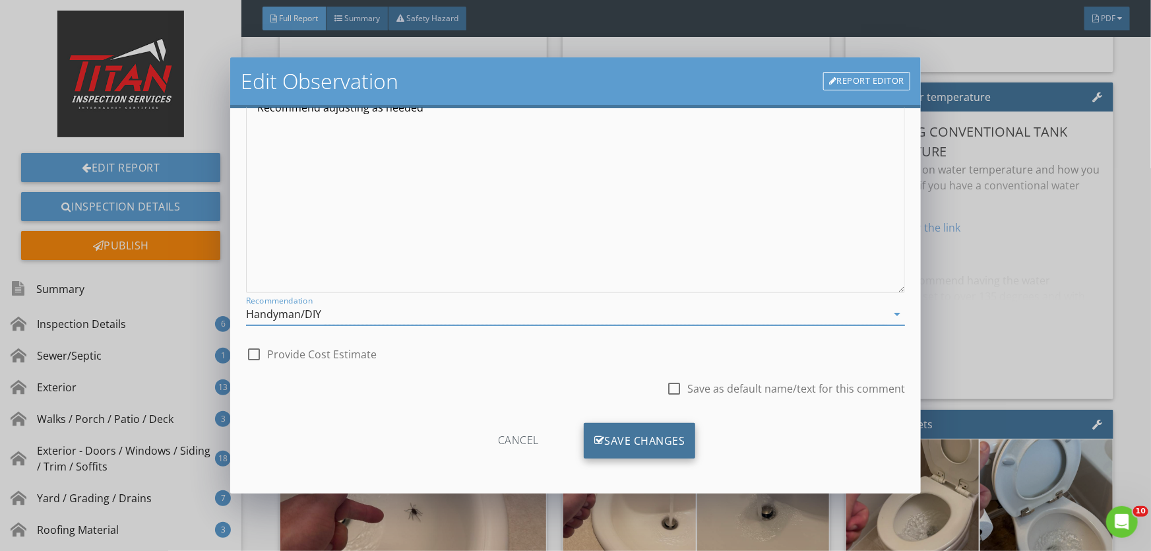
click at [611, 440] on div "Save Changes" at bounding box center [640, 441] width 112 height 36
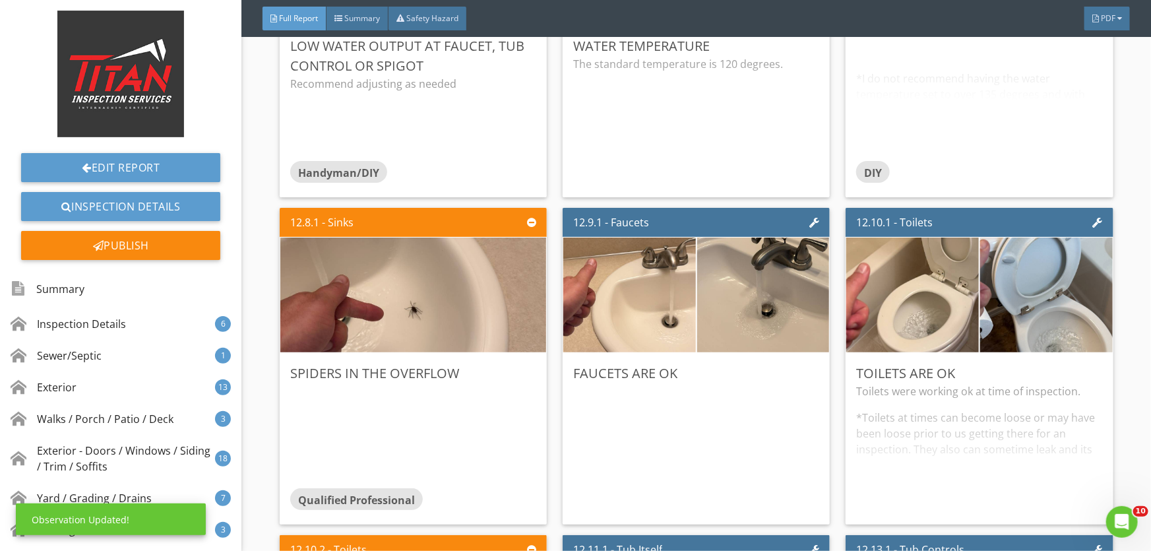
scroll to position [17036, 0]
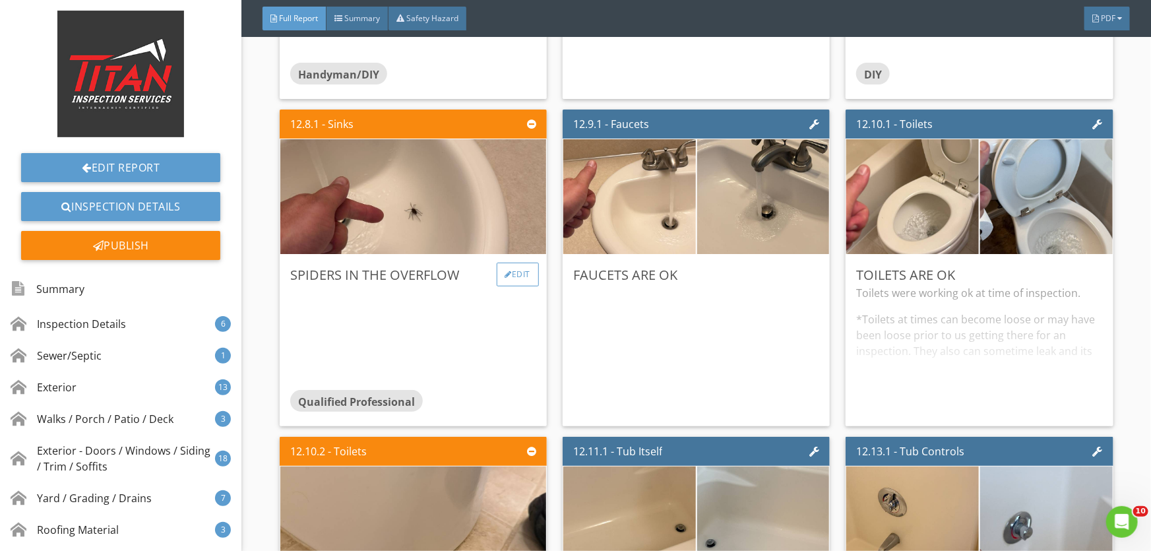
click at [515, 268] on div "Edit" at bounding box center [518, 275] width 43 height 24
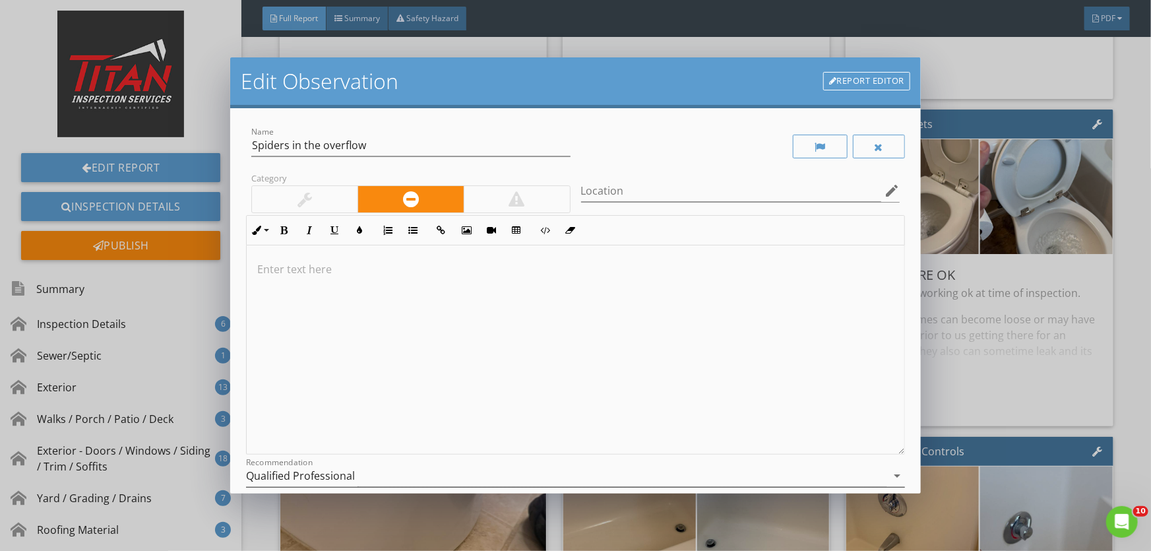
click at [260, 471] on div "Qualified Professional" at bounding box center [300, 476] width 109 height 12
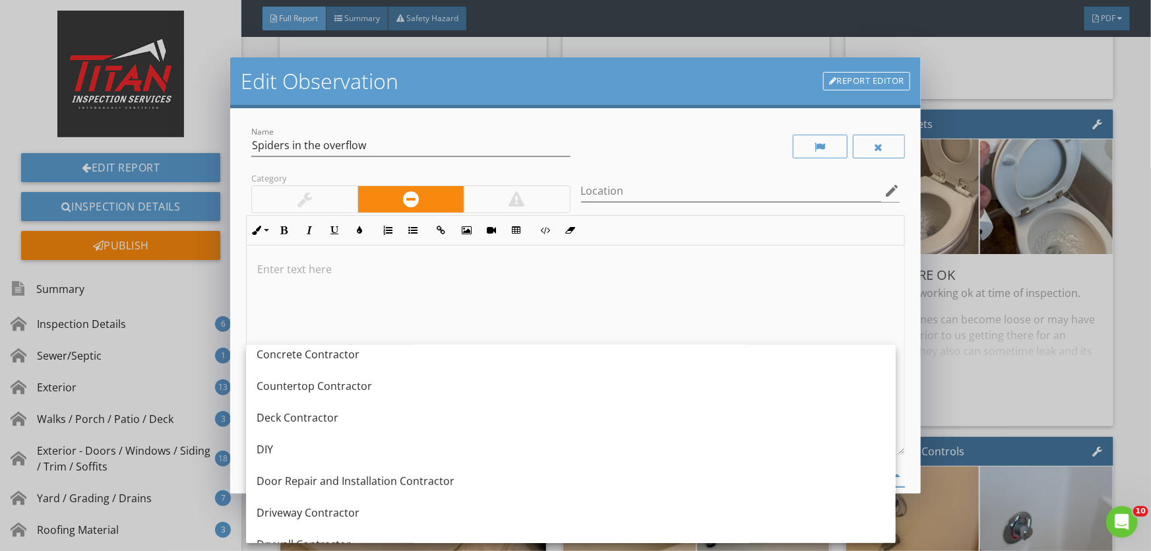
scroll to position [300, 0]
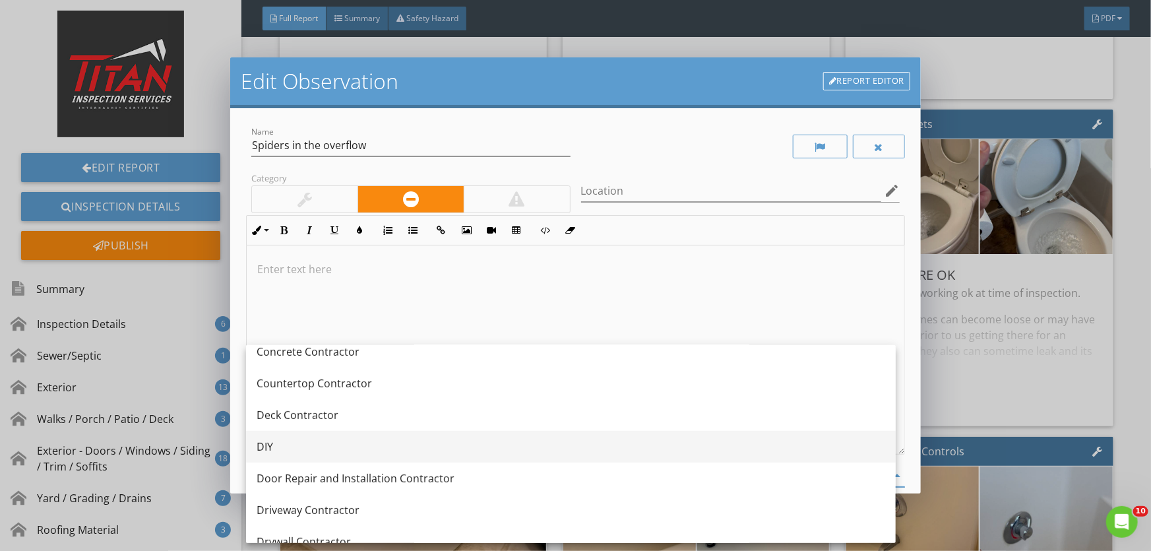
click at [263, 446] on div "DIY" at bounding box center [571, 447] width 629 height 16
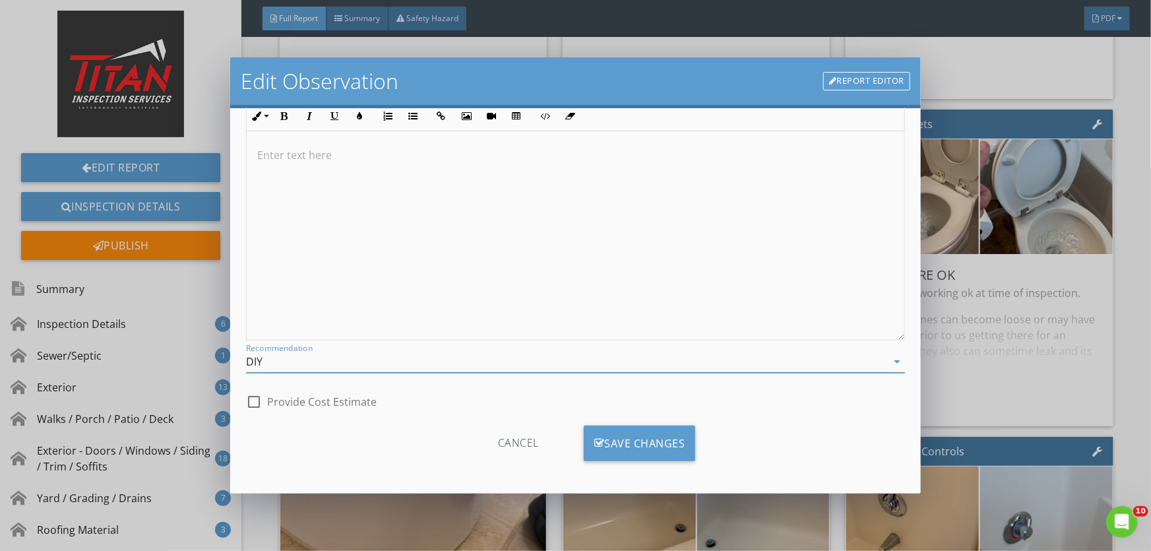
scroll to position [117, 0]
click at [637, 433] on div "Save Changes" at bounding box center [640, 441] width 112 height 36
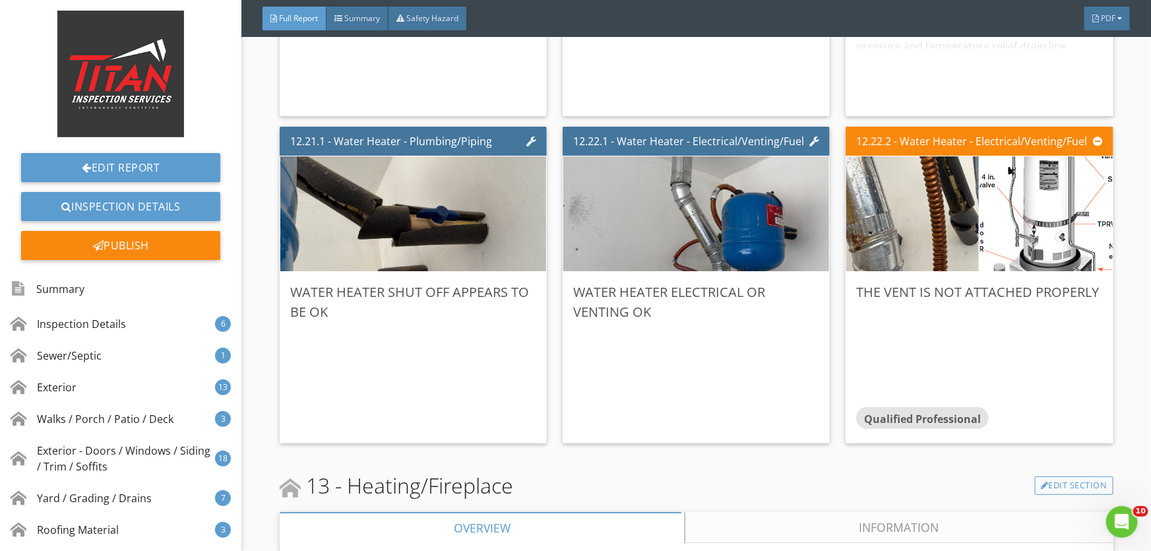
scroll to position [18715, 0]
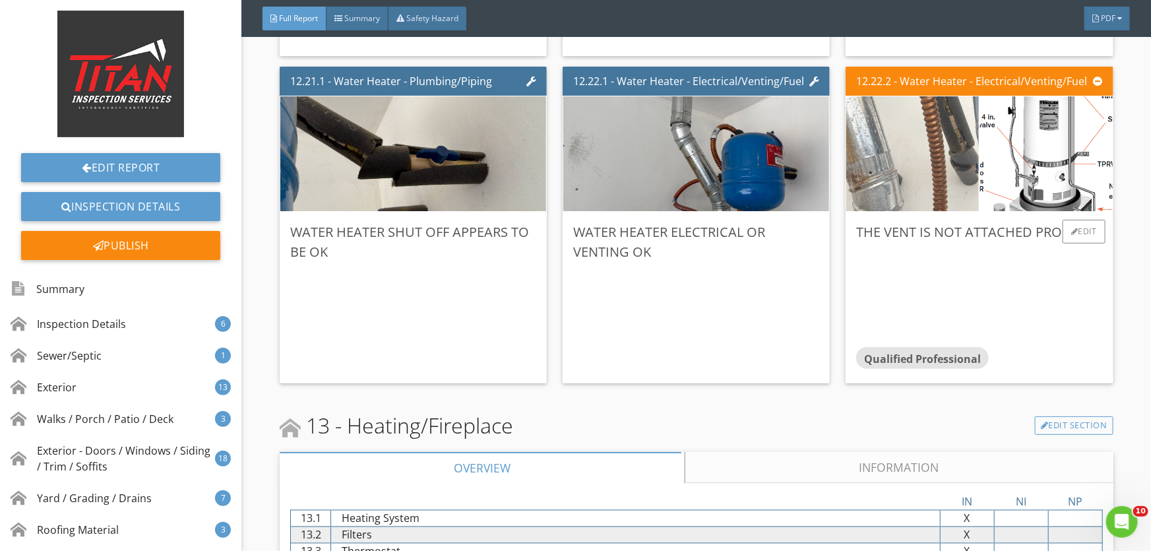
click at [909, 159] on img at bounding box center [913, 154] width 331 height 248
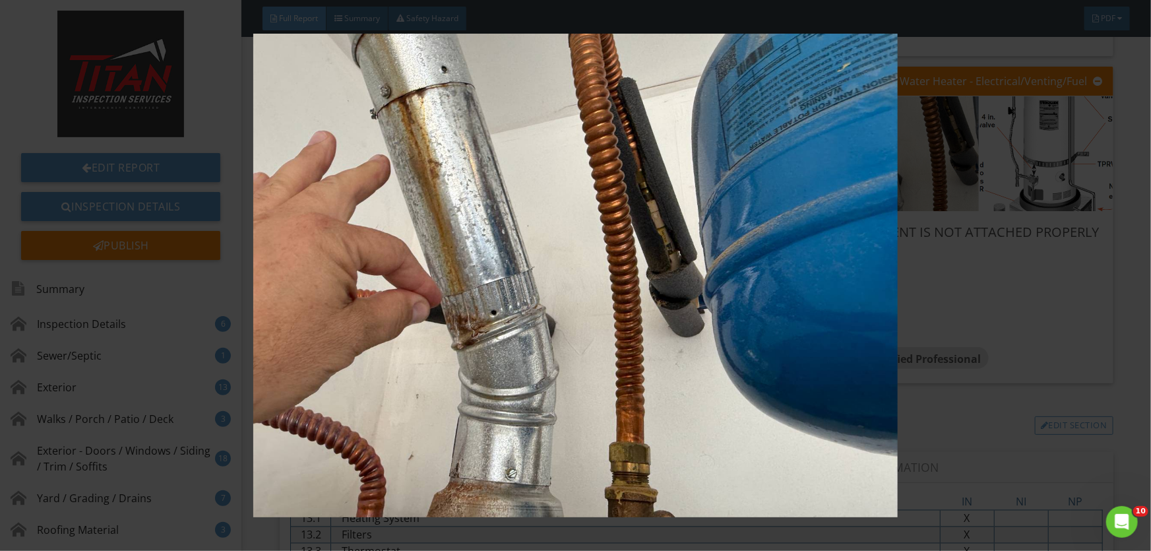
click at [948, 161] on img at bounding box center [576, 275] width 1054 height 483
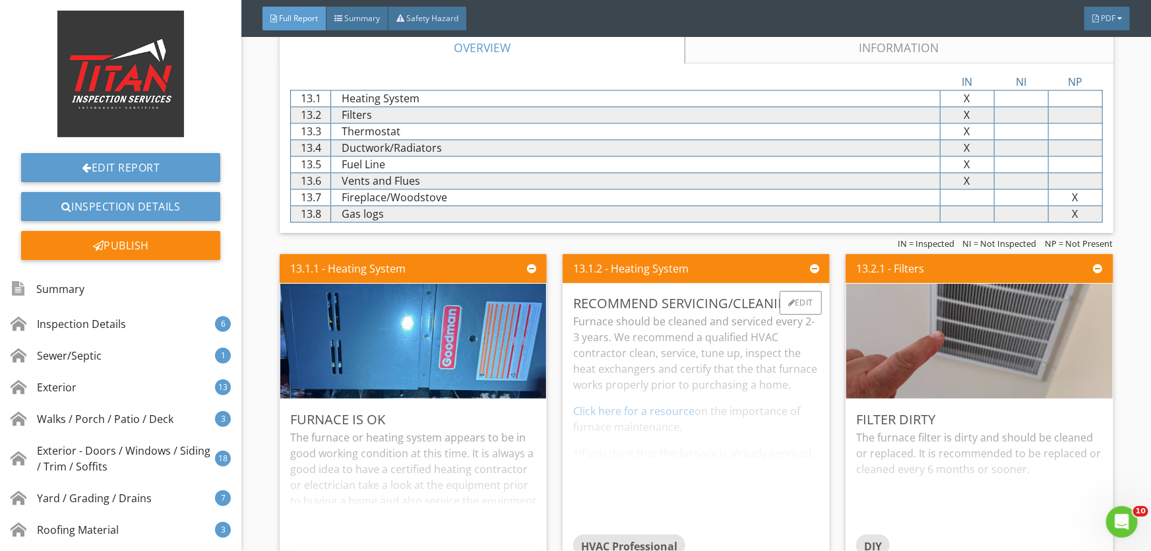
scroll to position [18775, 0]
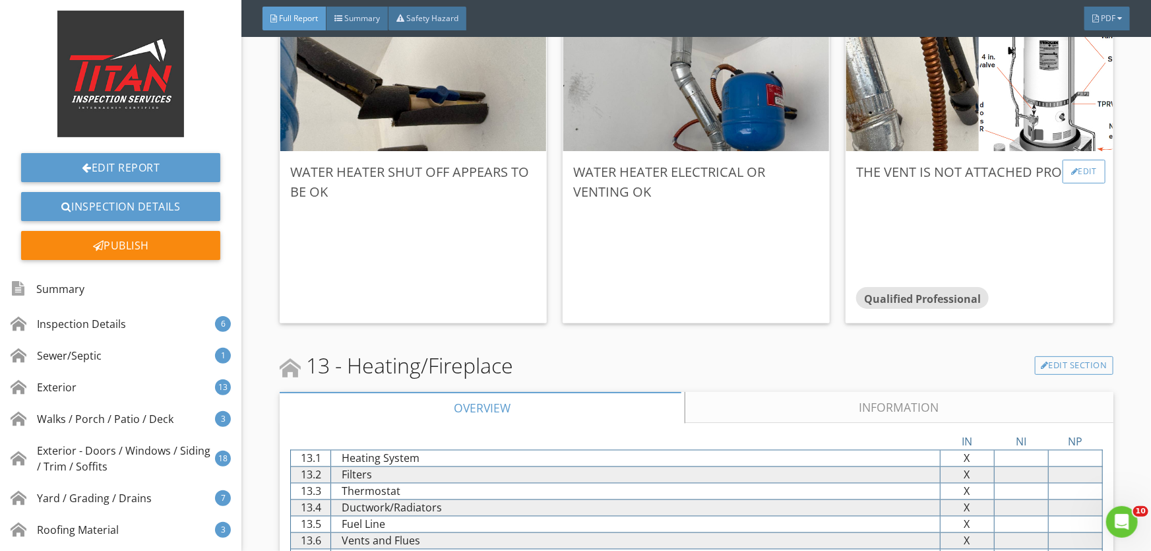
click at [1069, 160] on div "Edit" at bounding box center [1084, 172] width 43 height 24
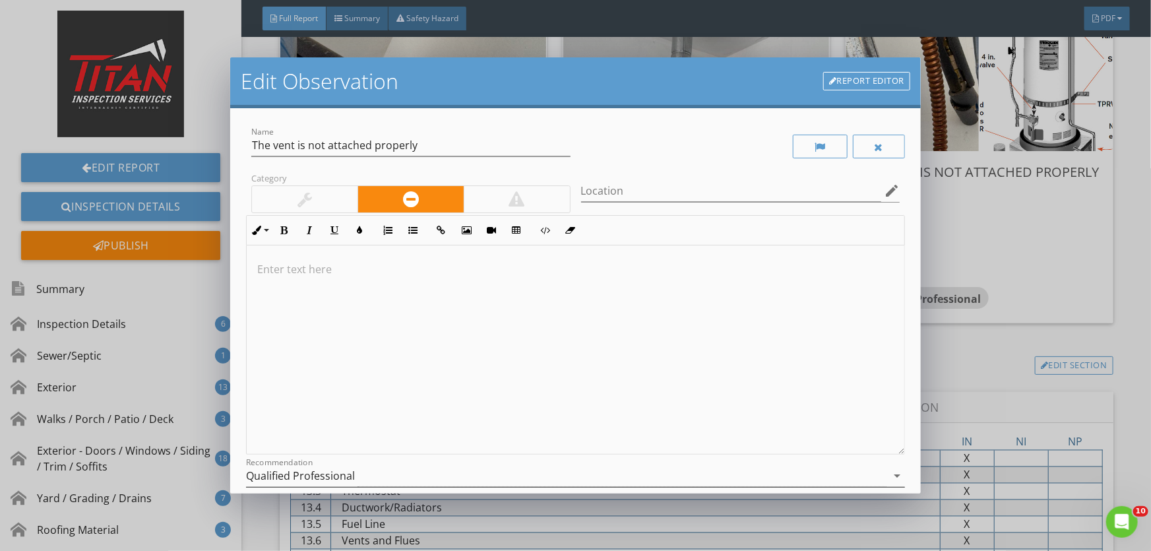
click at [327, 476] on div "Qualified Professional" at bounding box center [300, 476] width 109 height 12
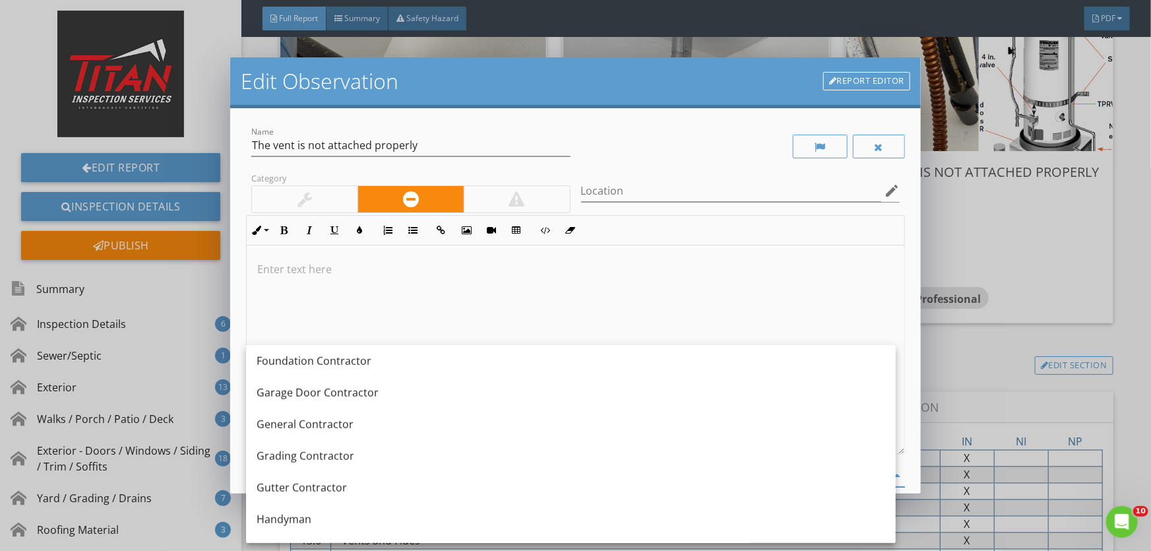
scroll to position [719, 0]
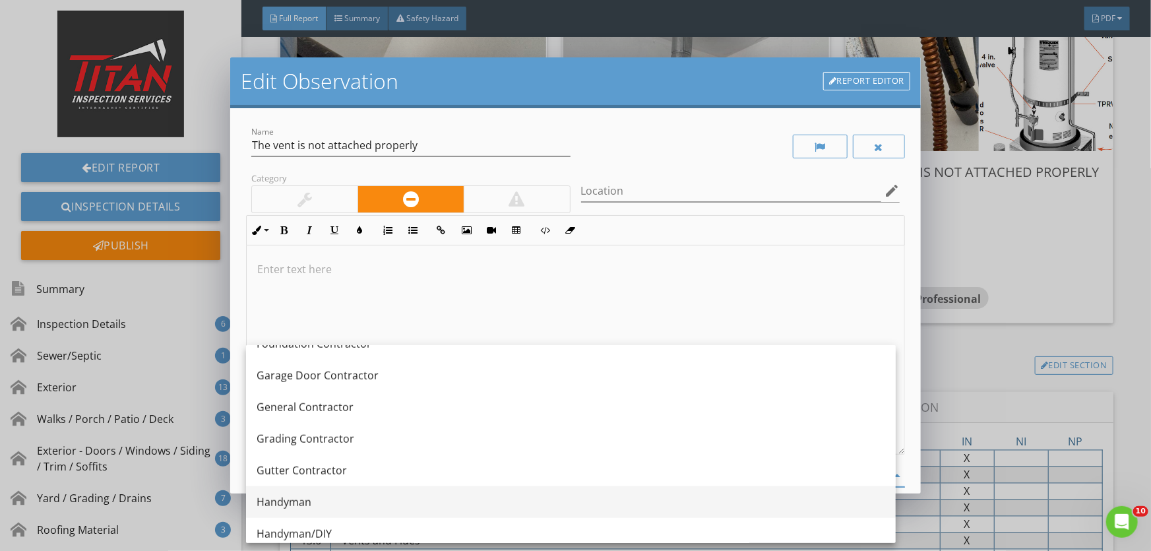
click at [324, 503] on div "Handyman" at bounding box center [571, 502] width 629 height 16
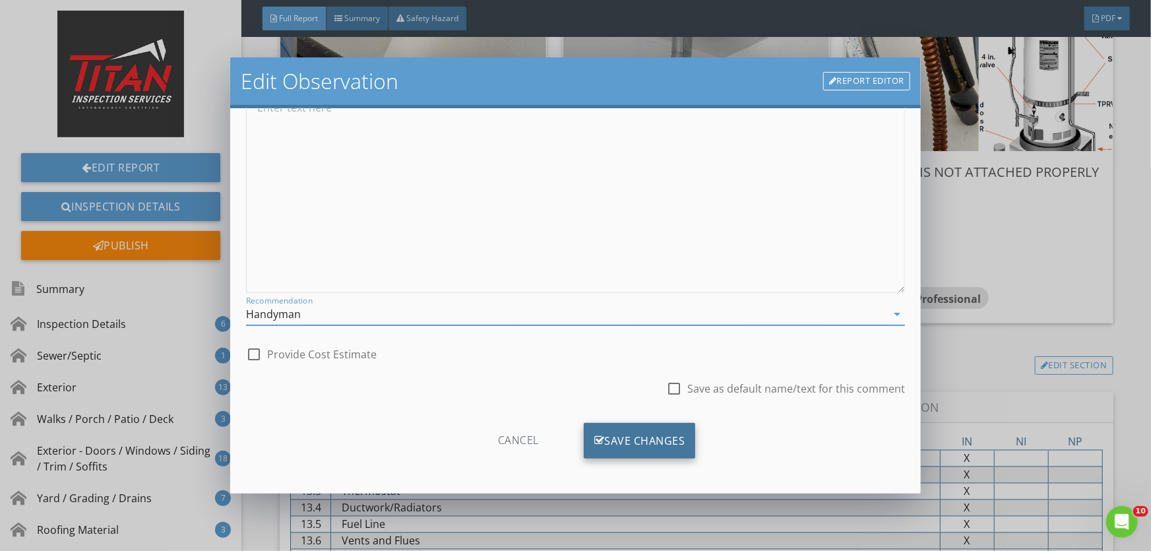
click at [584, 437] on div "Save Changes" at bounding box center [640, 441] width 112 height 36
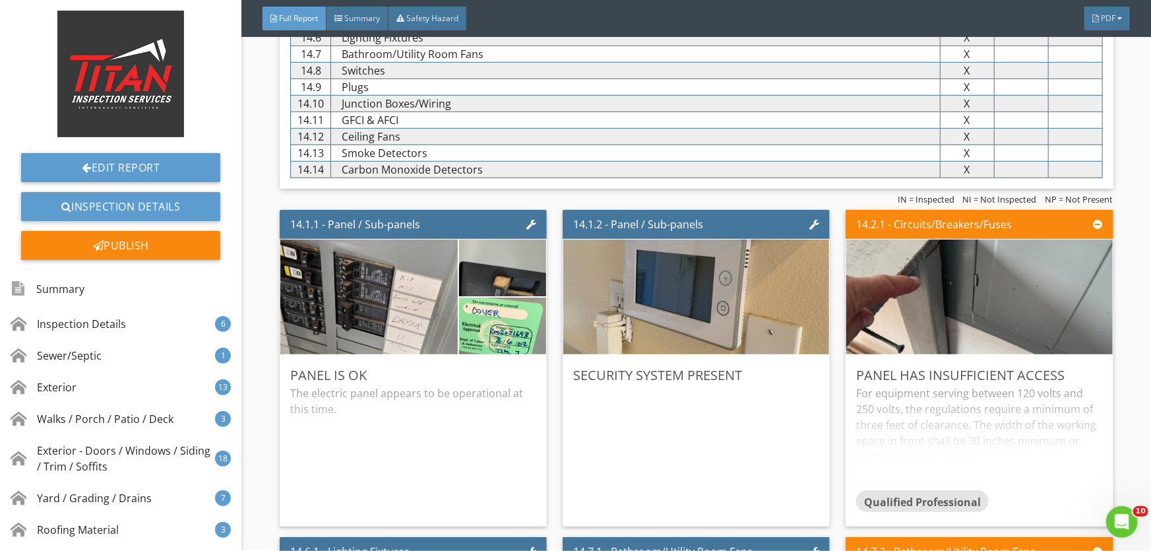
scroll to position [20575, 0]
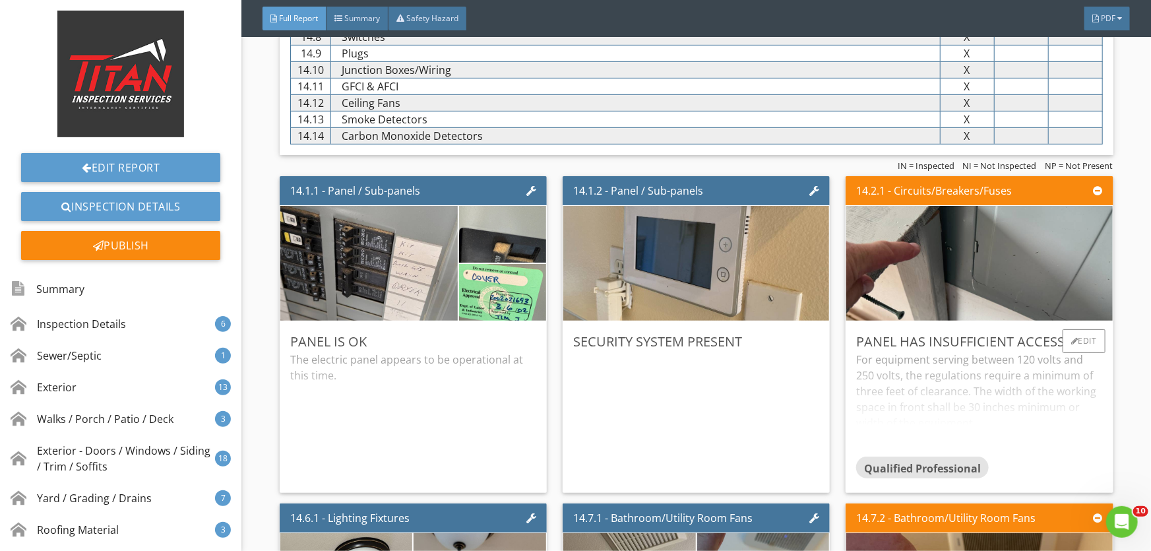
click at [994, 364] on div "For equipment serving between 120 volts and 250 volts, the regulations require …" at bounding box center [979, 404] width 246 height 104
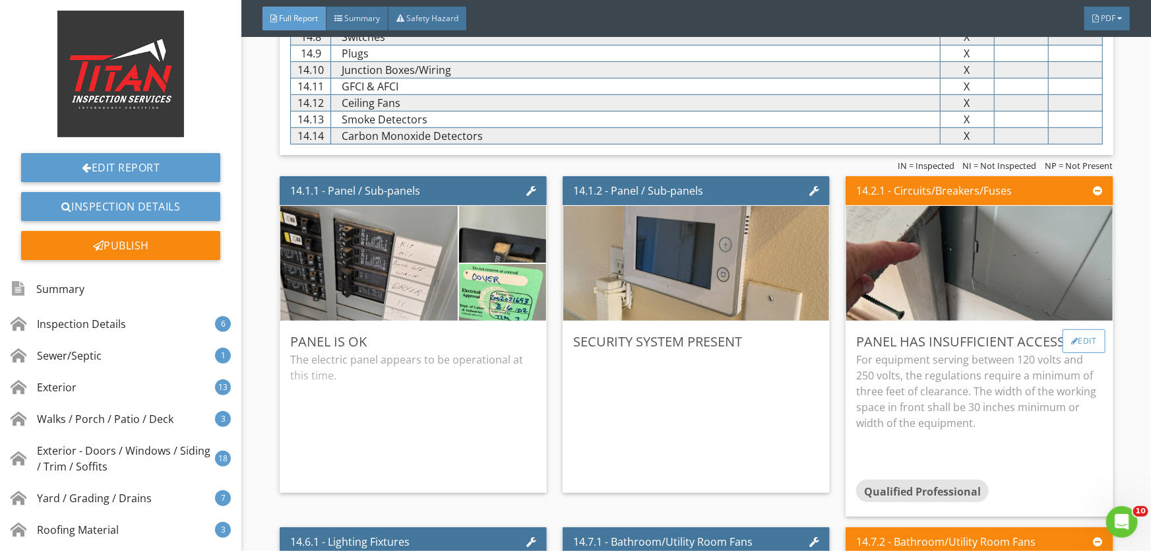
click at [1072, 337] on div at bounding box center [1075, 341] width 7 height 8
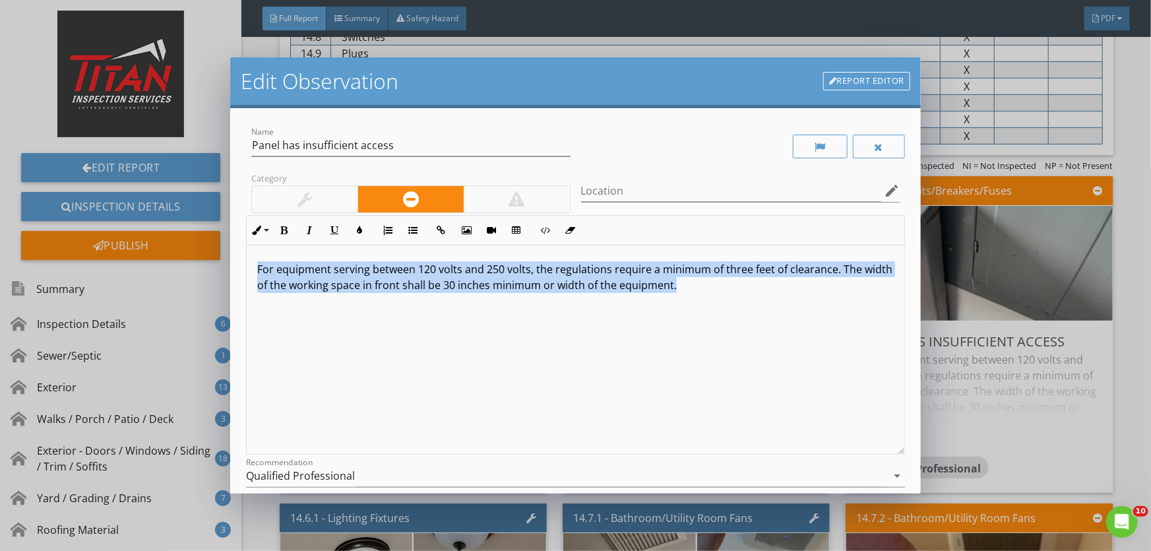
drag, startPoint x: 255, startPoint y: 268, endPoint x: 752, endPoint y: 303, distance: 498.1
click at [752, 303] on div "For equipment serving between 120 volts and 250 volts, the regulations require …" at bounding box center [576, 349] width 658 height 209
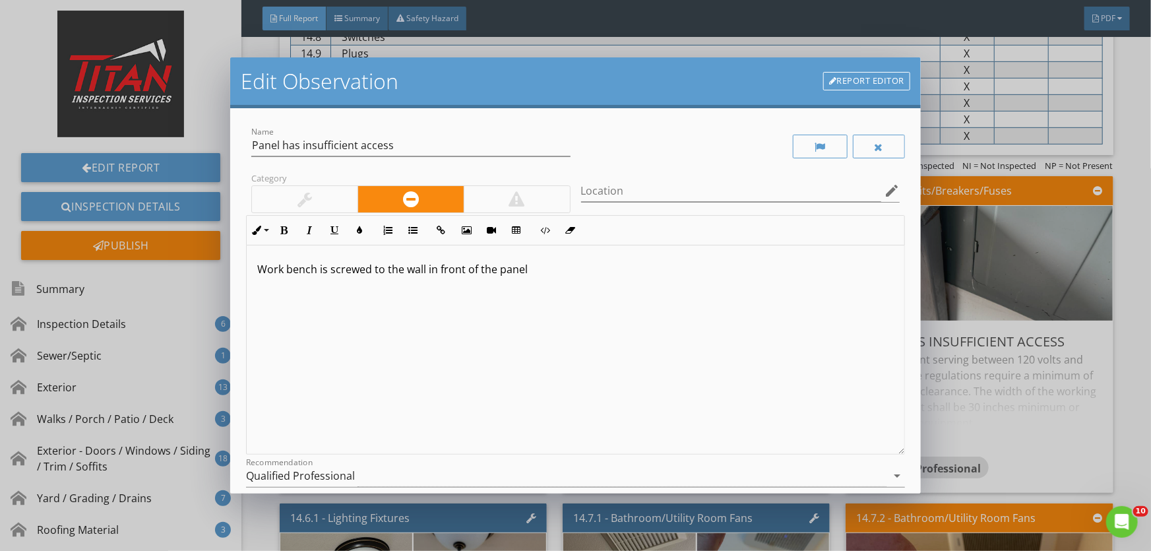
click at [340, 470] on div "Qualified Professional" at bounding box center [300, 476] width 109 height 12
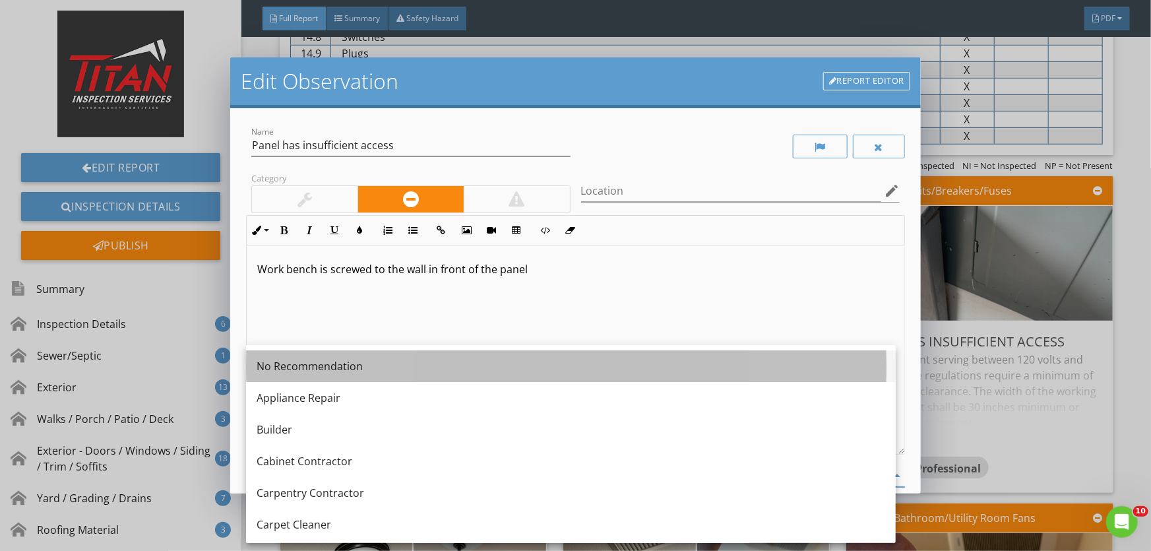
click at [308, 365] on div "No Recommendation" at bounding box center [571, 366] width 629 height 16
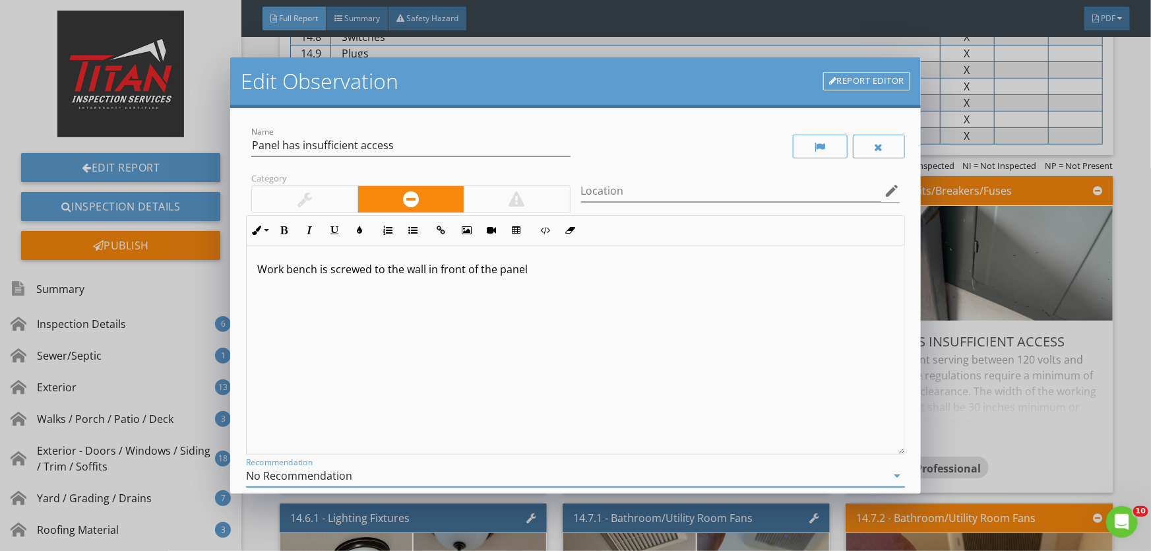
click at [322, 191] on div at bounding box center [305, 199] width 106 height 26
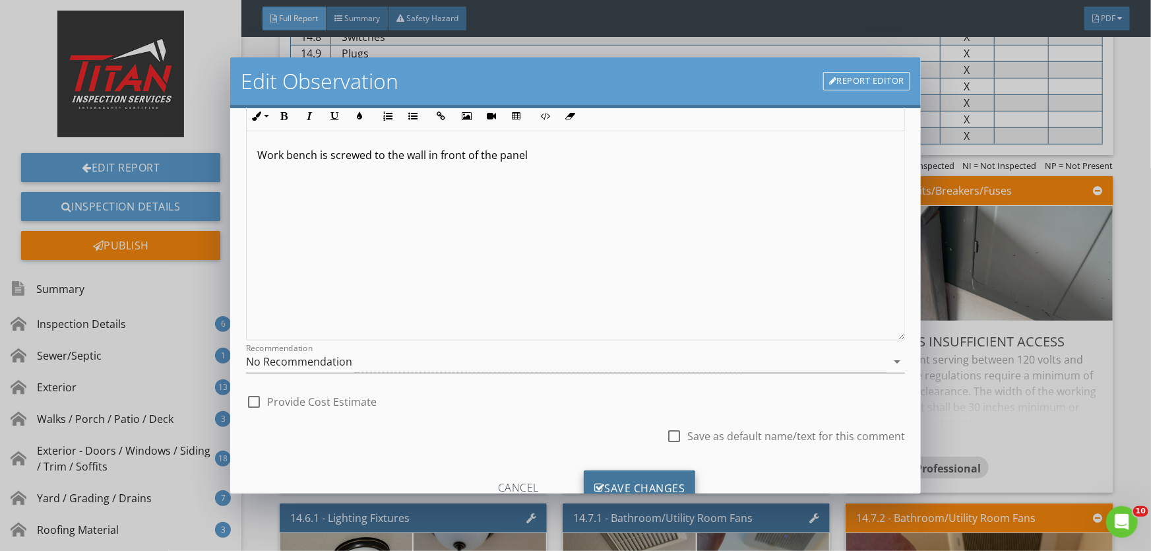
scroll to position [162, 0]
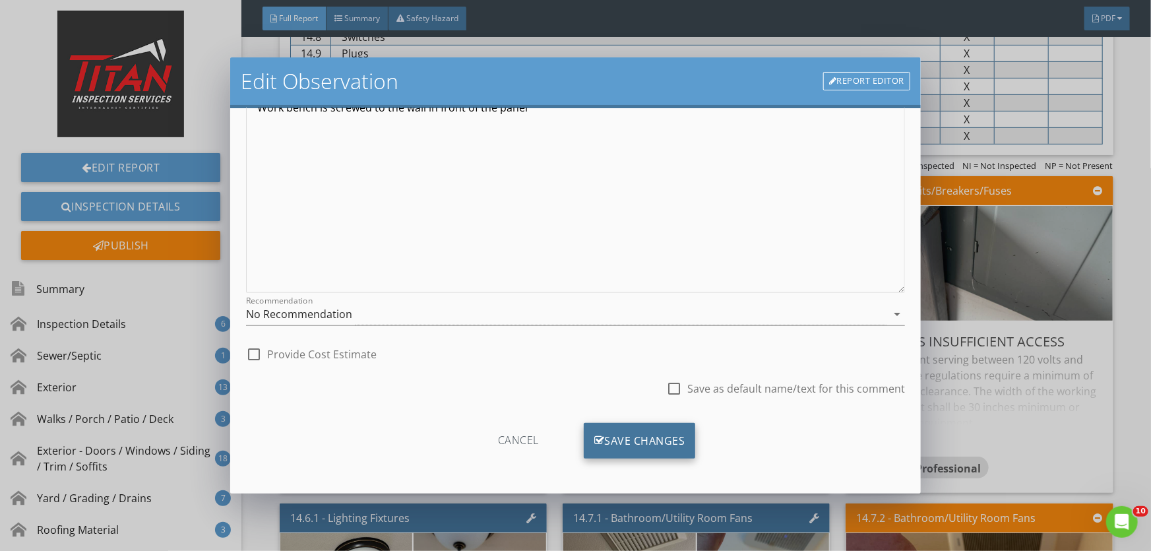
click at [624, 441] on div "Save Changes" at bounding box center [640, 441] width 112 height 36
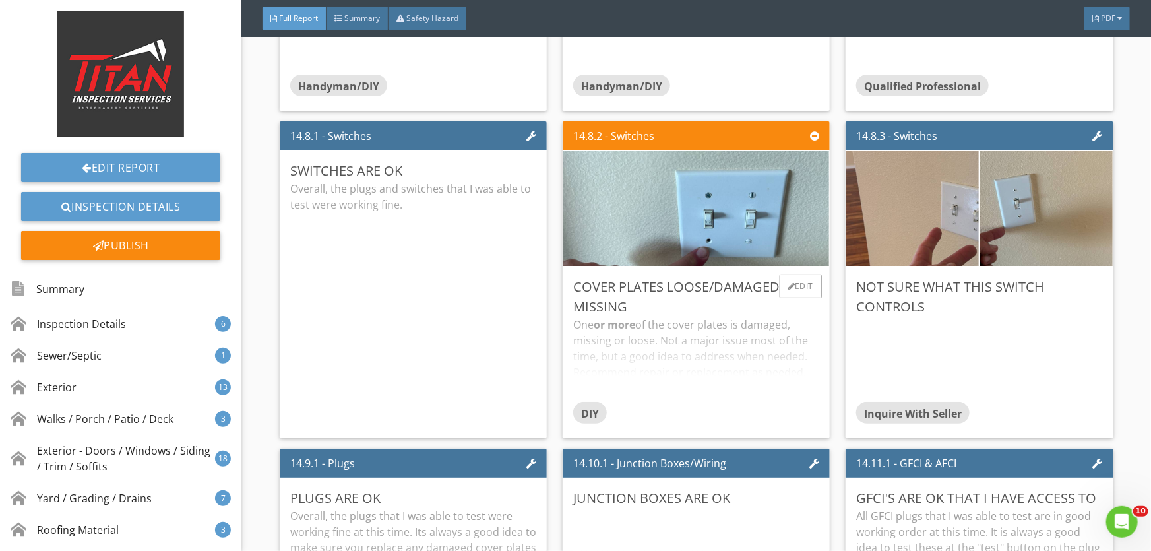
scroll to position [21595, 0]
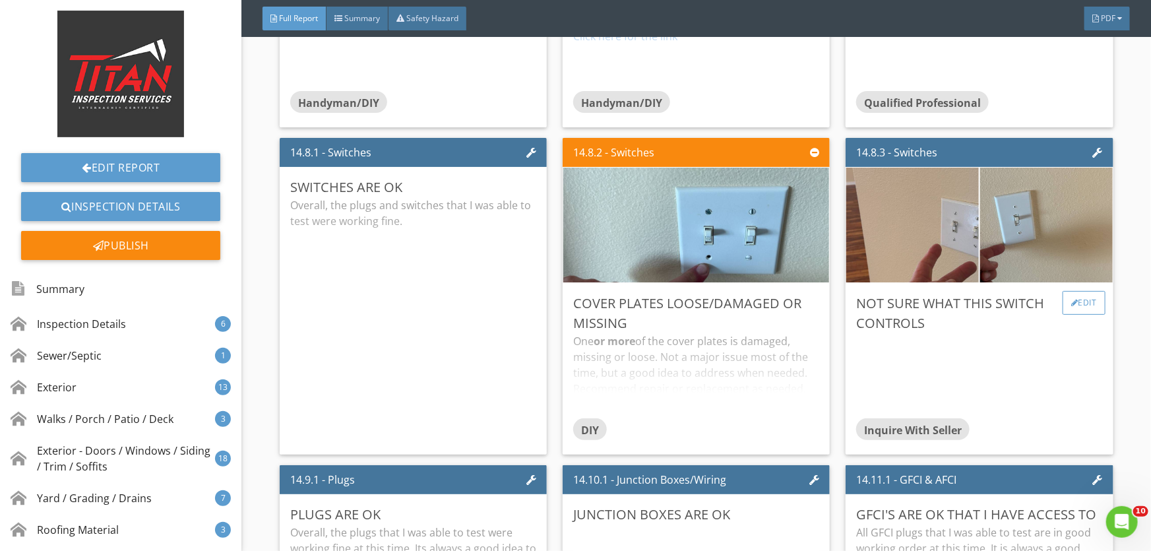
click at [1077, 291] on div "Edit" at bounding box center [1084, 303] width 43 height 24
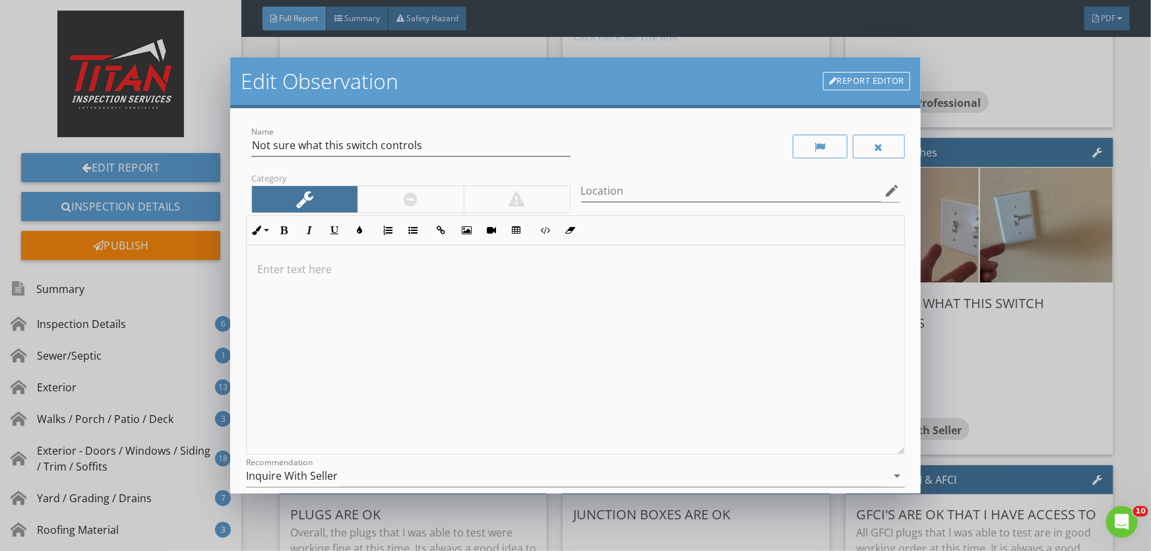
click at [416, 207] on div at bounding box center [411, 199] width 106 height 26
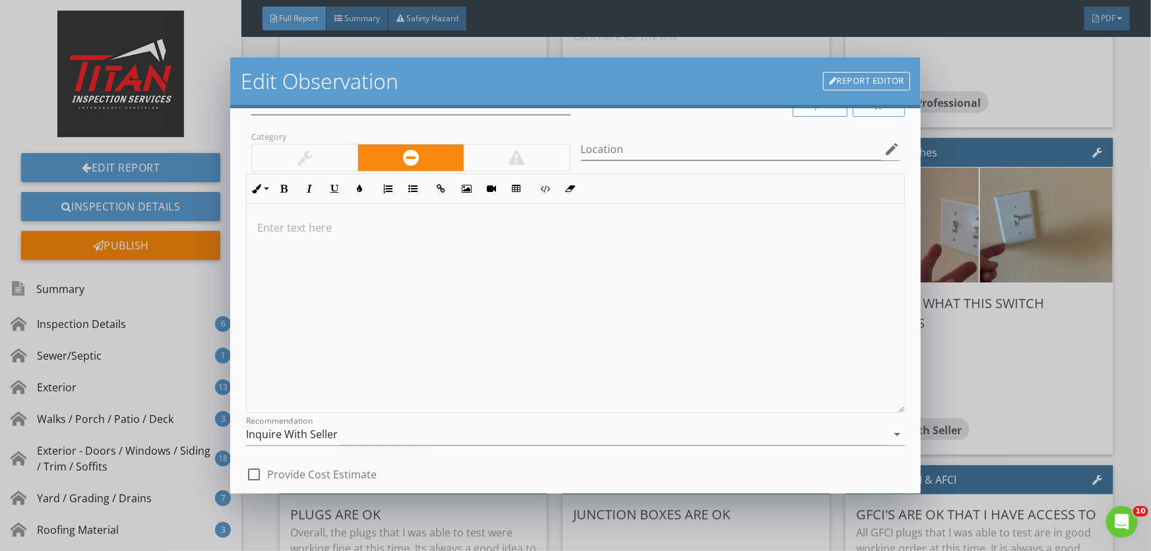
scroll to position [162, 0]
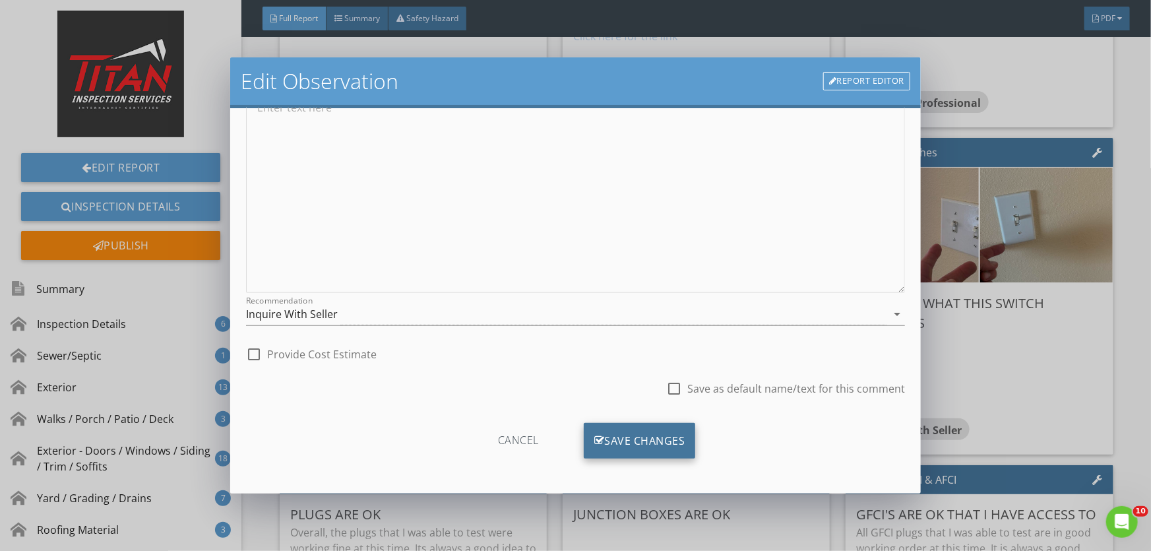
click at [597, 436] on icon at bounding box center [600, 441] width 11 height 15
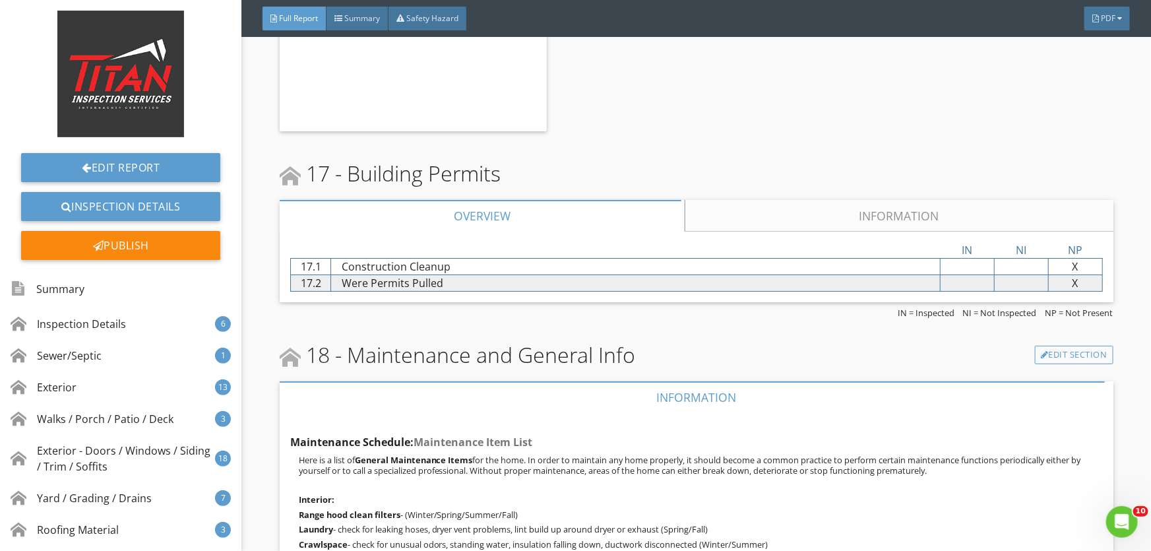
scroll to position [25254, 0]
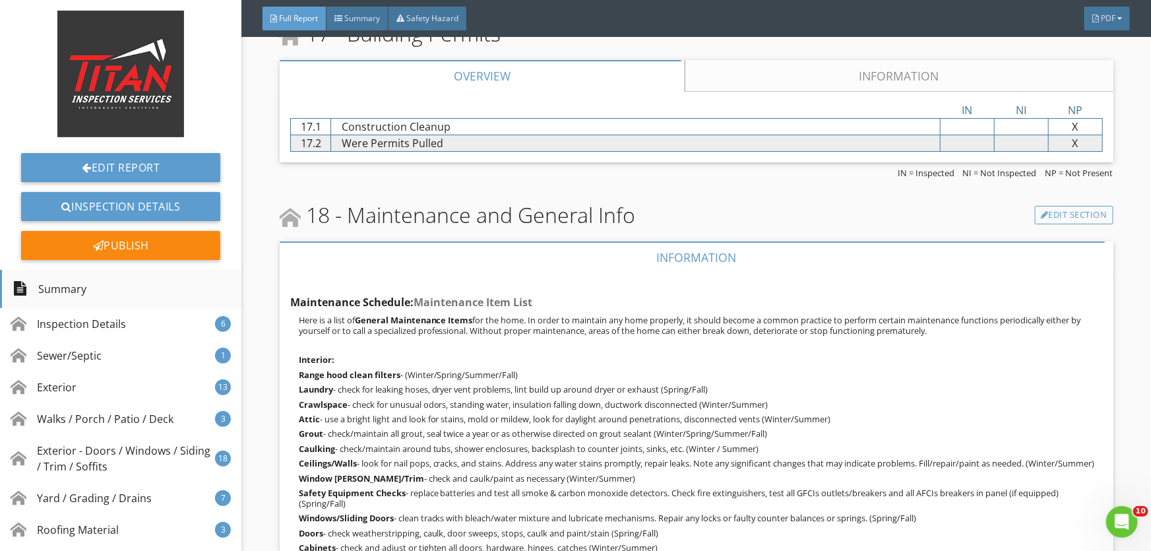
click at [113, 292] on div "Summary" at bounding box center [121, 289] width 242 height 38
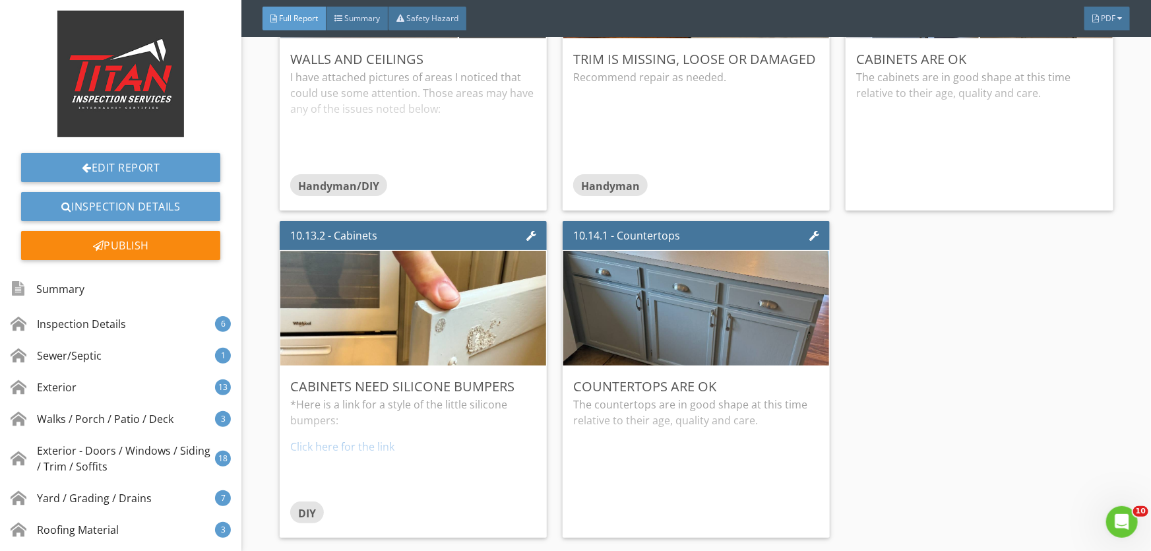
scroll to position [337, 0]
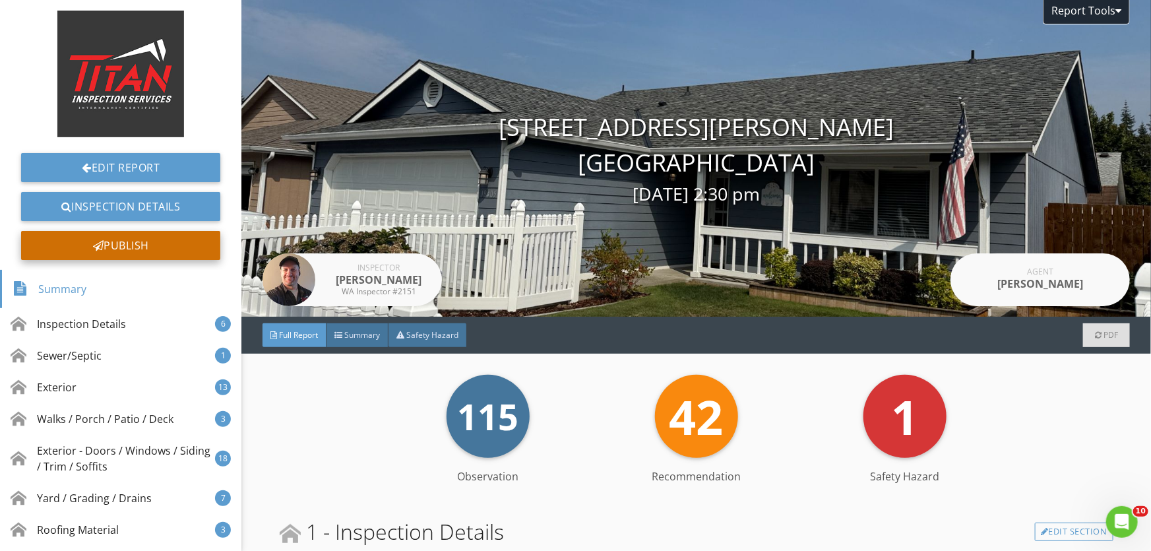
click at [156, 247] on div "Publish" at bounding box center [120, 245] width 199 height 29
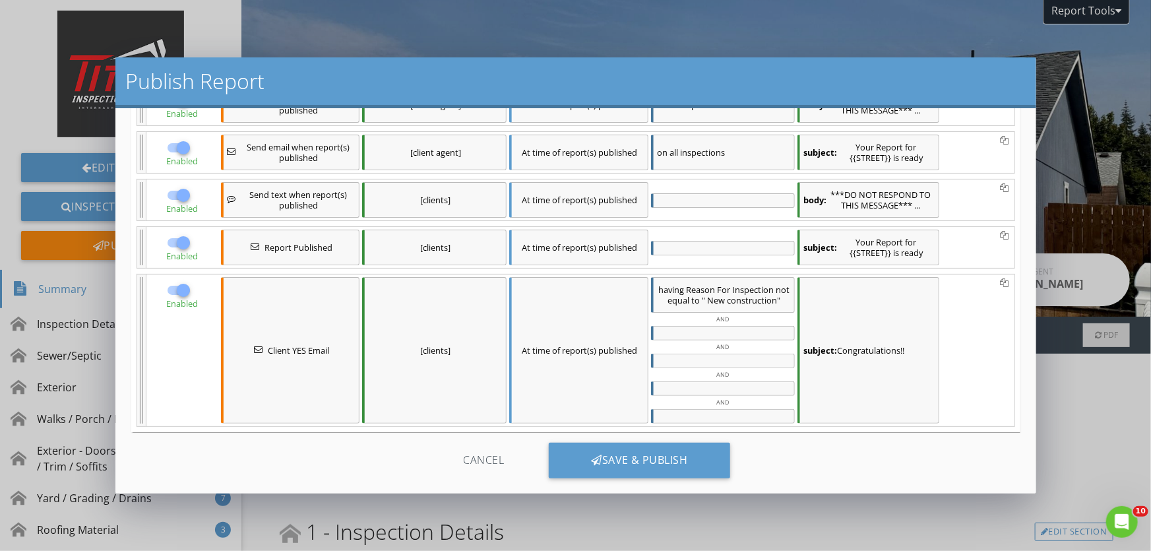
scroll to position [162, 0]
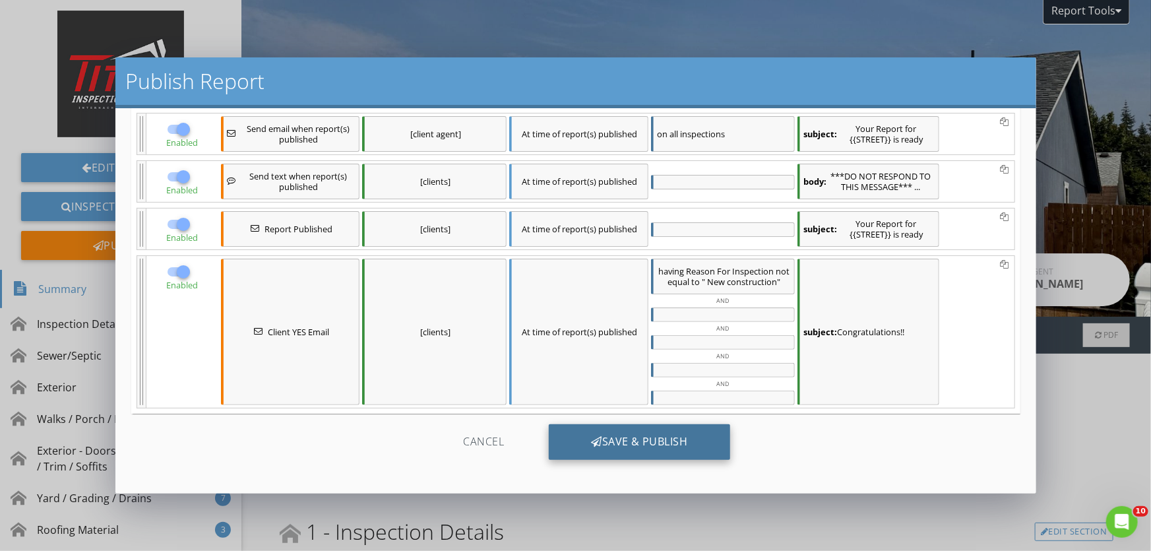
click at [579, 442] on div "Save & Publish" at bounding box center [639, 442] width 181 height 36
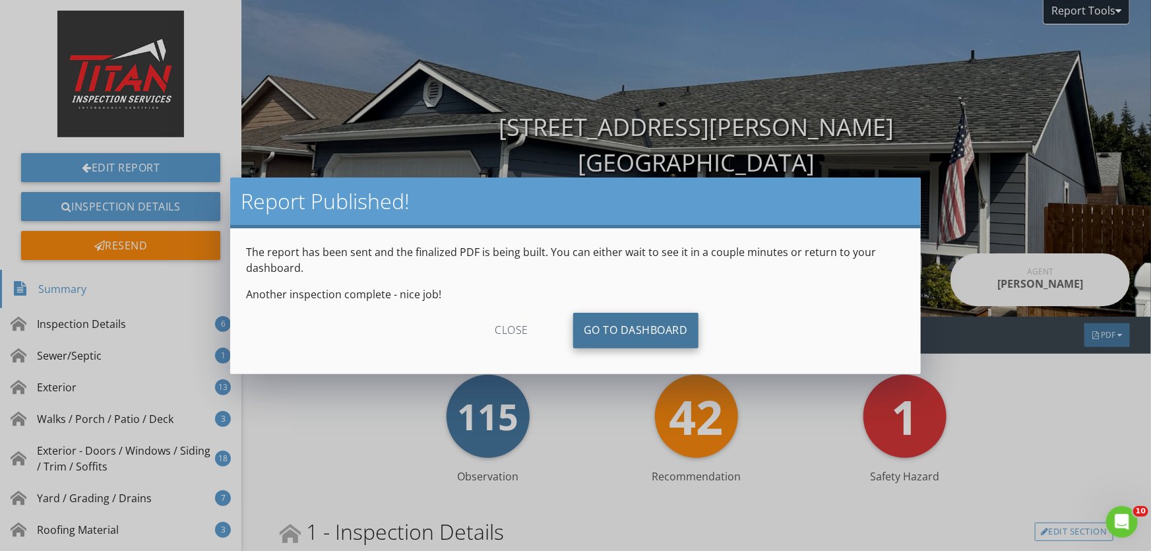
click at [606, 324] on link "Go To Dashboard" at bounding box center [635, 331] width 125 height 36
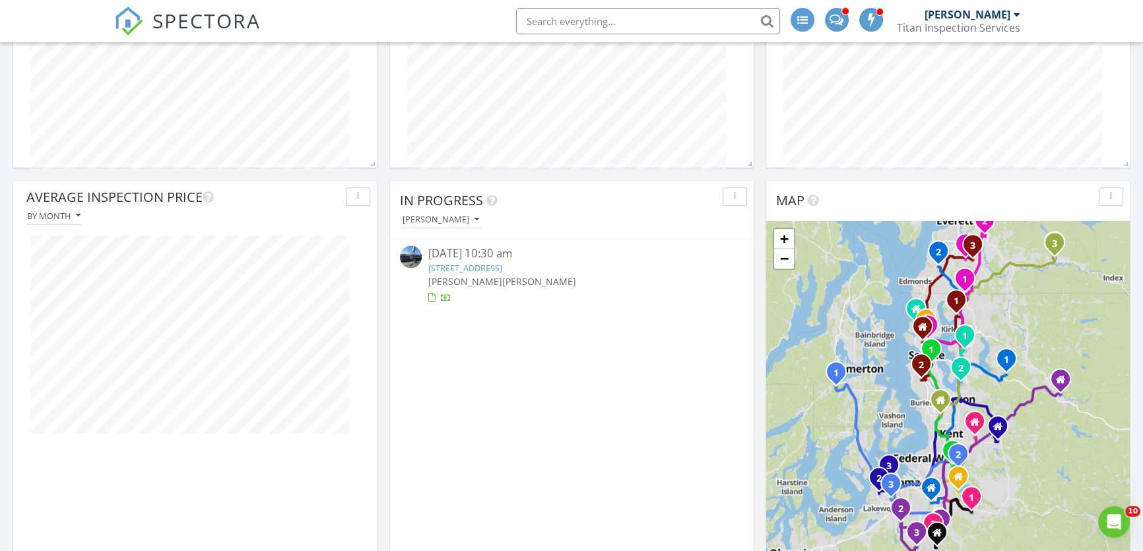
scroll to position [1260, 0]
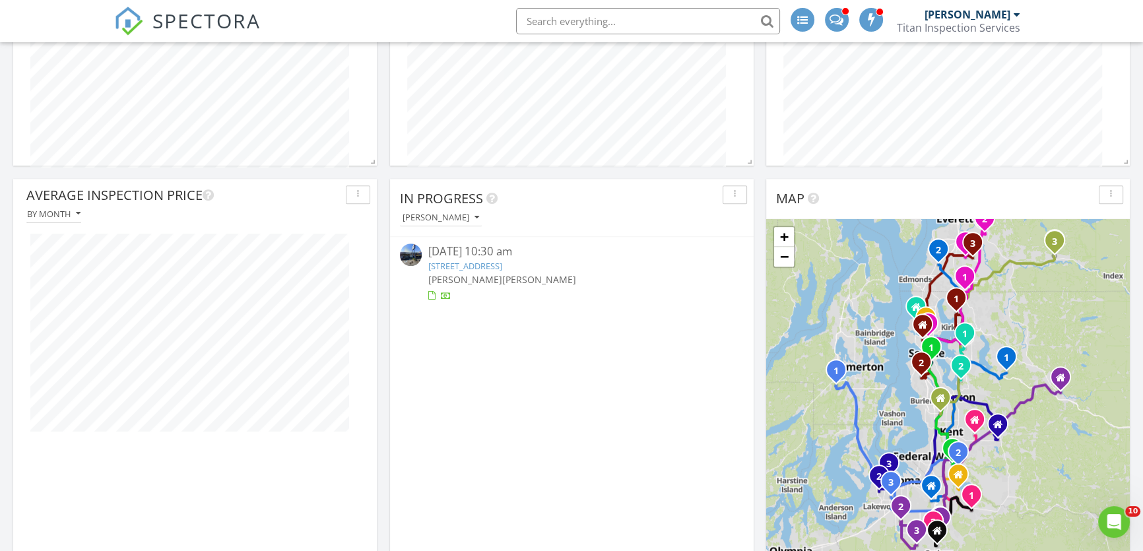
click at [502, 266] on link "4232 196th St SW, Lynnwood, WA 98036" at bounding box center [465, 266] width 74 height 12
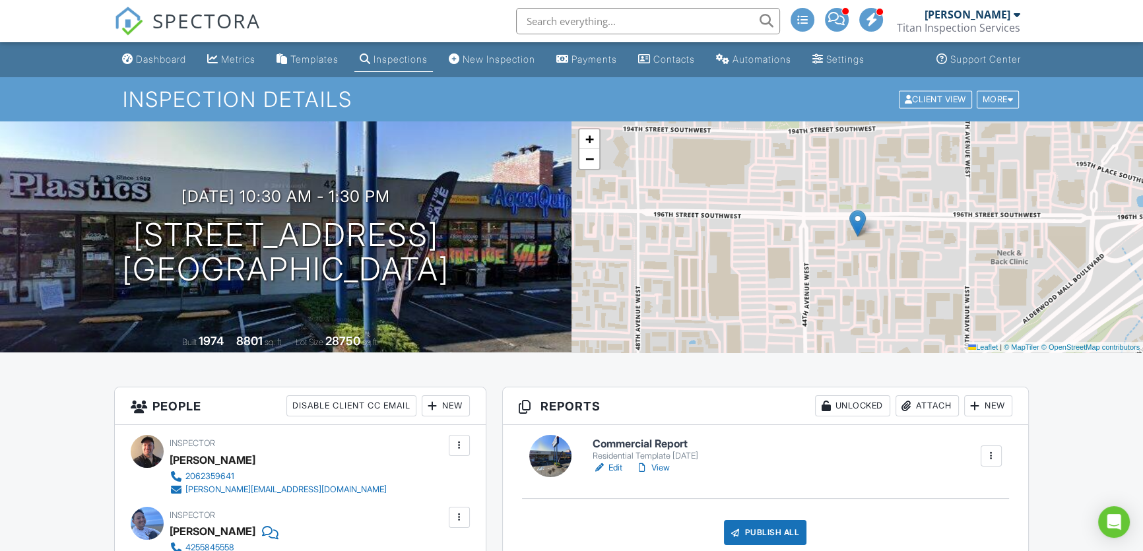
click at [660, 465] on link "View" at bounding box center [652, 467] width 34 height 13
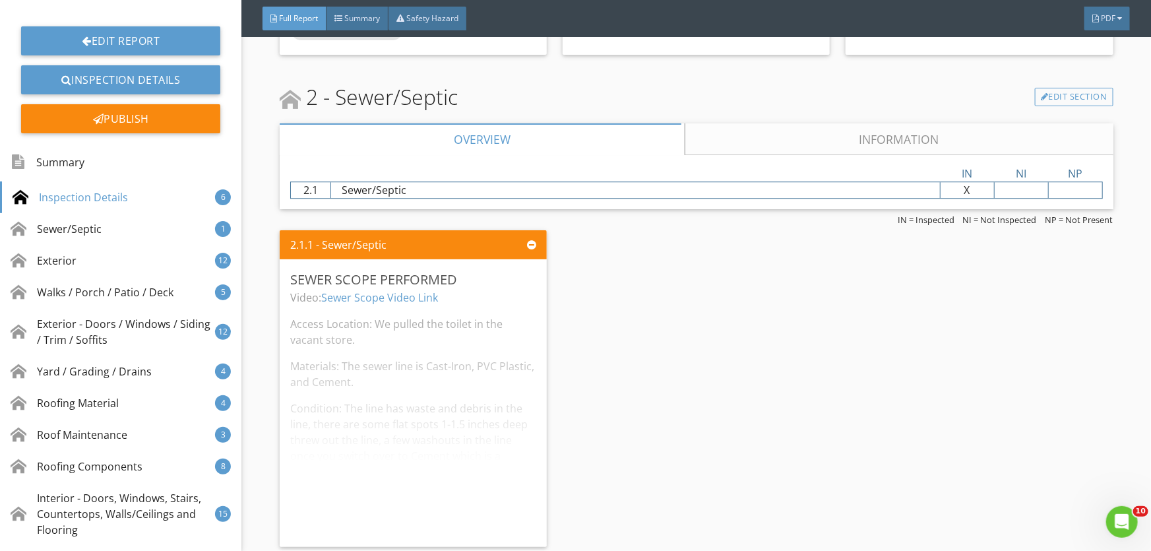
scroll to position [1799, 0]
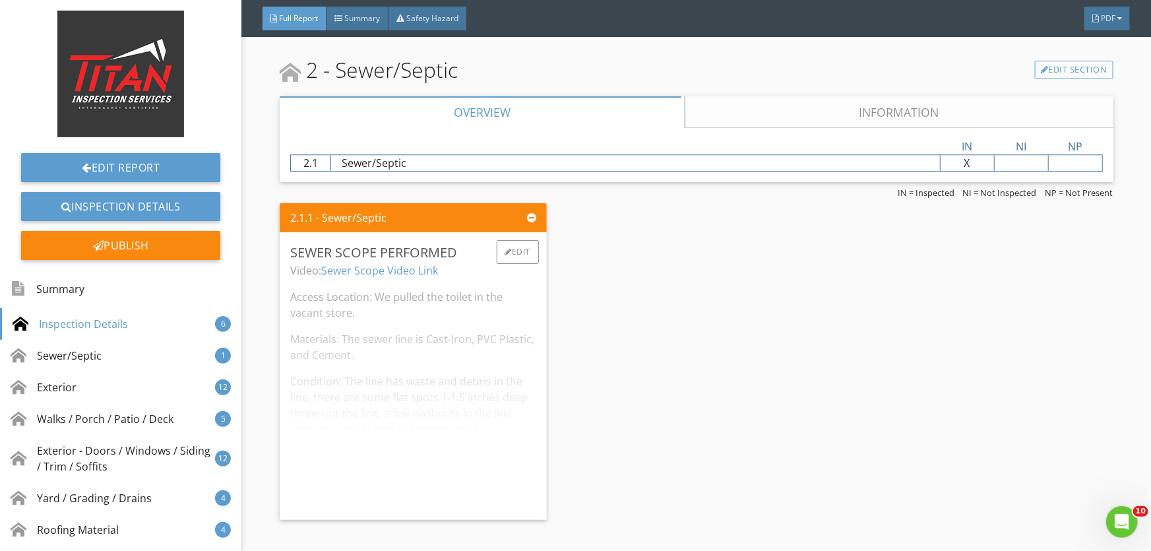
click at [333, 345] on div "Video: Sewer Scope Video Link Access Location: We pulled the toilet in the vaca…" at bounding box center [413, 386] width 246 height 247
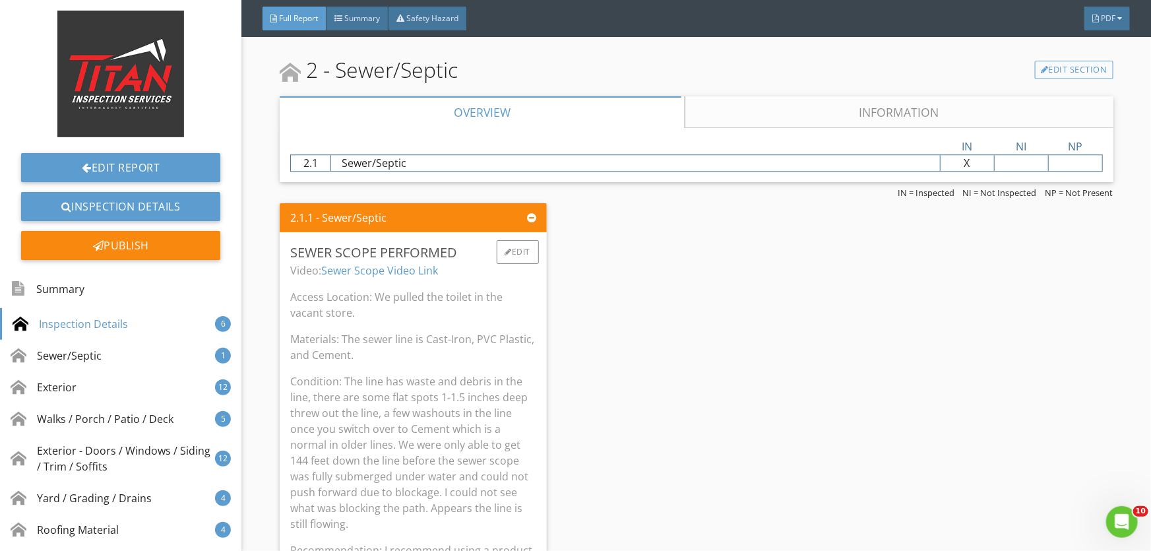
click at [316, 416] on p "Condition: The line has waste and debris in the line, there are some flat spots…" at bounding box center [413, 452] width 246 height 158
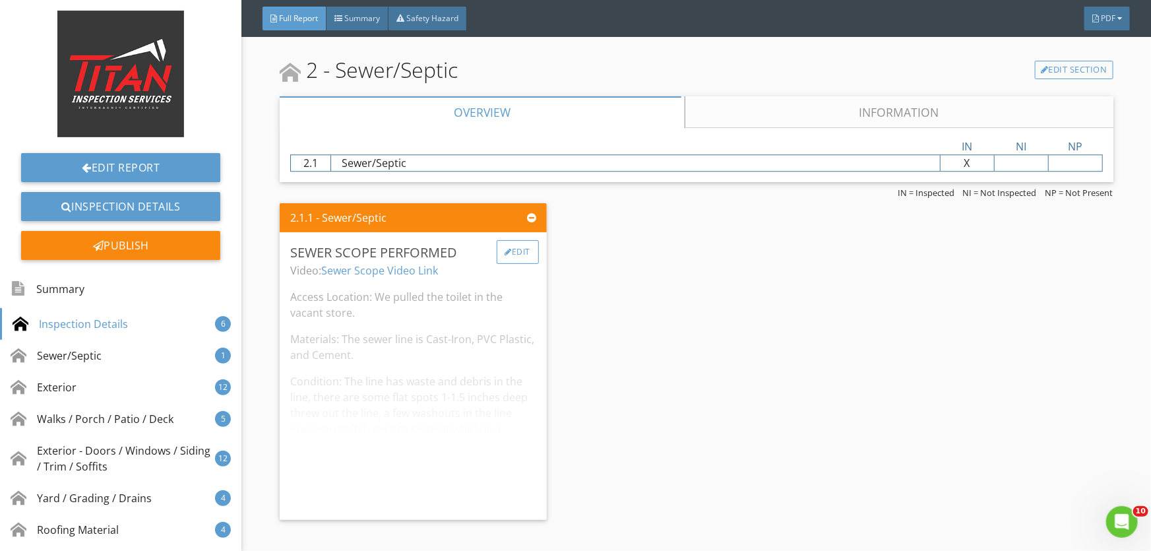
click at [513, 251] on div "Edit" at bounding box center [518, 252] width 43 height 24
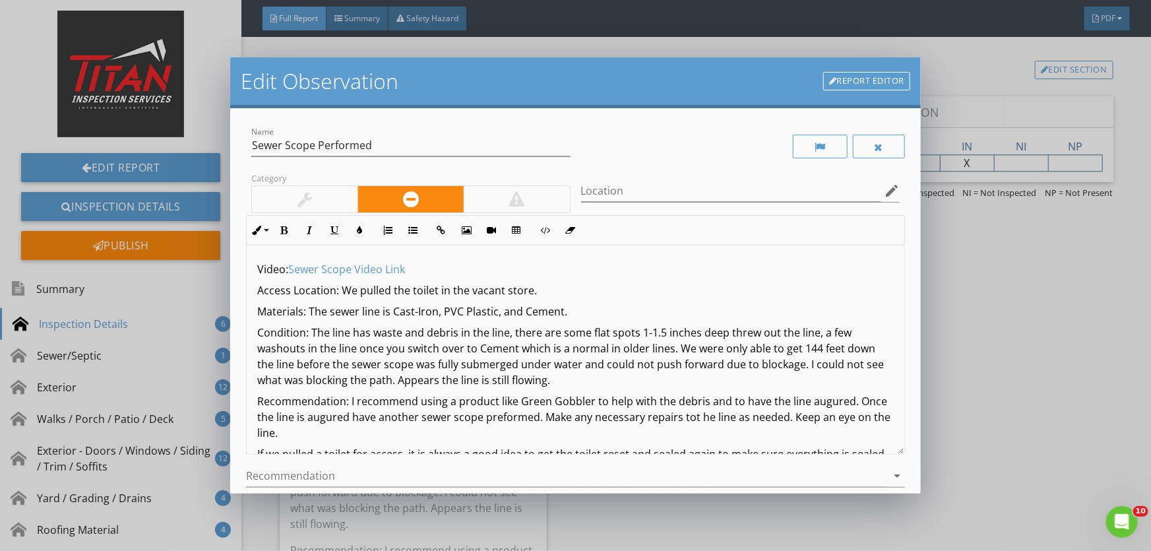
click at [565, 383] on p "Condition: The line has waste and debris in the line, there are some flat spots…" at bounding box center [575, 356] width 637 height 63
click at [847, 403] on p "Recommendation: I recommend using a product like Green Gobbler to help with the…" at bounding box center [575, 417] width 637 height 48
click at [576, 420] on p "Recommendation: I recommend using a product like Green Gobbler to help with the…" at bounding box center [575, 417] width 637 height 48
click at [579, 416] on p "Recommendation: I recommend using a product like Green Gobbler to help with the…" at bounding box center [575, 417] width 637 height 48
click at [772, 418] on p "Recommendation: I recommend using a product like Green Gobbler to help with the…" at bounding box center [575, 417] width 637 height 48
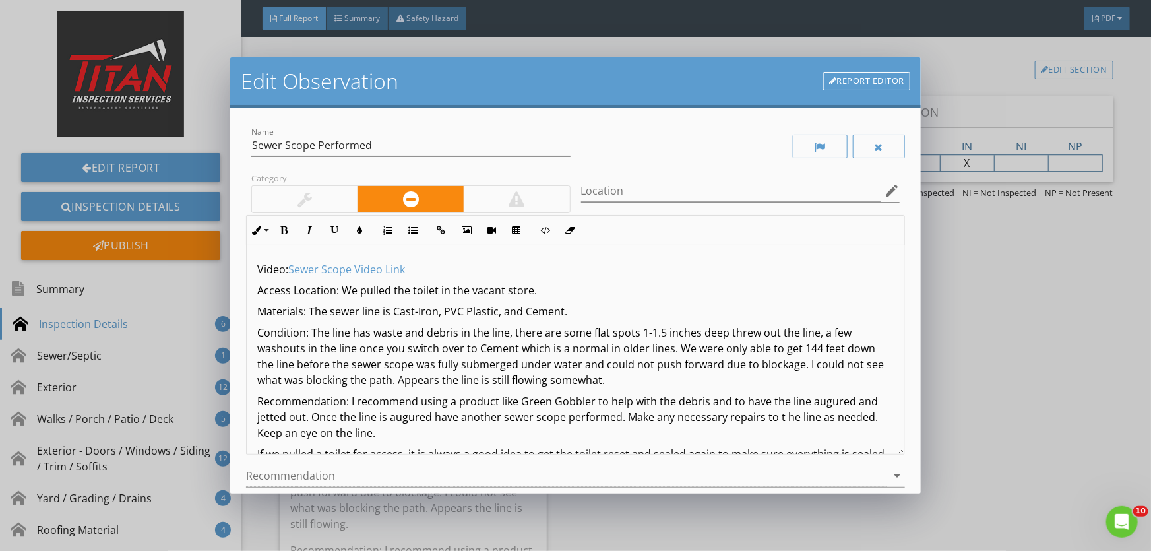
click at [783, 418] on p "Recommendation: I recommend using a product like Green Gobbler to help with the…" at bounding box center [575, 417] width 637 height 48
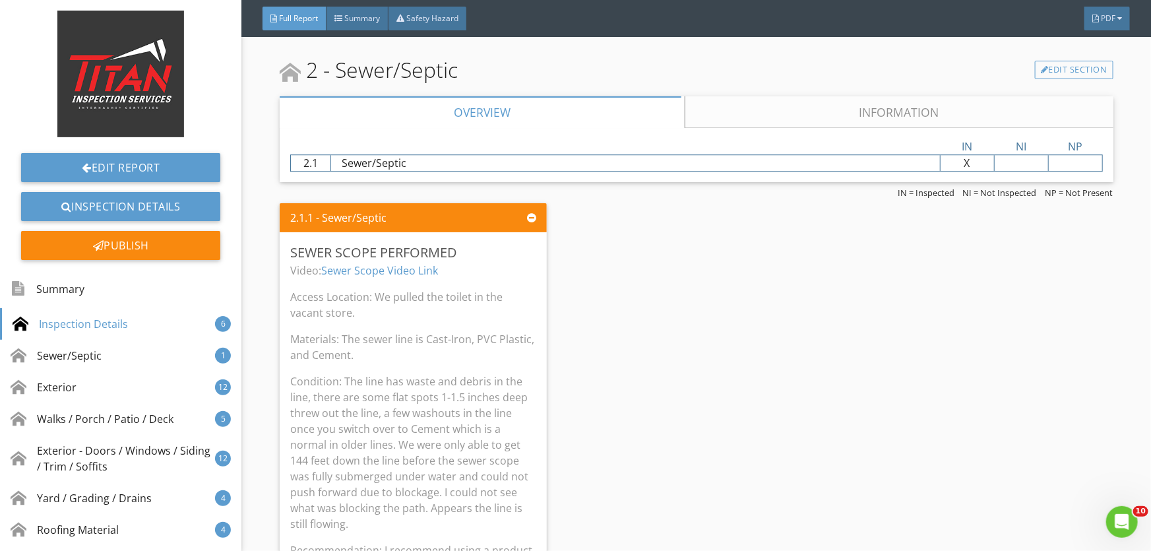
click at [990, 370] on div at bounding box center [575, 275] width 1151 height 551
click at [354, 389] on p "Condition: The line has waste and debris in the line, there are some flat spots…" at bounding box center [413, 452] width 246 height 158
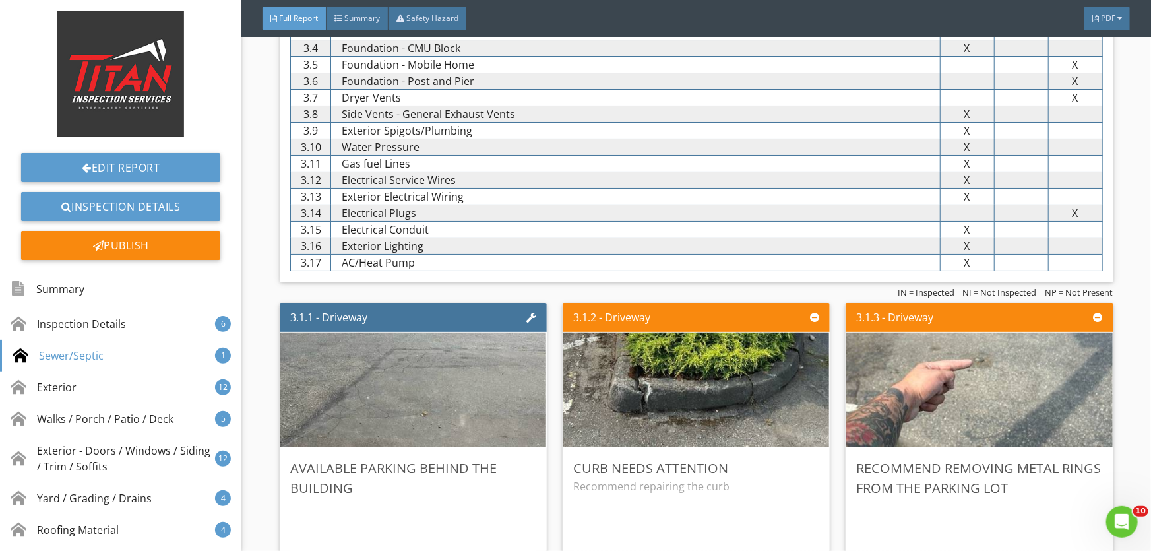
scroll to position [2459, 0]
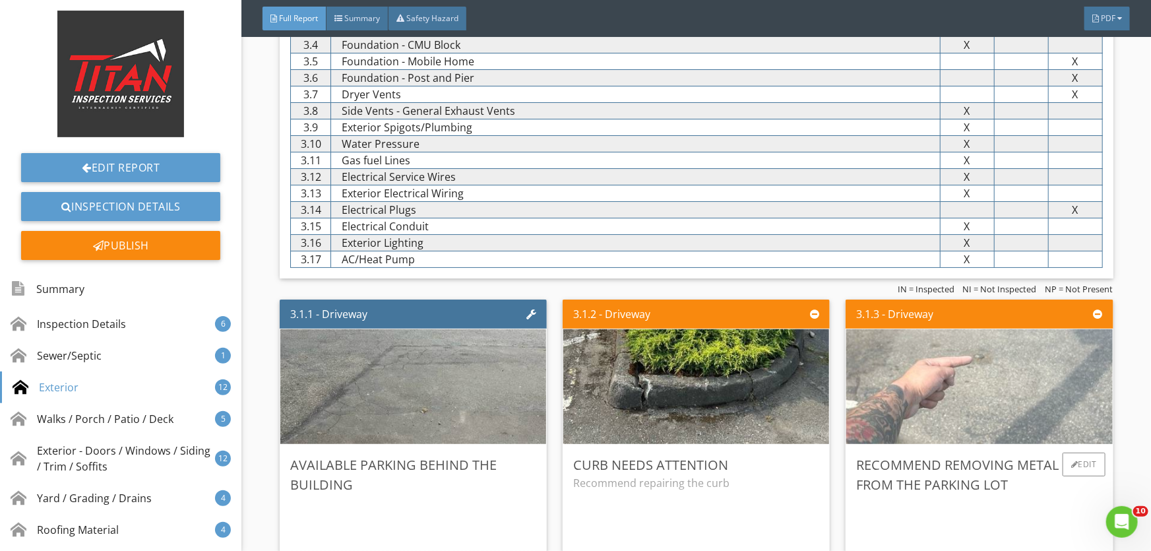
click at [904, 391] on img at bounding box center [980, 386] width 383 height 287
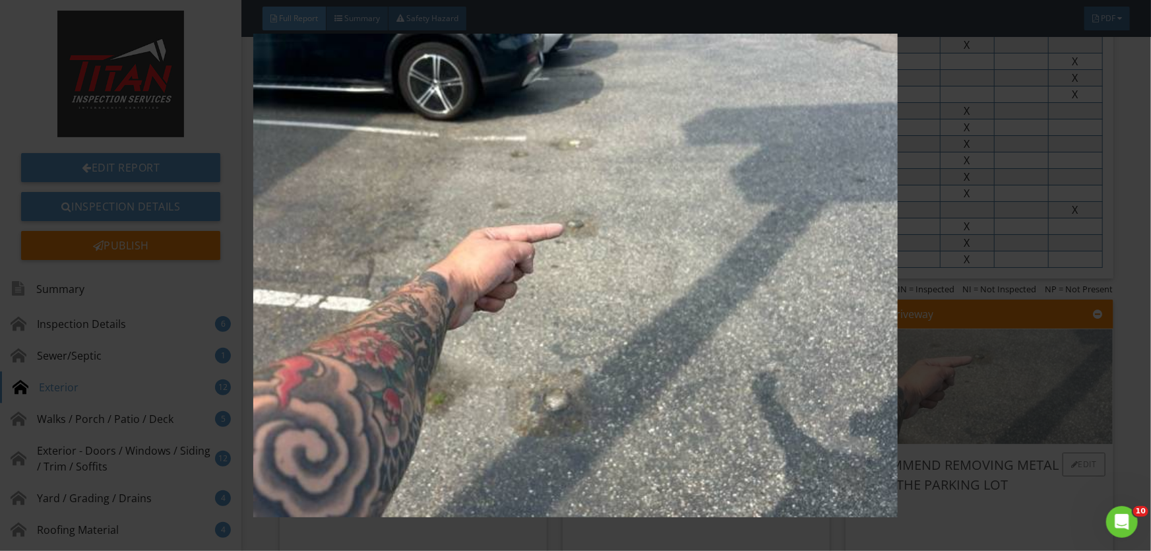
click at [904, 391] on img at bounding box center [576, 275] width 1054 height 483
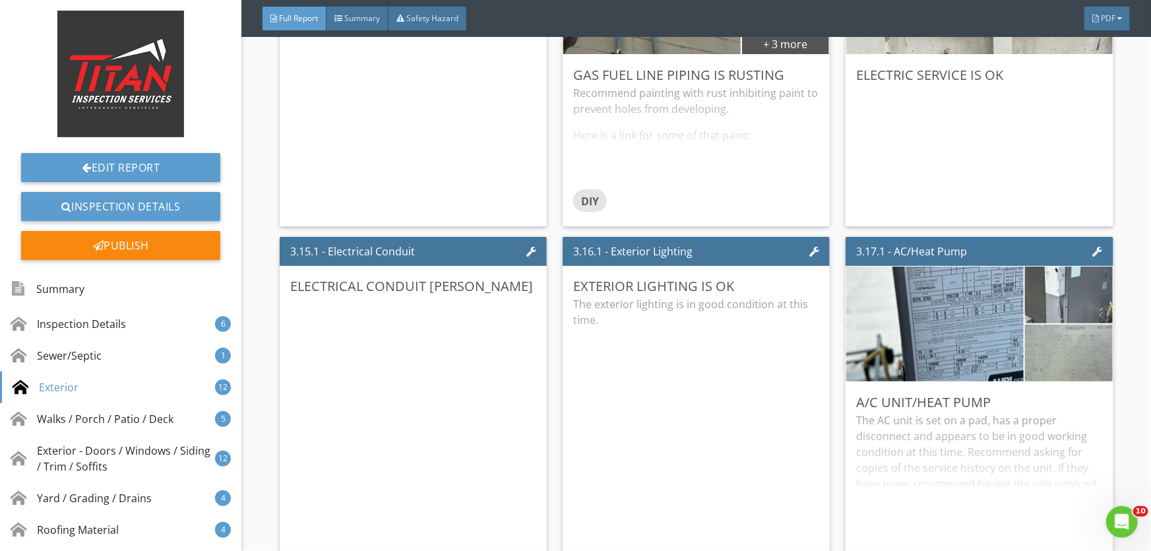
scroll to position [3599, 0]
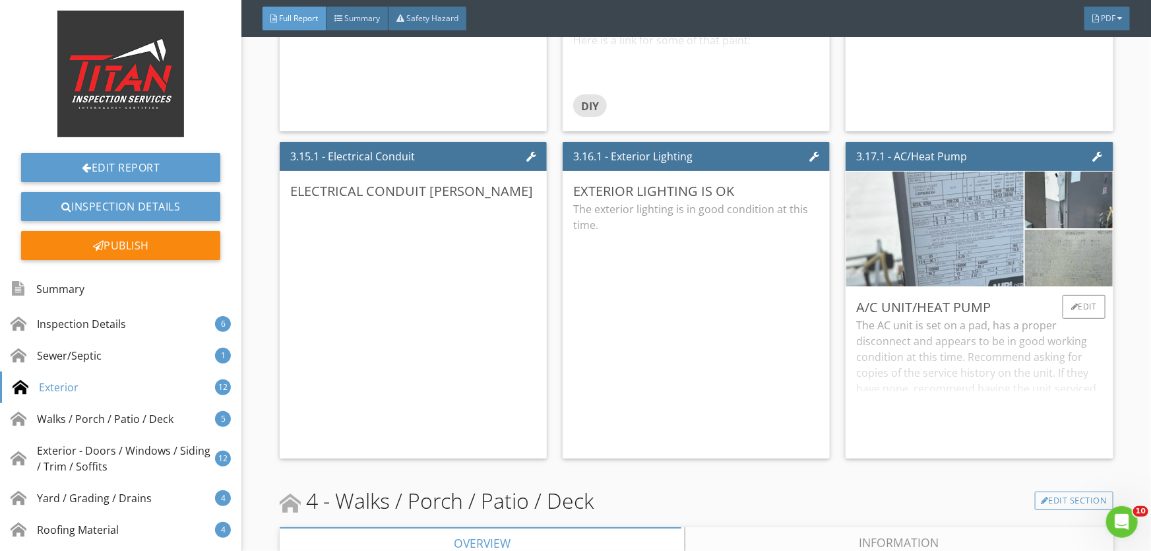
click at [937, 240] on img at bounding box center [935, 229] width 383 height 287
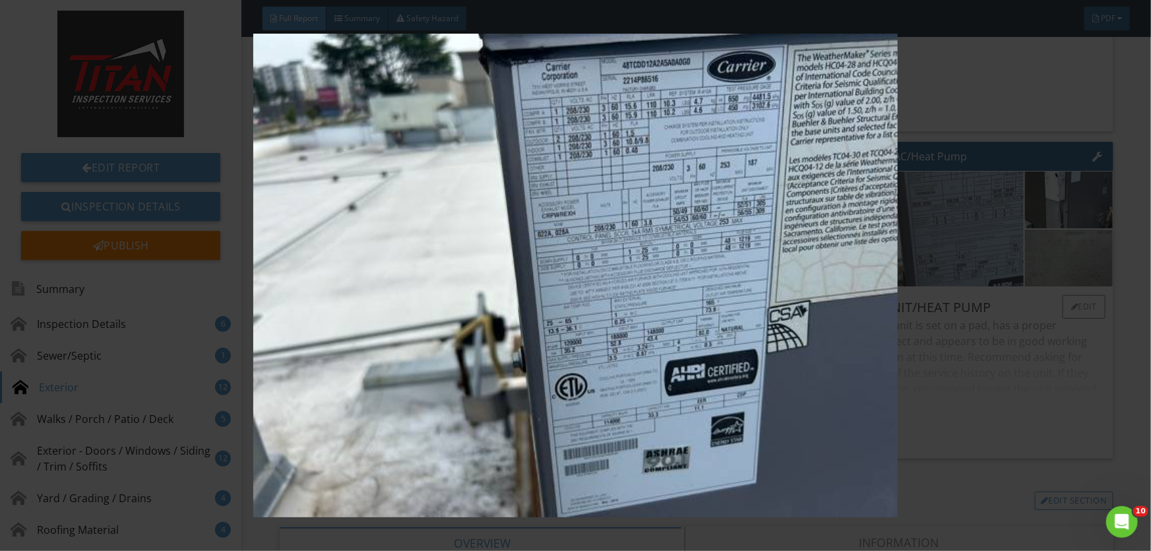
click at [937, 240] on img at bounding box center [576, 275] width 1054 height 483
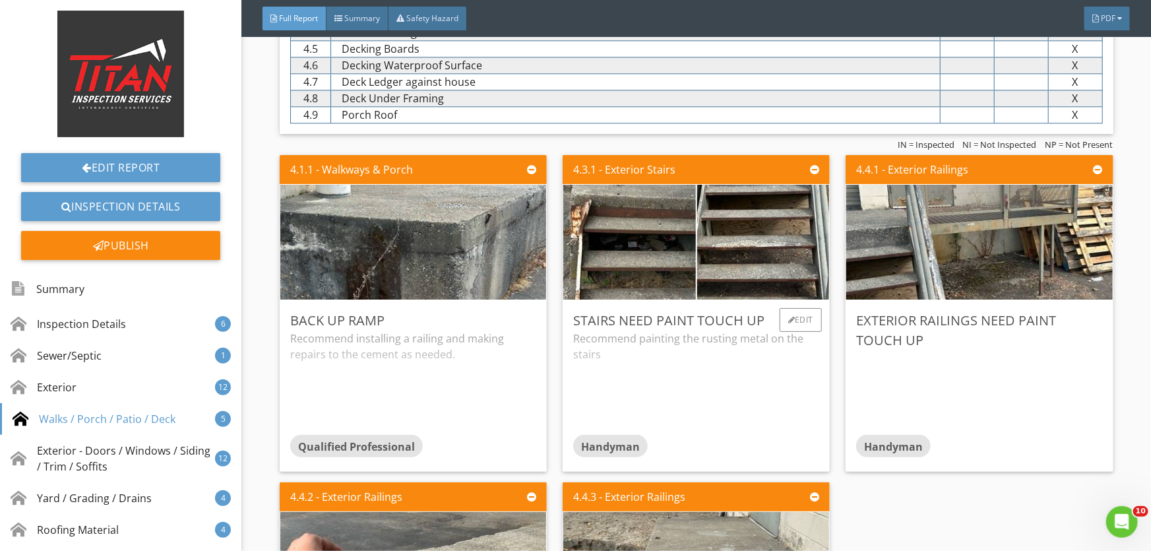
scroll to position [4199, 0]
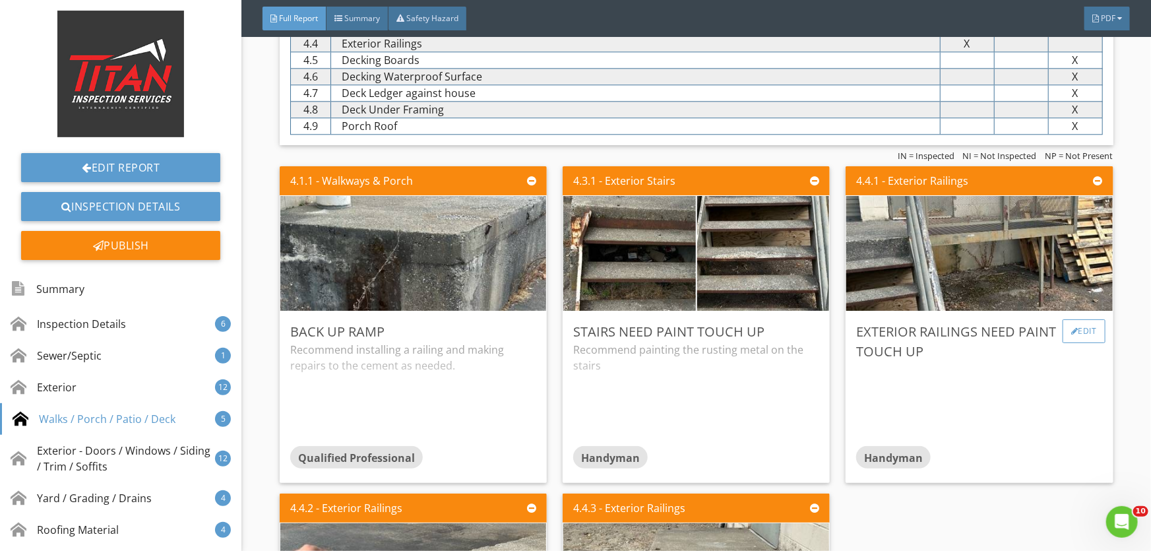
click at [1070, 326] on div "Edit" at bounding box center [1084, 331] width 43 height 24
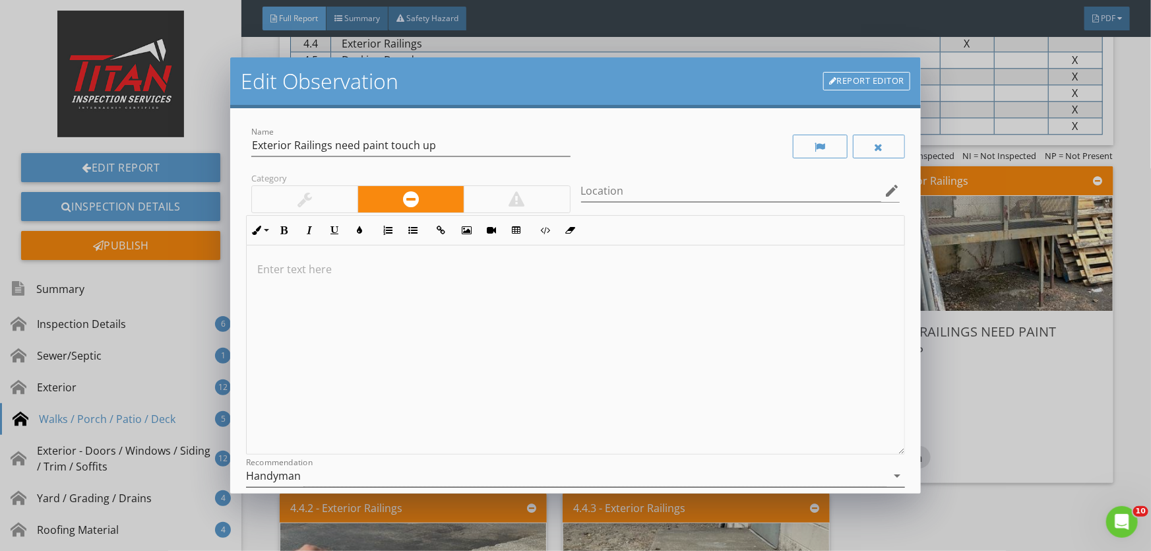
click at [304, 468] on div "Handyman" at bounding box center [566, 476] width 641 height 22
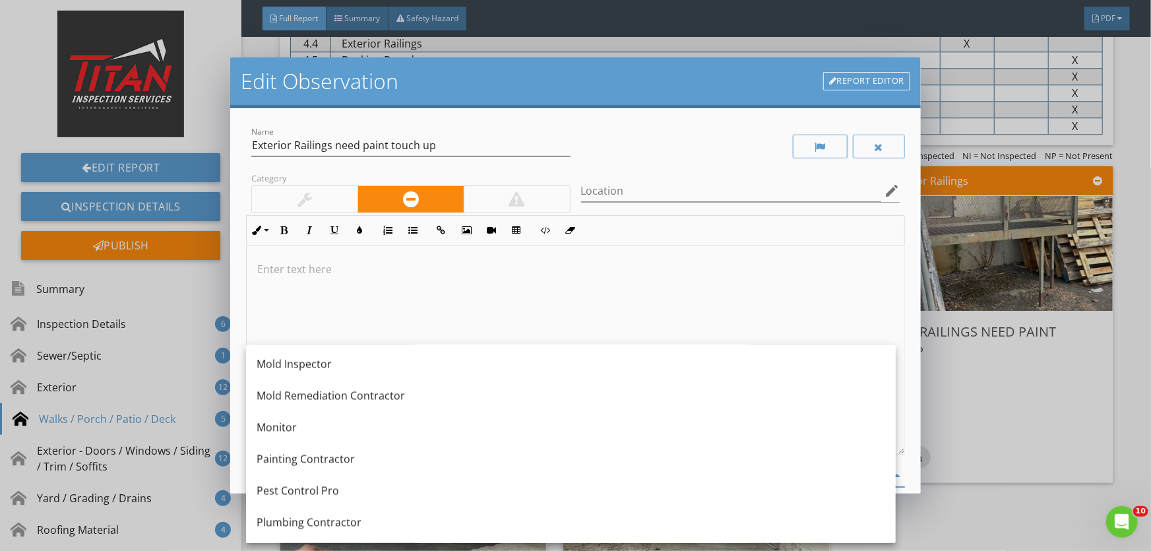
scroll to position [1346, 0]
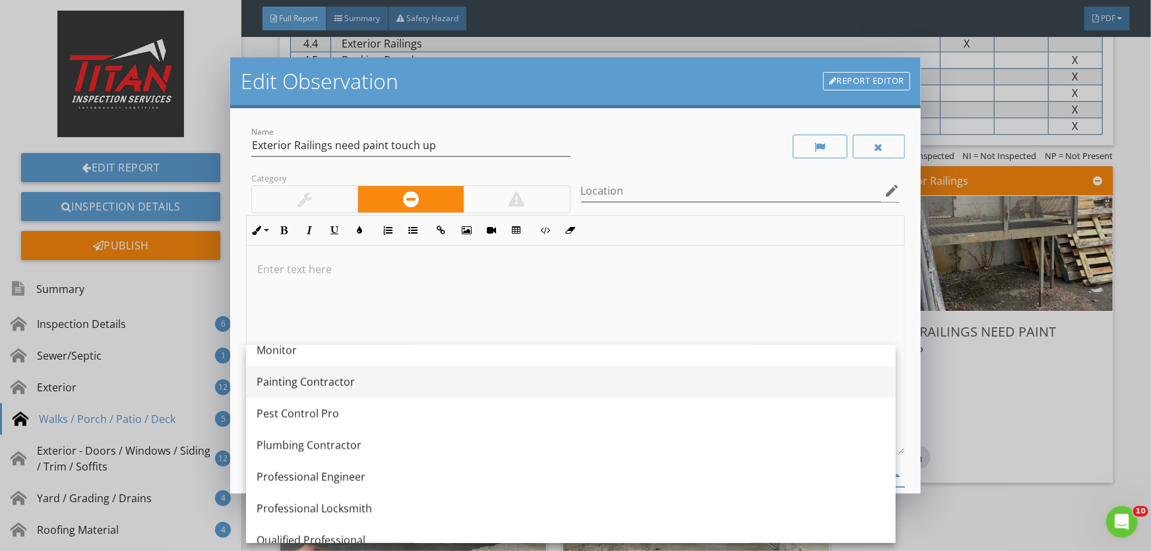
click at [308, 383] on div "Painting Contractor" at bounding box center [571, 382] width 629 height 16
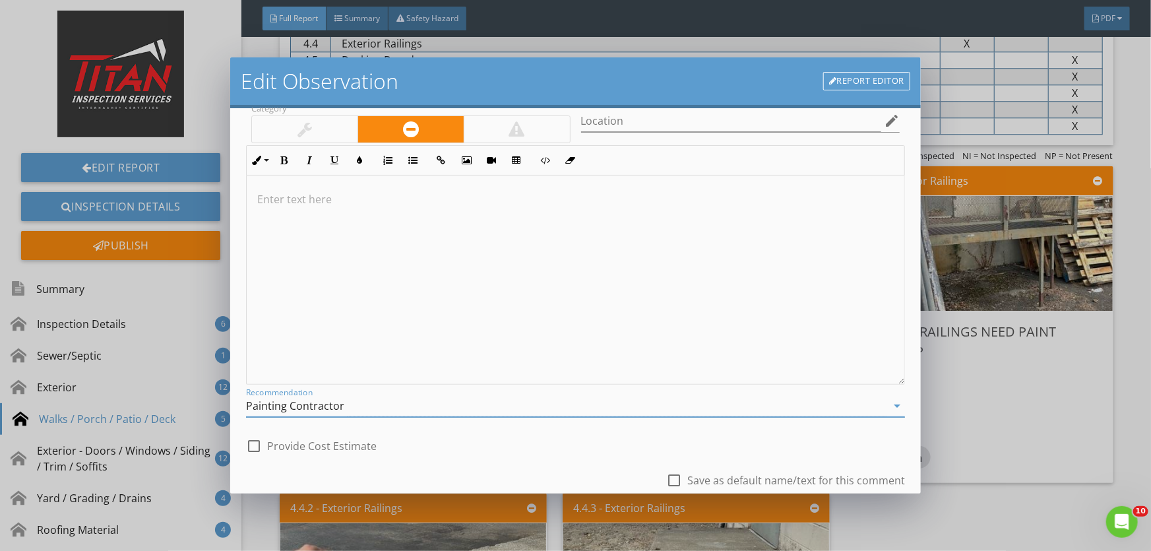
scroll to position [162, 0]
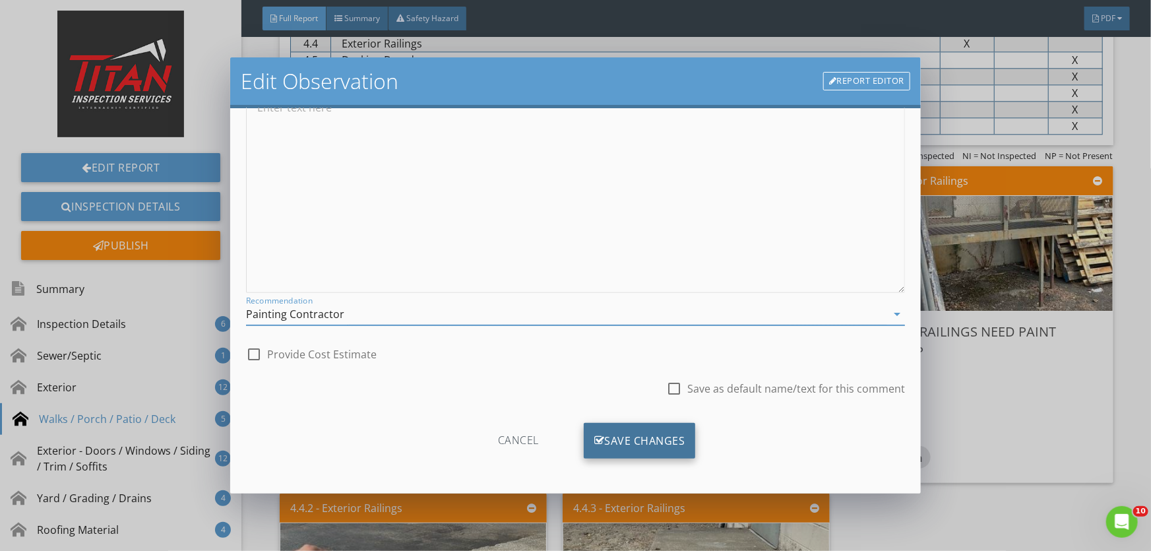
click at [635, 432] on div "Save Changes" at bounding box center [640, 441] width 112 height 36
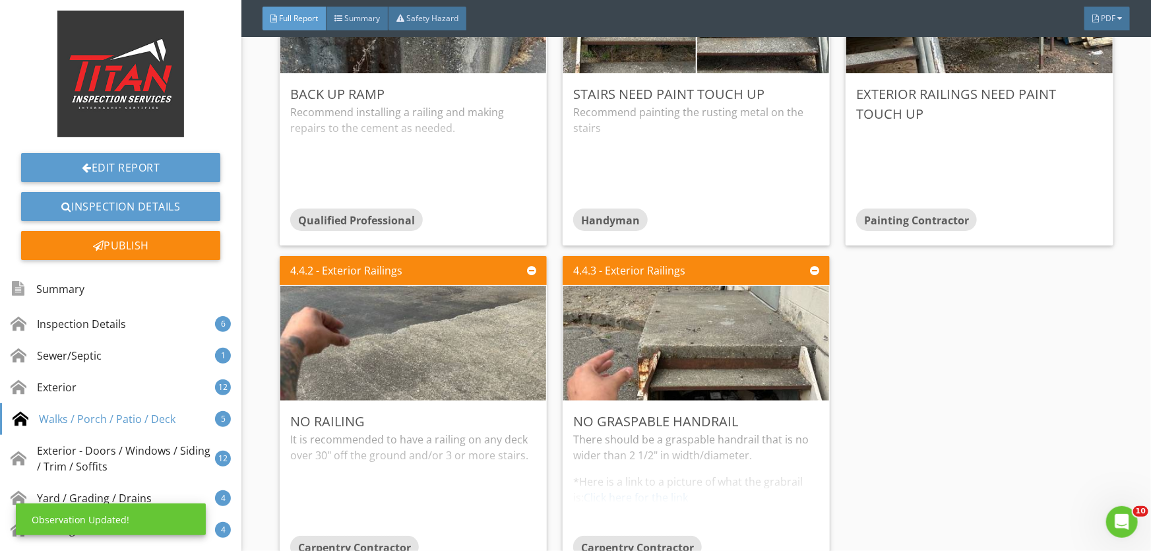
scroll to position [4439, 0]
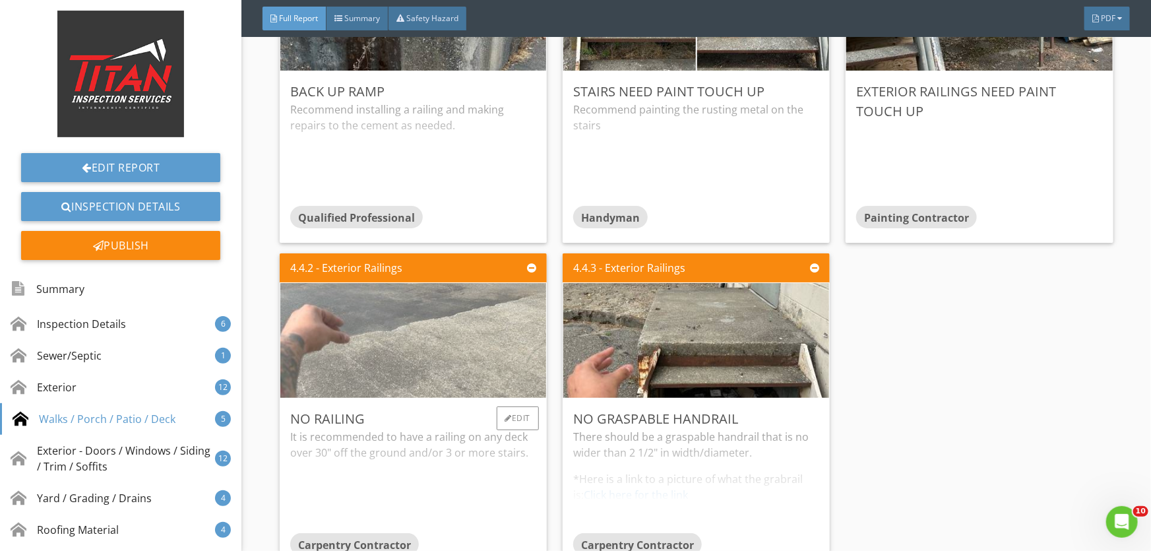
click at [478, 350] on img at bounding box center [413, 340] width 383 height 287
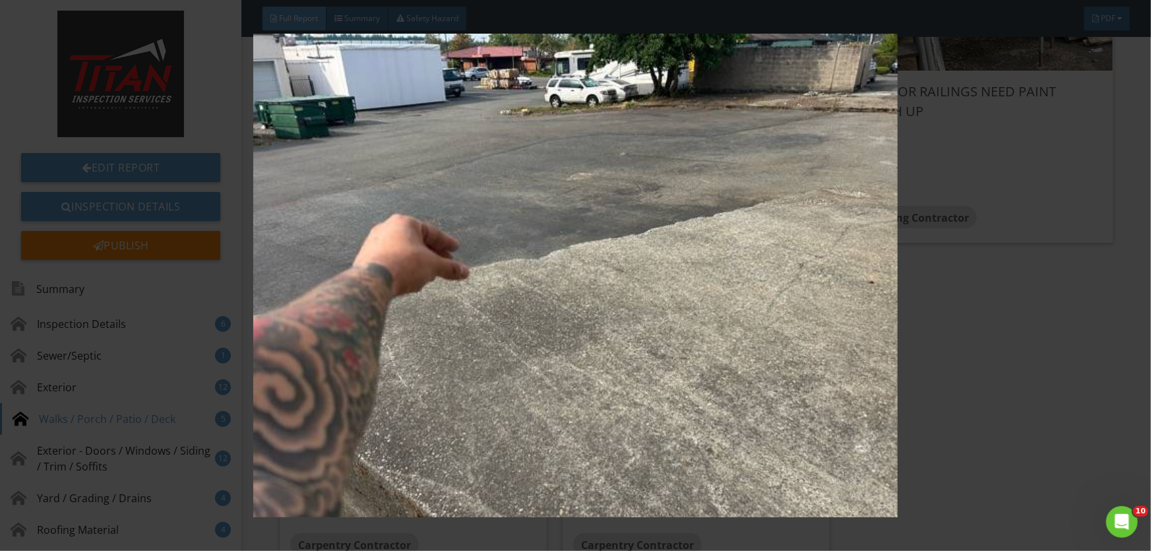
click at [478, 350] on img at bounding box center [576, 275] width 1054 height 483
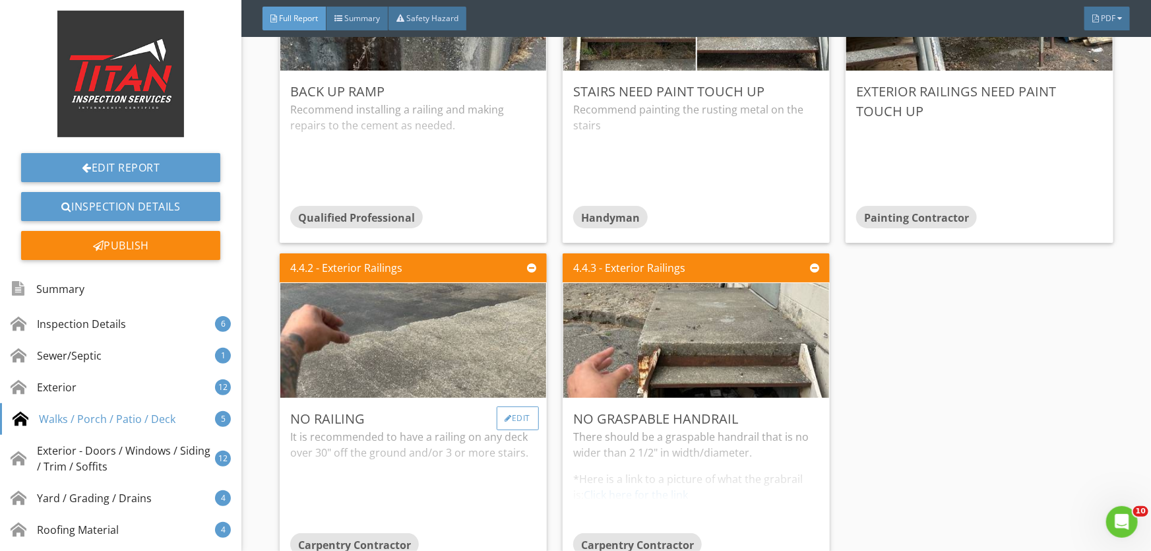
click at [515, 416] on div "Edit" at bounding box center [518, 418] width 43 height 24
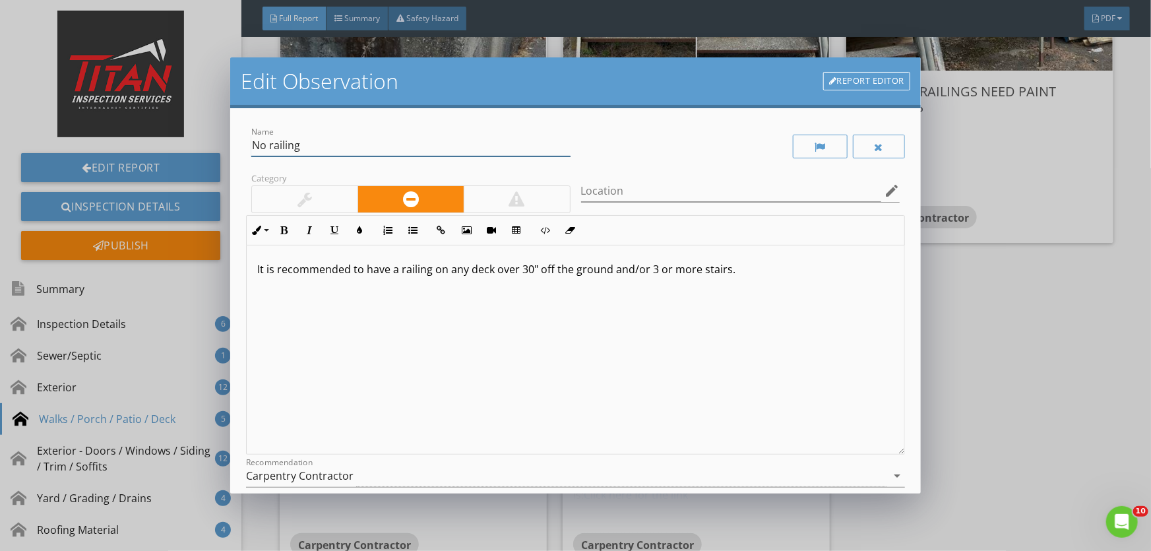
click at [307, 146] on input "No railing" at bounding box center [410, 146] width 319 height 22
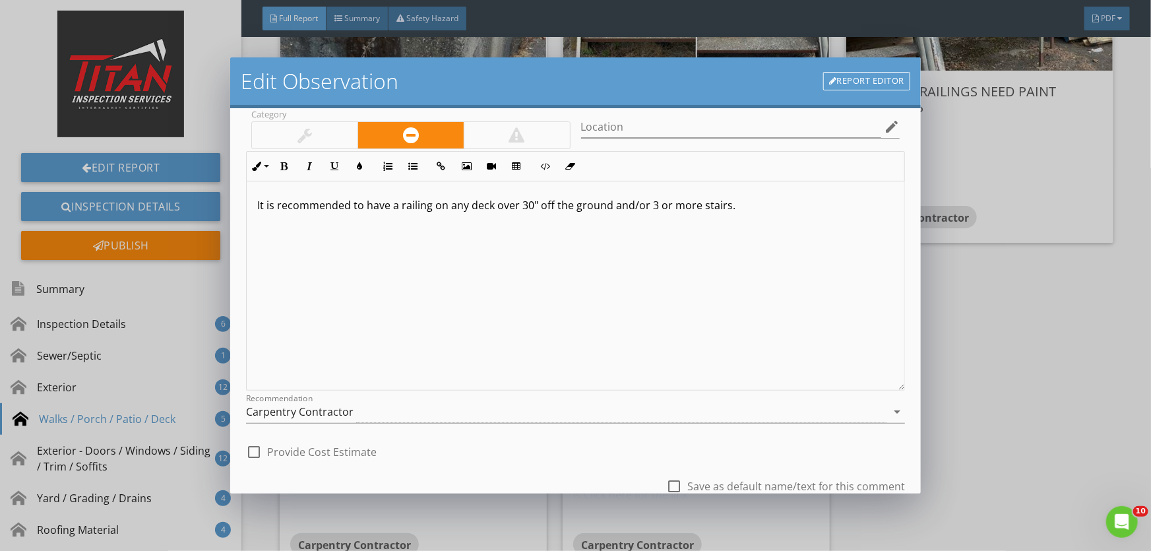
scroll to position [162, 0]
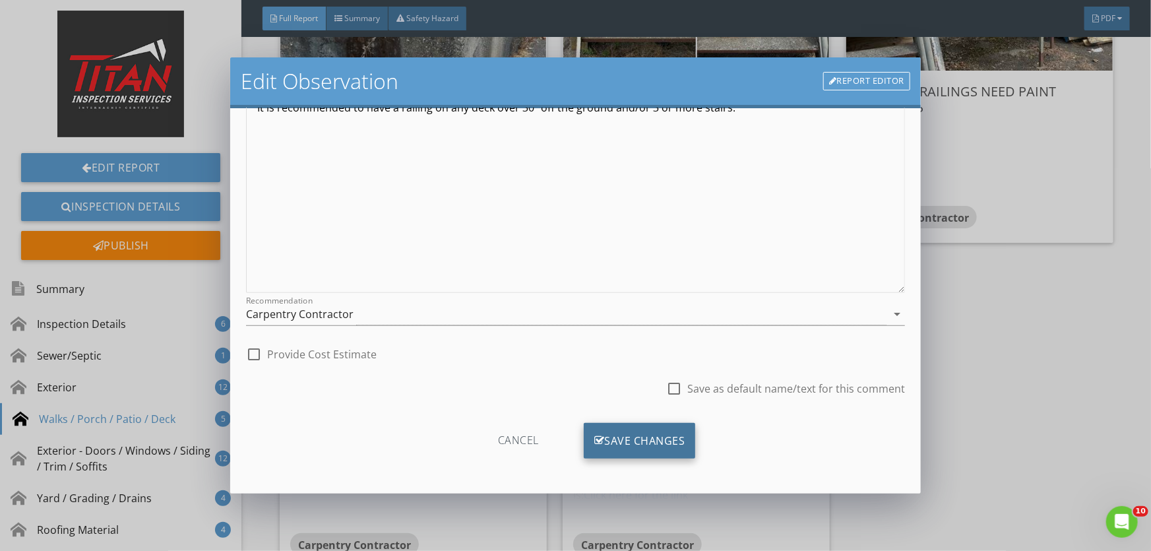
type input "No railing on back loading dock"
click at [626, 441] on div "Save Changes" at bounding box center [640, 441] width 112 height 36
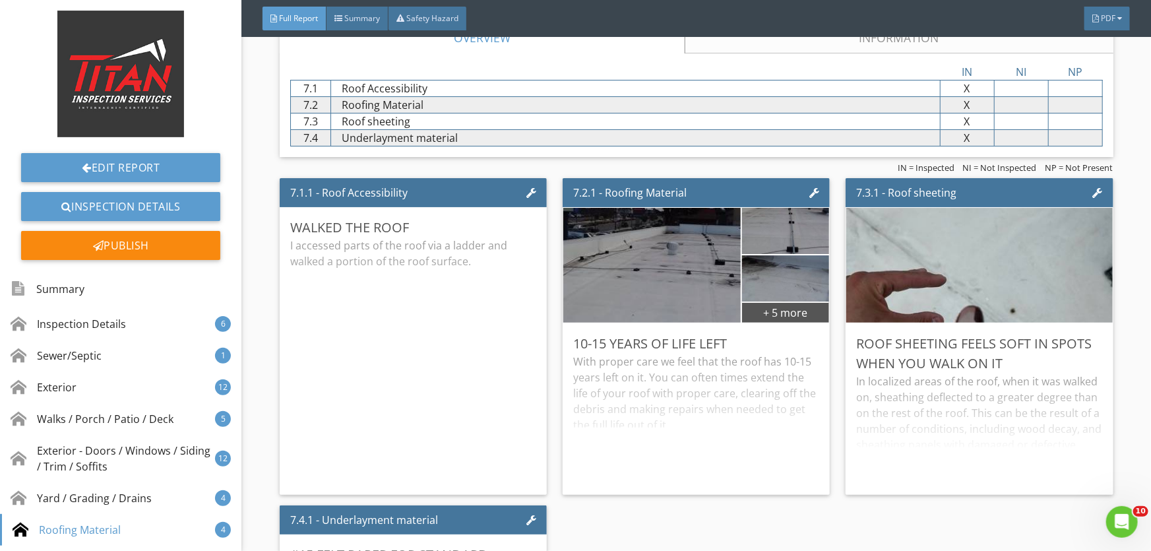
scroll to position [7618, 0]
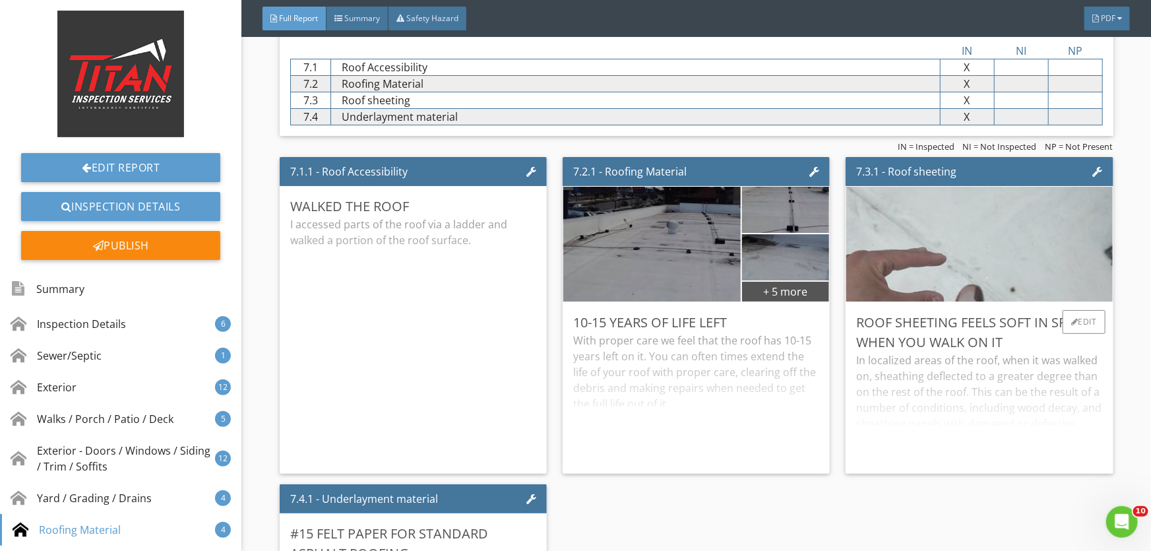
click at [965, 257] on img at bounding box center [980, 244] width 383 height 287
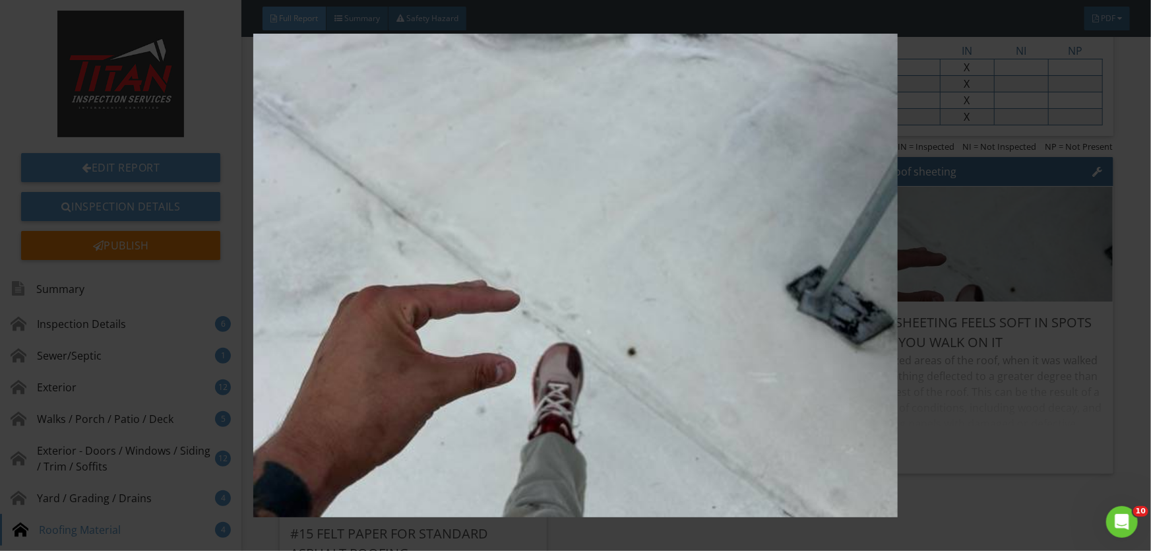
click at [965, 257] on img at bounding box center [576, 275] width 1054 height 483
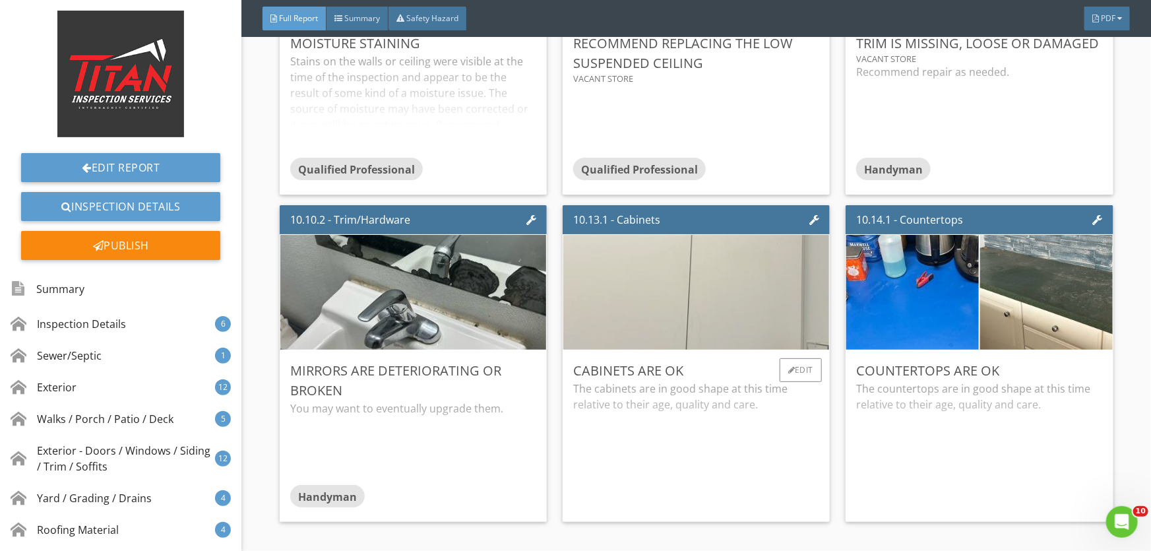
scroll to position [11817, 0]
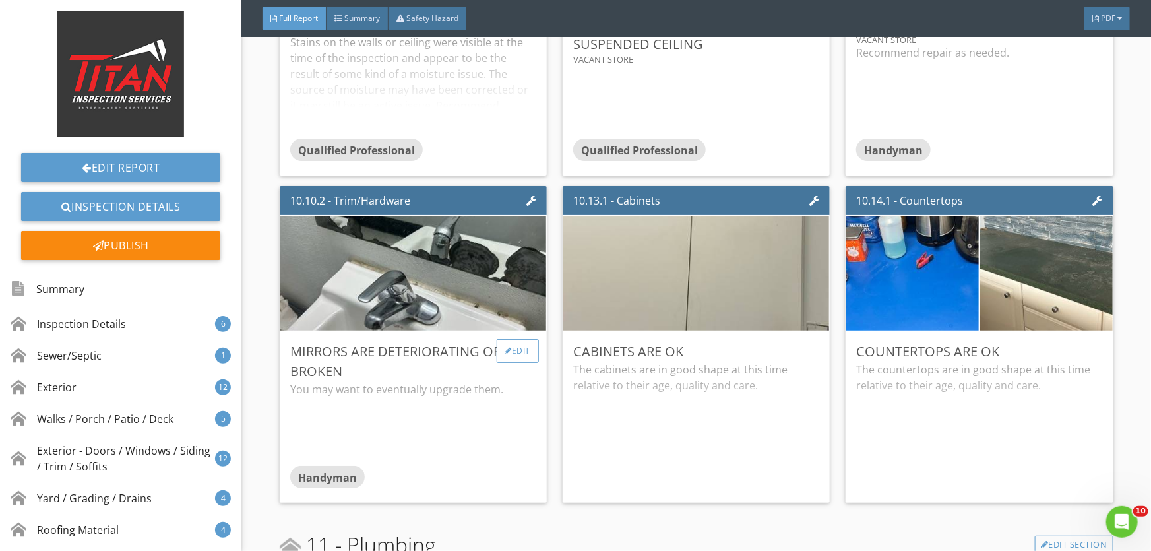
click at [507, 347] on div at bounding box center [508, 351] width 7 height 8
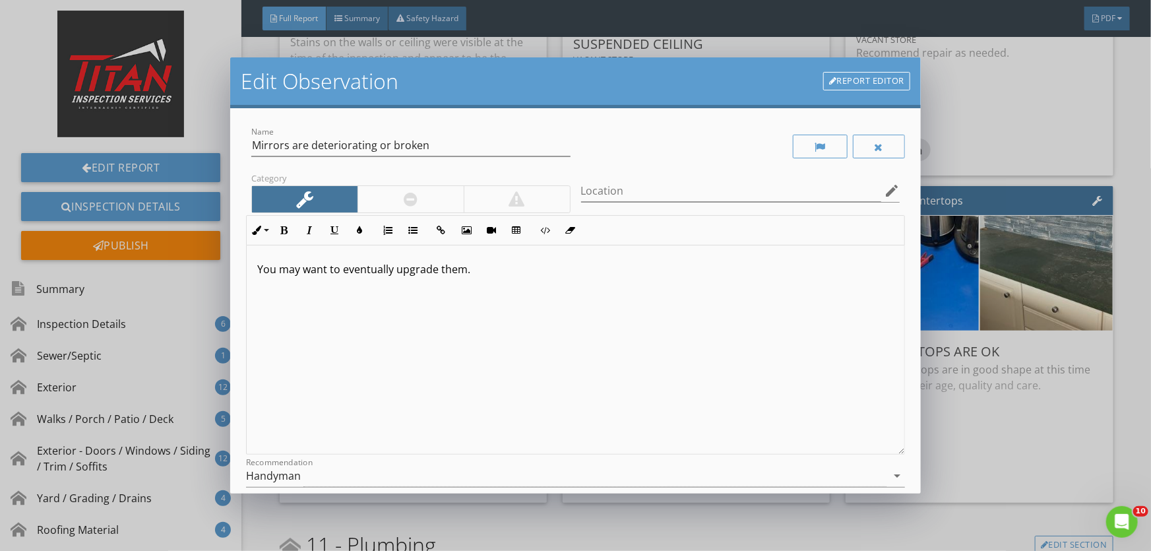
click at [389, 198] on div at bounding box center [411, 199] width 106 height 26
click at [297, 477] on div "Handyman" at bounding box center [273, 476] width 55 height 12
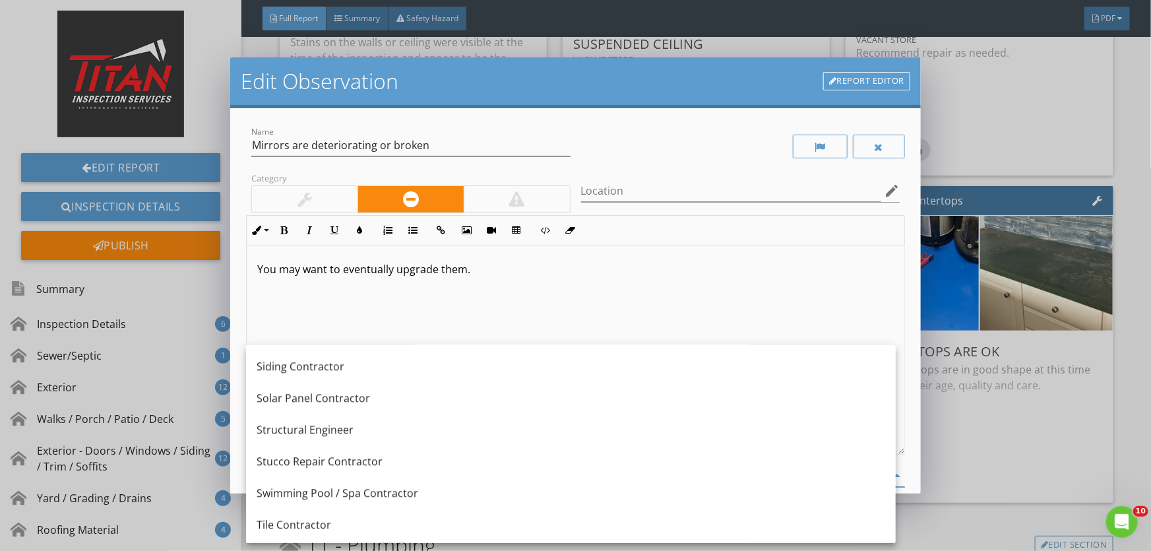
scroll to position [1840, 0]
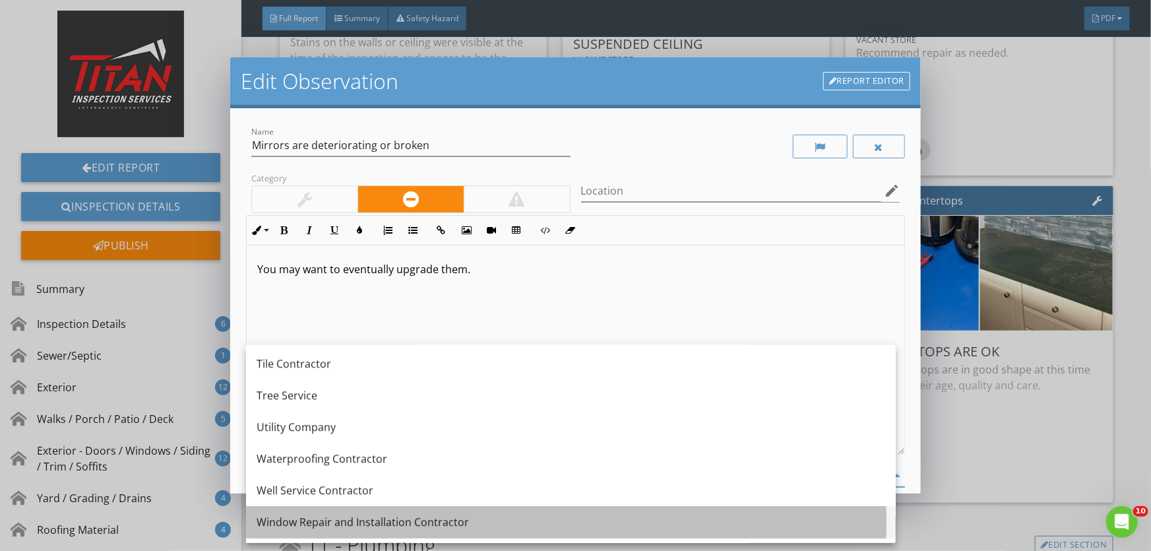
click at [315, 522] on div "Window Repair and Installation Contractor" at bounding box center [571, 522] width 629 height 16
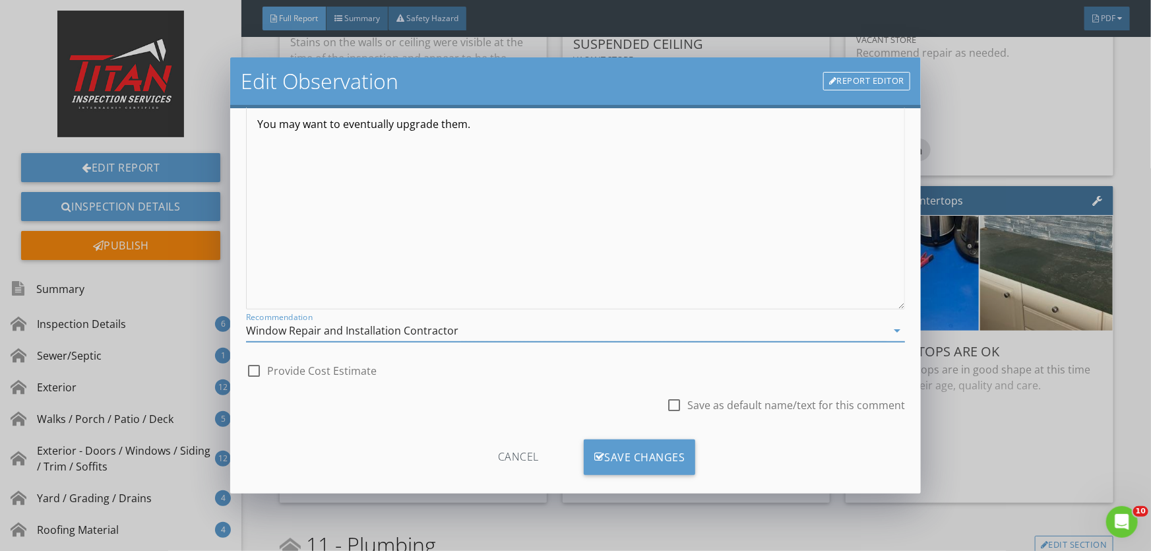
scroll to position [162, 0]
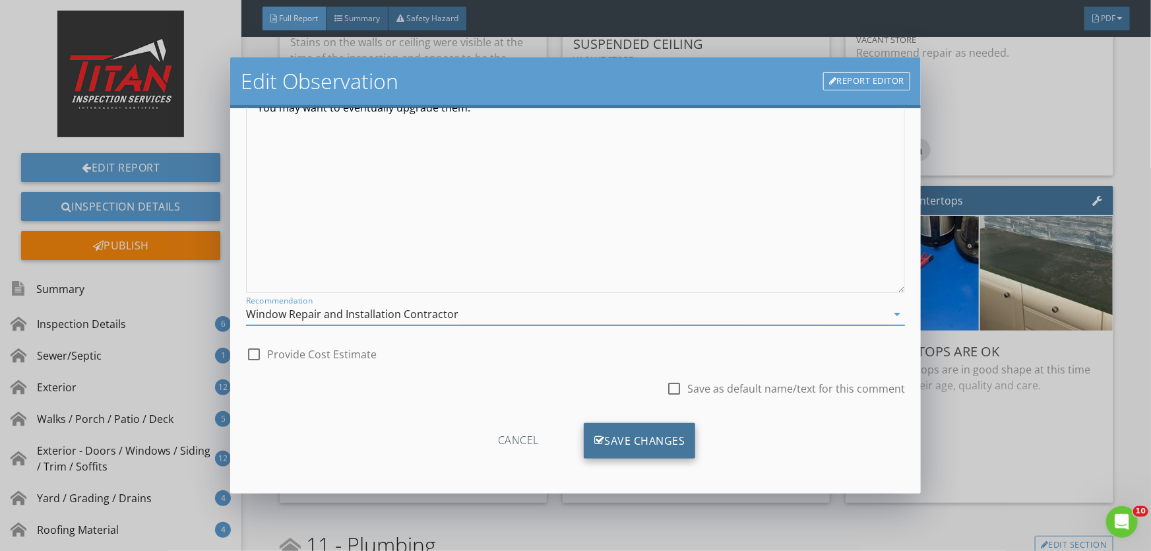
click at [619, 437] on div "Save Changes" at bounding box center [640, 441] width 112 height 36
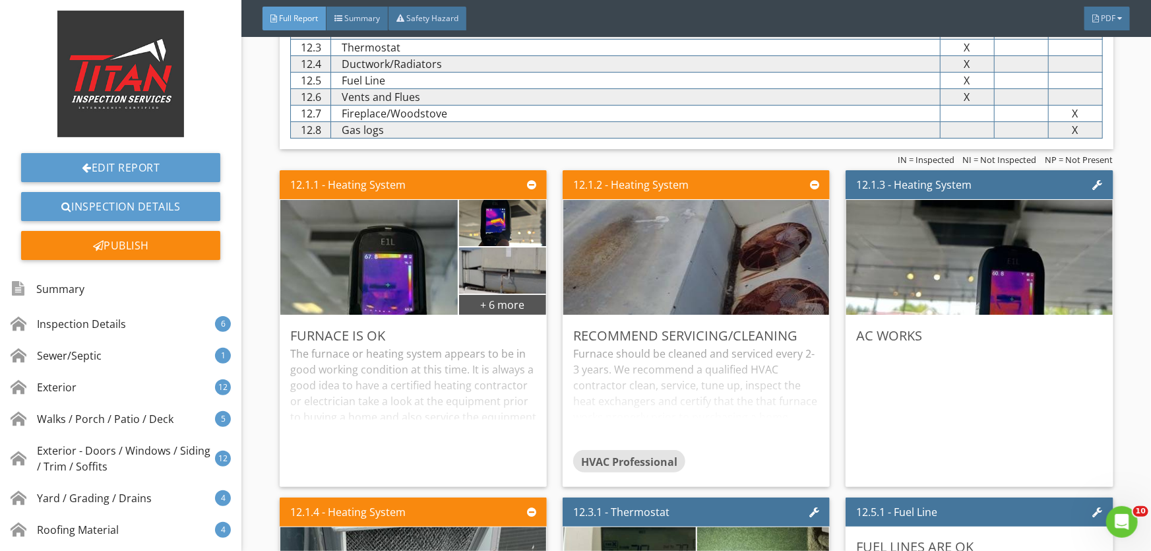
scroll to position [15296, 0]
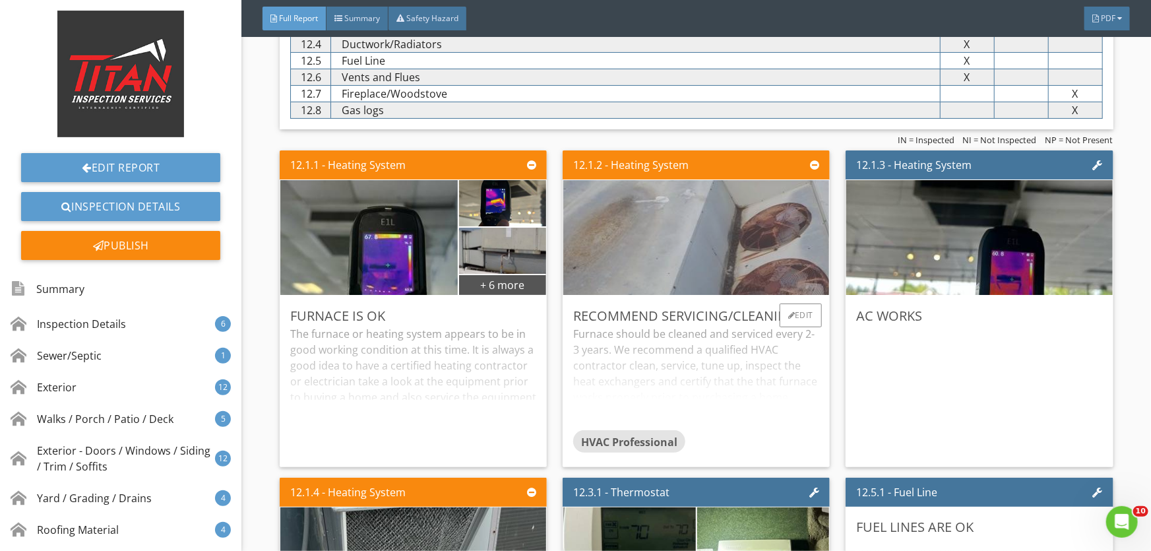
click at [771, 228] on img at bounding box center [697, 238] width 422 height 238
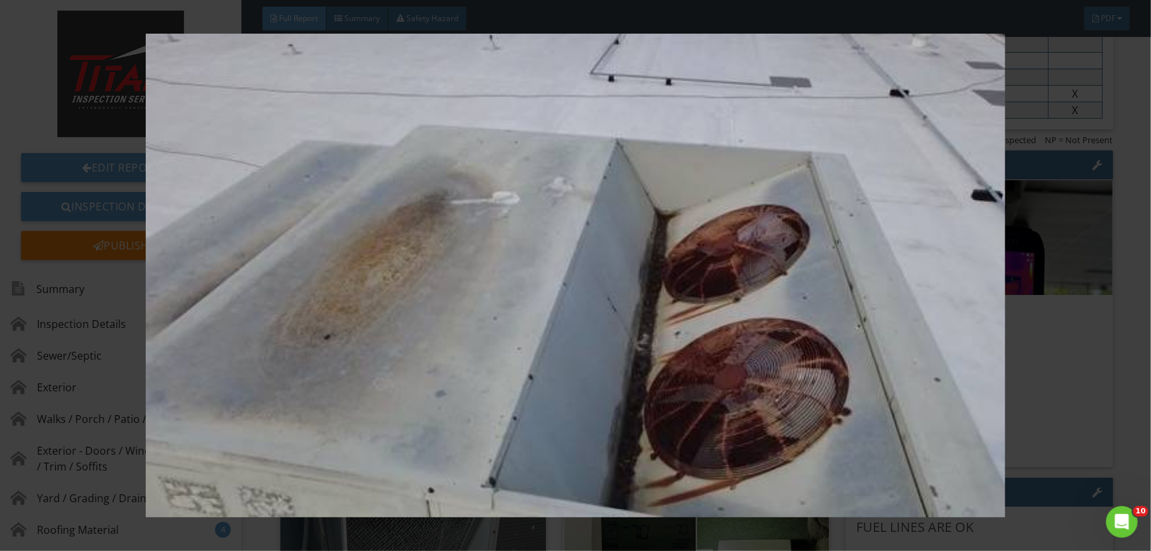
click at [1051, 202] on img at bounding box center [576, 275] width 1054 height 483
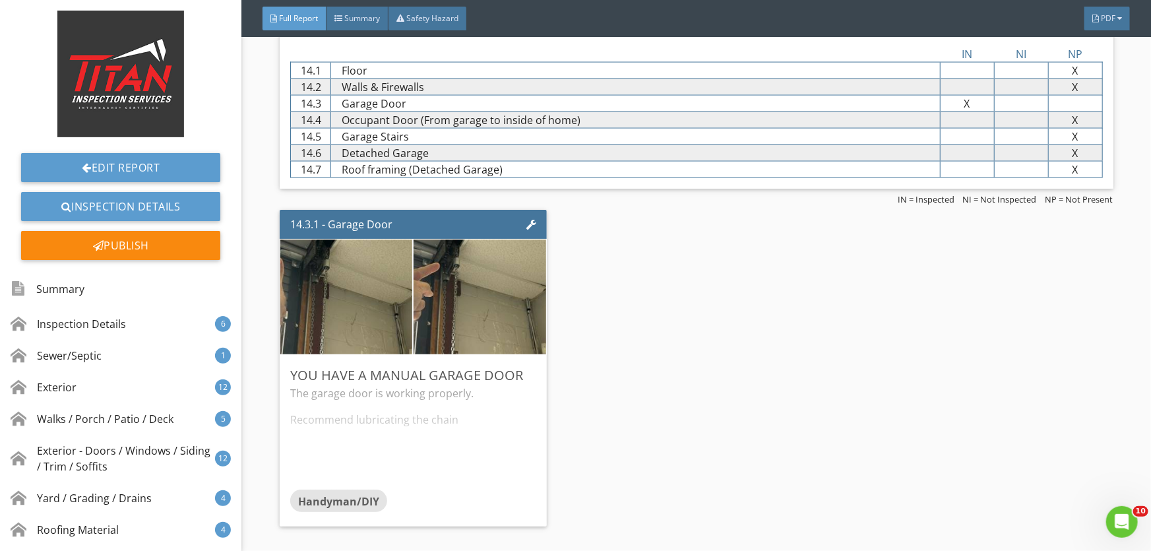
scroll to position [18835, 0]
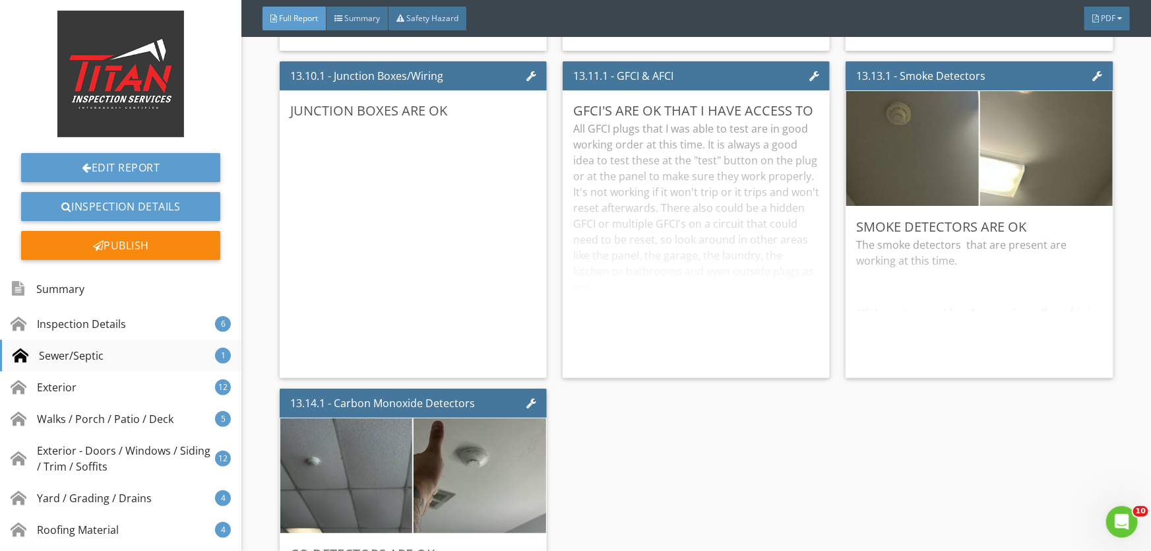
click at [90, 349] on div "Sewer/Septic" at bounding box center [58, 356] width 91 height 16
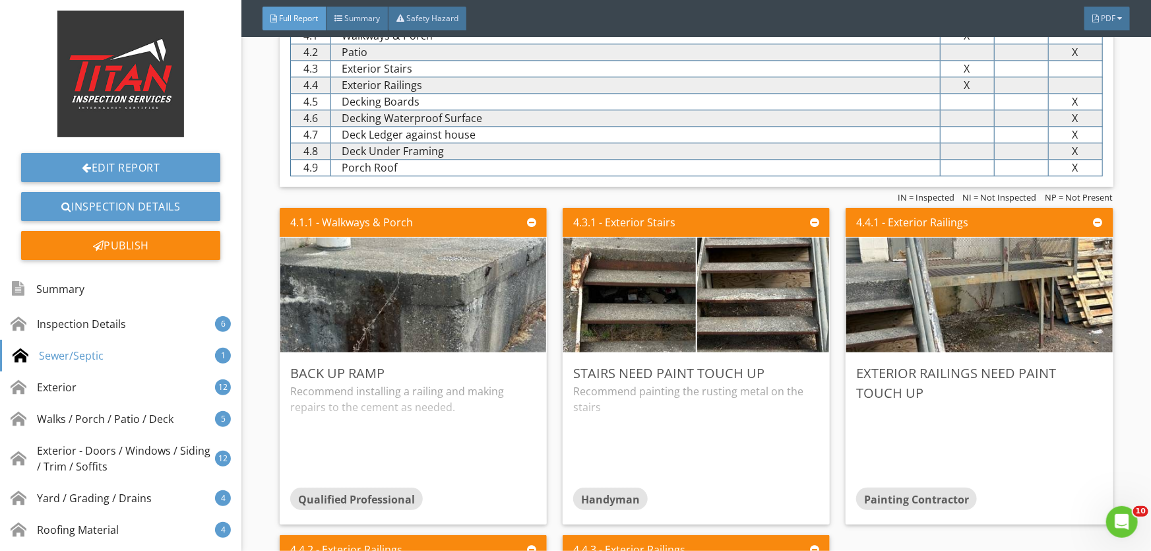
scroll to position [1854, 0]
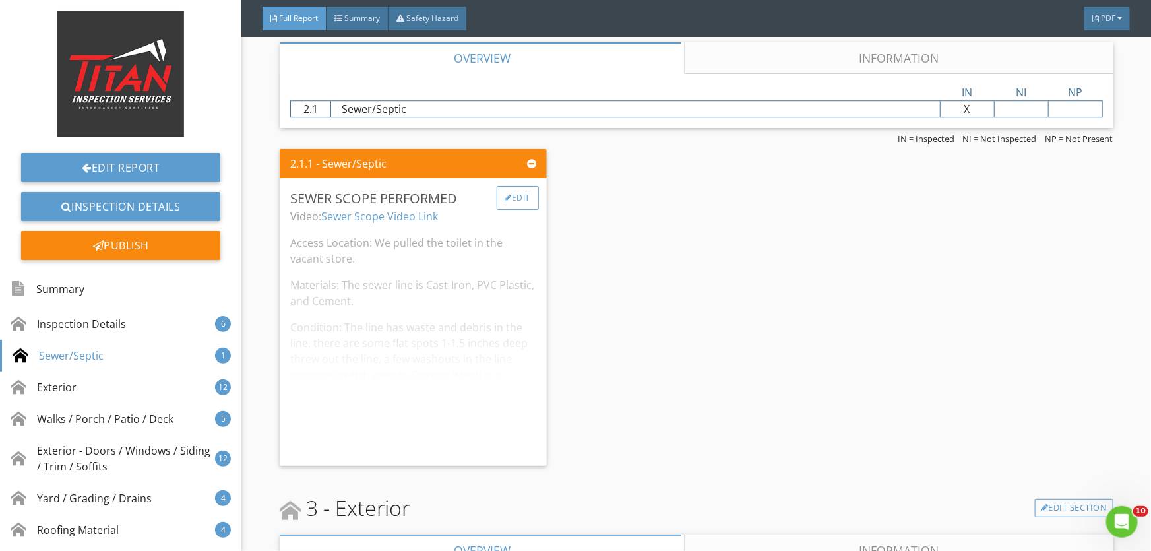
click at [508, 196] on div "Edit" at bounding box center [518, 198] width 43 height 24
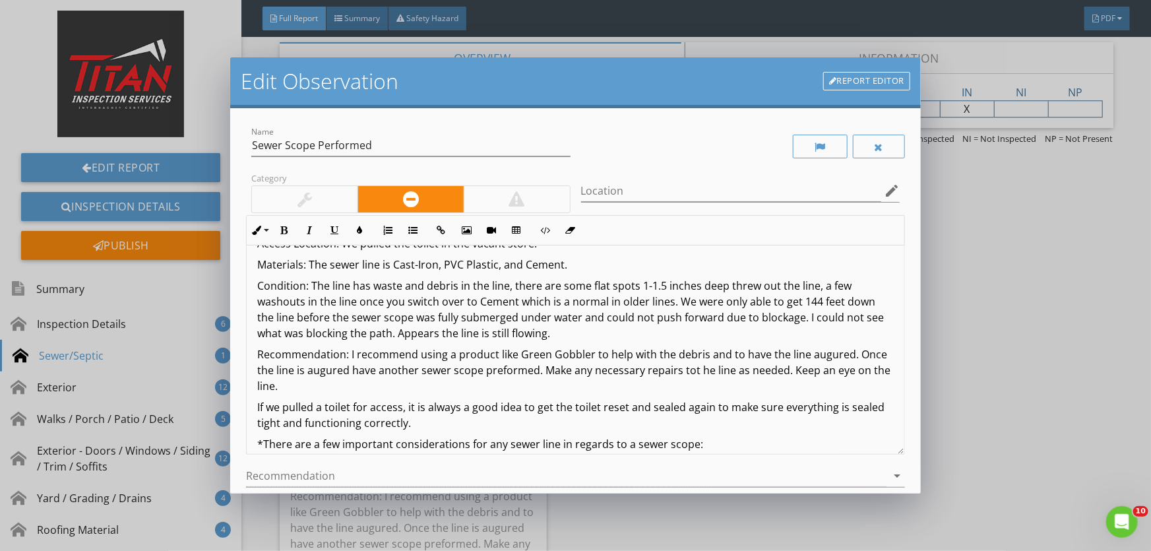
scroll to position [59, 0]
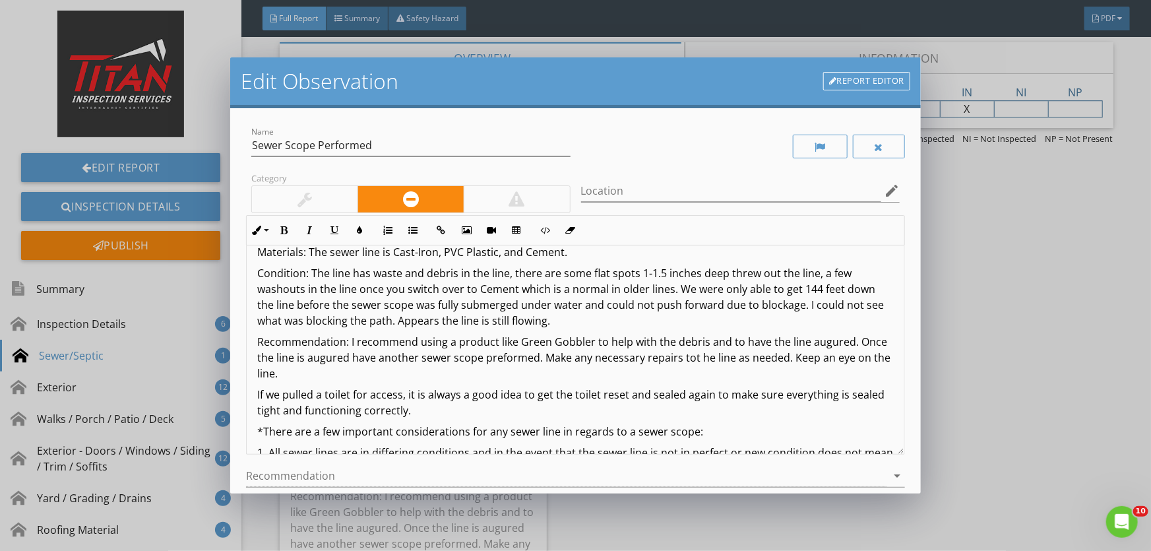
click at [847, 340] on p "Recommendation: I recommend using a product like Green Gobbler to help with the…" at bounding box center [575, 358] width 637 height 48
click at [576, 359] on p "Recommendation: I recommend using a product like Green Gobbler to help with the…" at bounding box center [575, 358] width 637 height 48
click at [771, 357] on p "Recommendation: I recommend using a product like Green Gobbler to help with the…" at bounding box center [575, 358] width 637 height 48
click at [783, 357] on p "Recommendation: I recommend using a product like Green Gobbler to help with the…" at bounding box center [575, 358] width 637 height 48
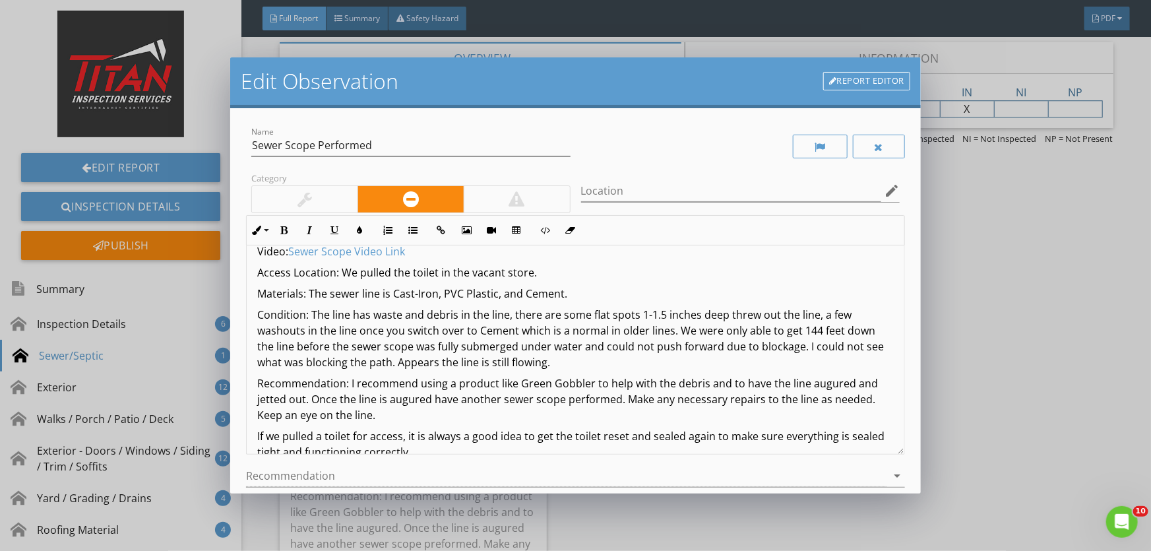
scroll to position [0, 0]
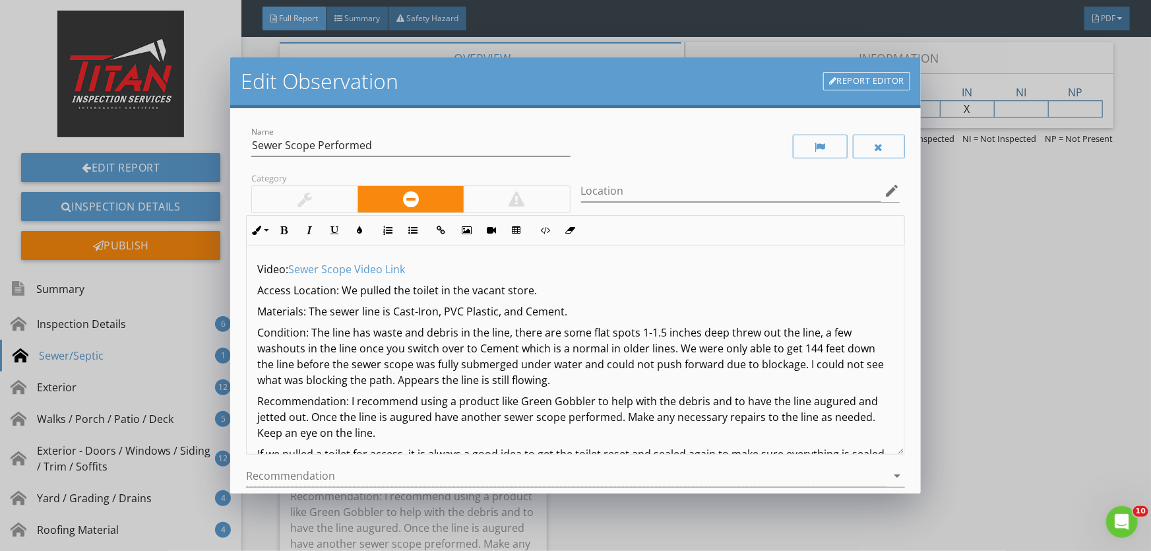
click at [529, 292] on p "Access Location: We pulled the toilet in the vacant store." at bounding box center [575, 290] width 637 height 16
click at [511, 335] on p "Condition: The line has waste and debris in the line, there are some flat spots…" at bounding box center [575, 356] width 637 height 63
click at [564, 384] on p "Condition: The line has waste and debris in the line and there are some flat sp…" at bounding box center [575, 356] width 637 height 63
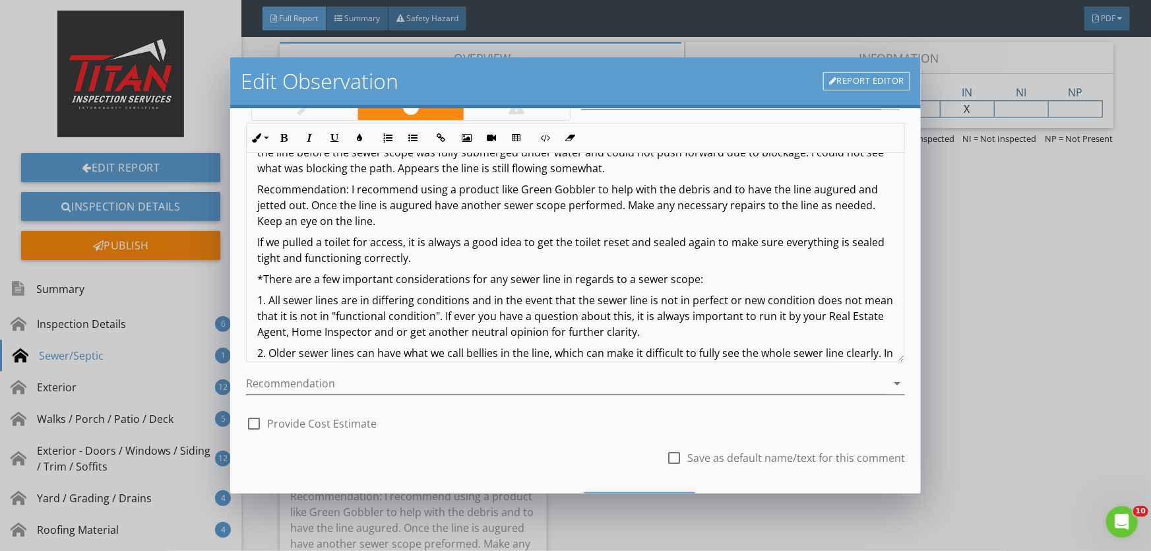
scroll to position [162, 0]
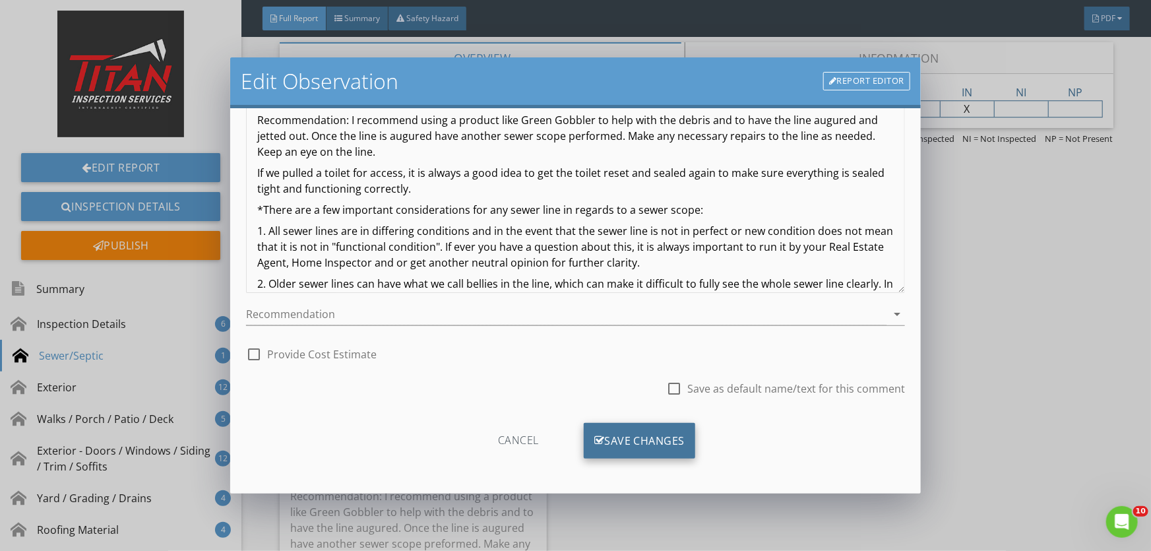
click at [651, 435] on div "Save Changes" at bounding box center [640, 441] width 112 height 36
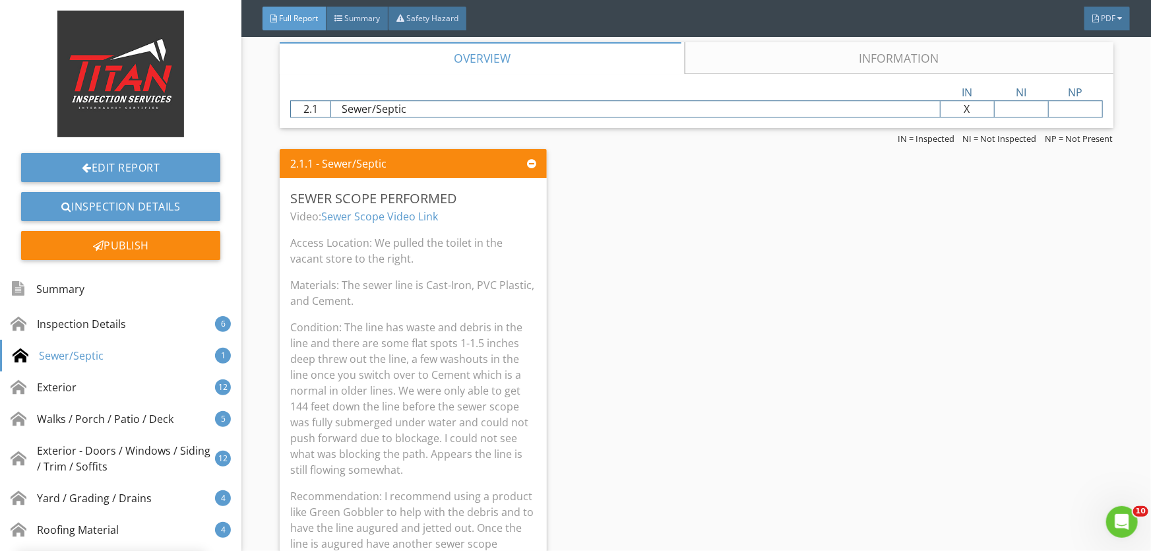
scroll to position [6, 0]
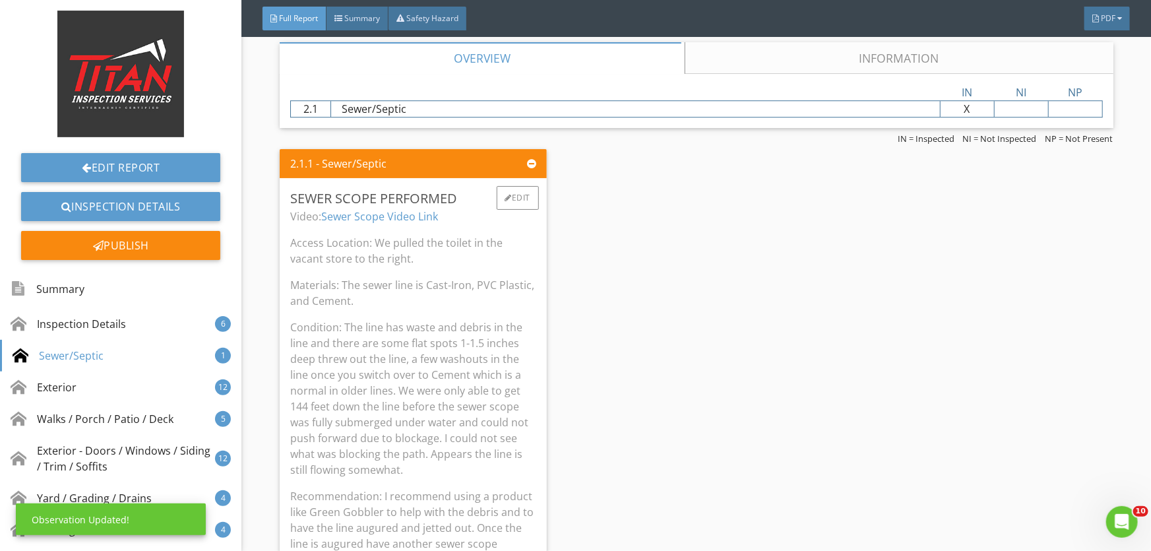
click at [435, 307] on p "Materials: The sewer line is Cast-Iron, PVC Plastic, and Cement." at bounding box center [413, 293] width 246 height 32
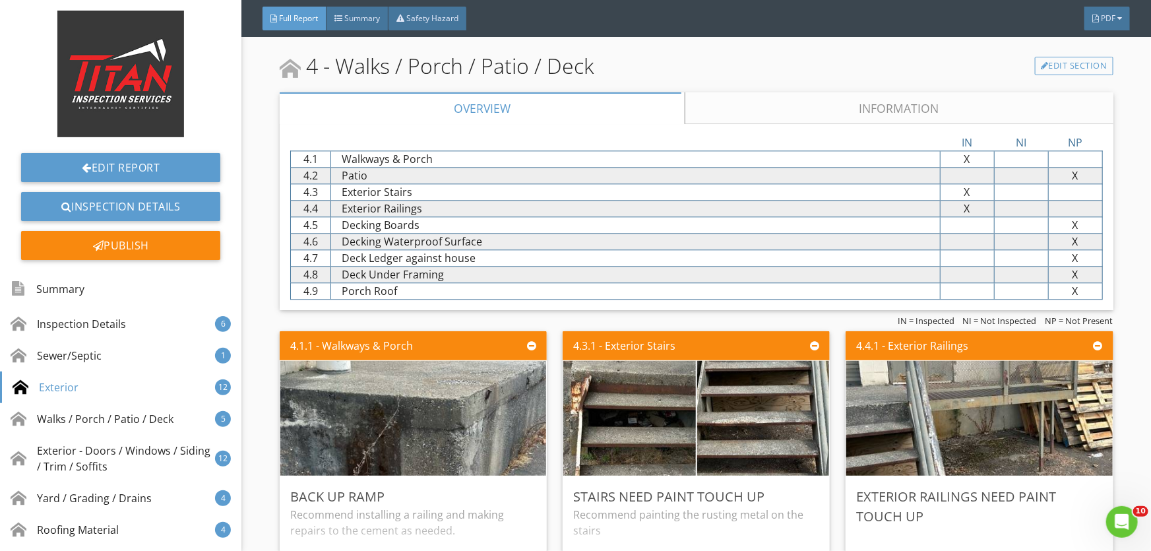
scroll to position [3593, 0]
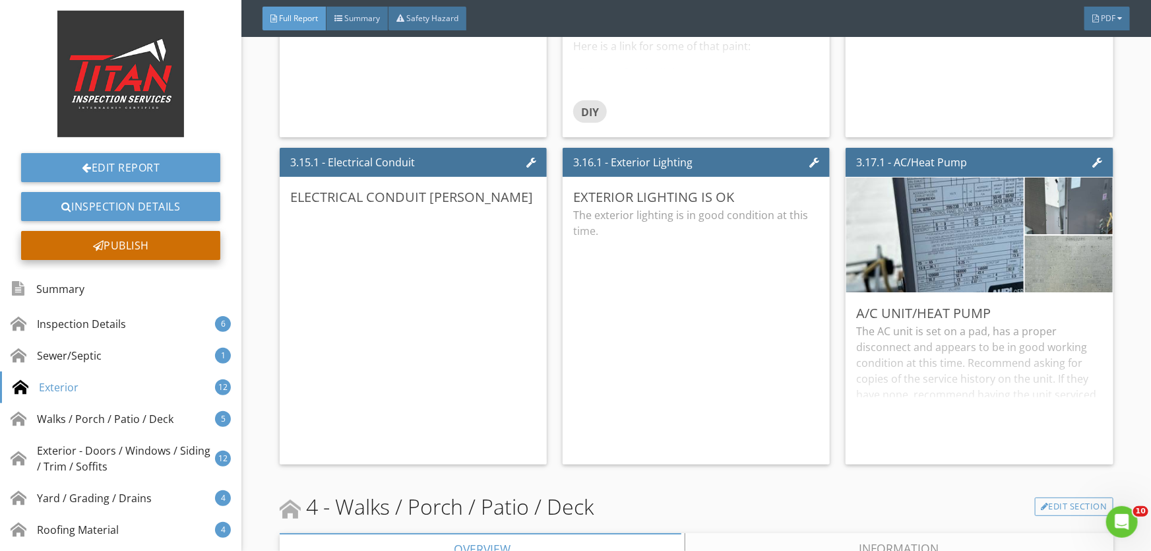
click at [132, 245] on div "Publish" at bounding box center [120, 245] width 199 height 29
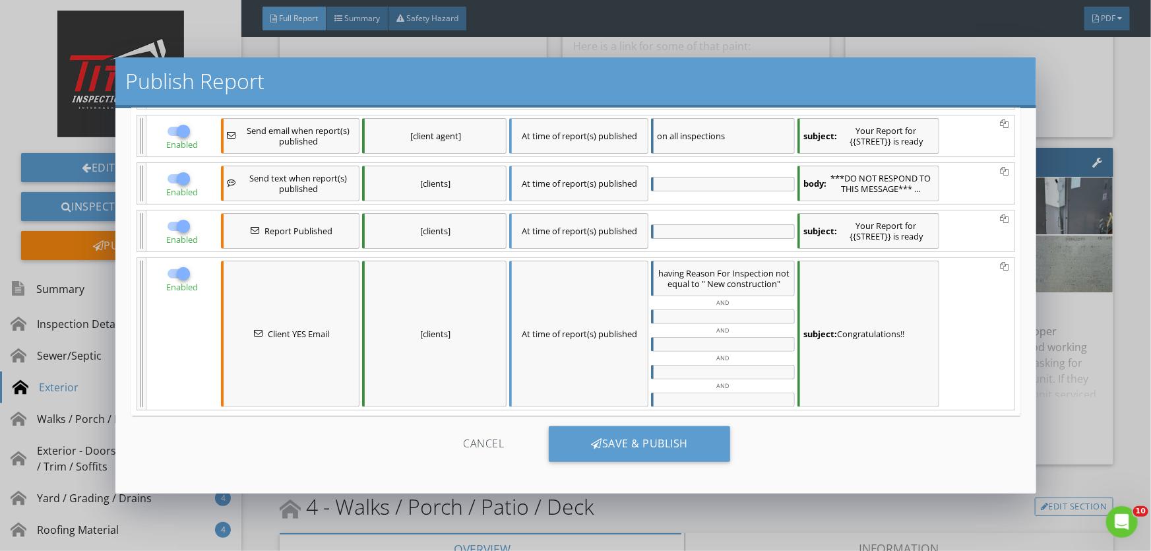
scroll to position [162, 0]
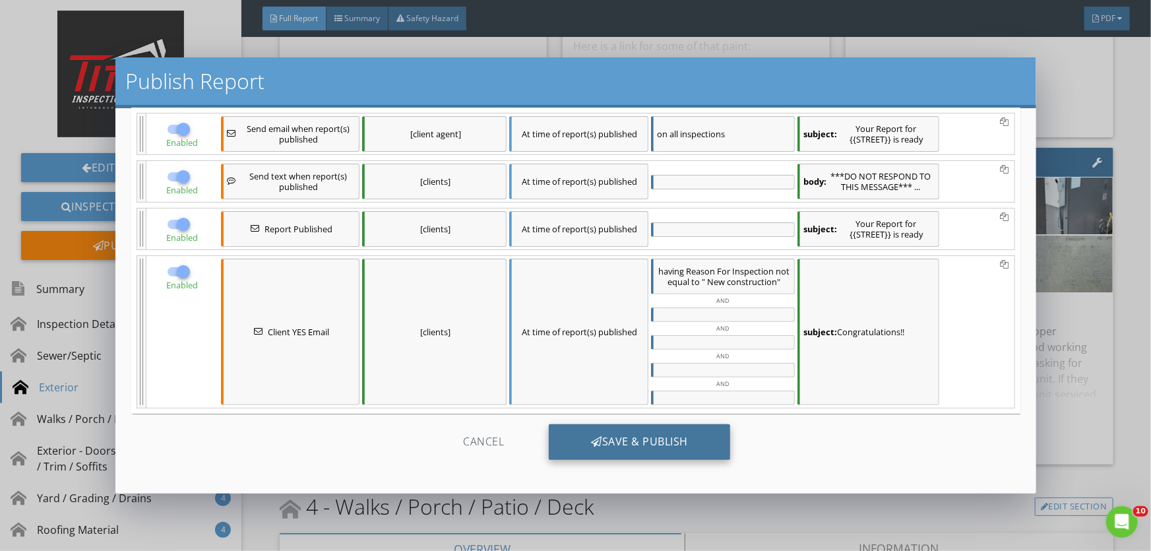
click at [584, 427] on div "Save & Publish" at bounding box center [639, 442] width 181 height 36
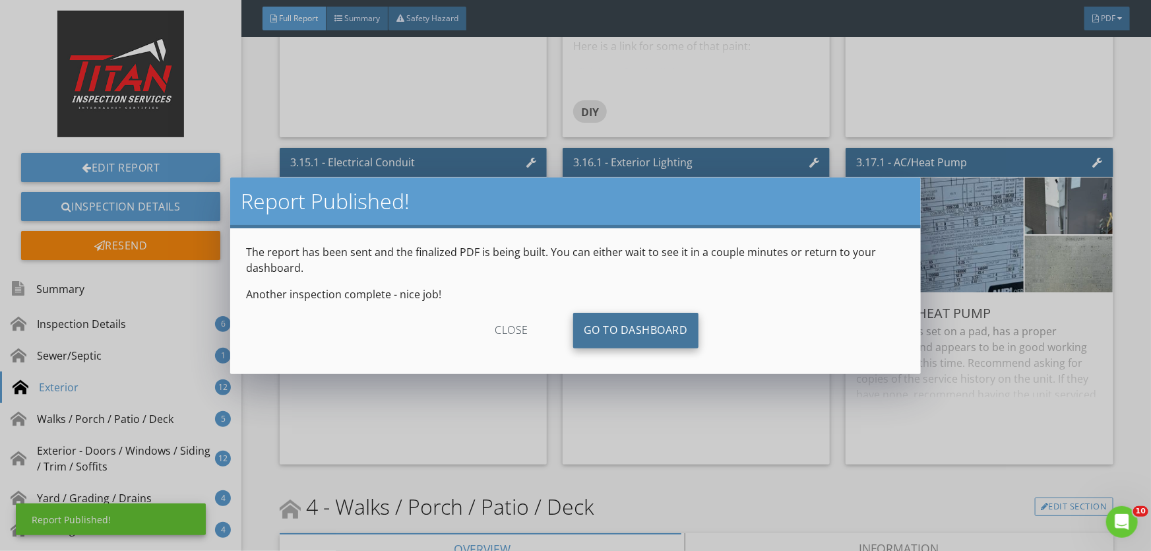
click at [609, 329] on link "Go To Dashboard" at bounding box center [635, 331] width 125 height 36
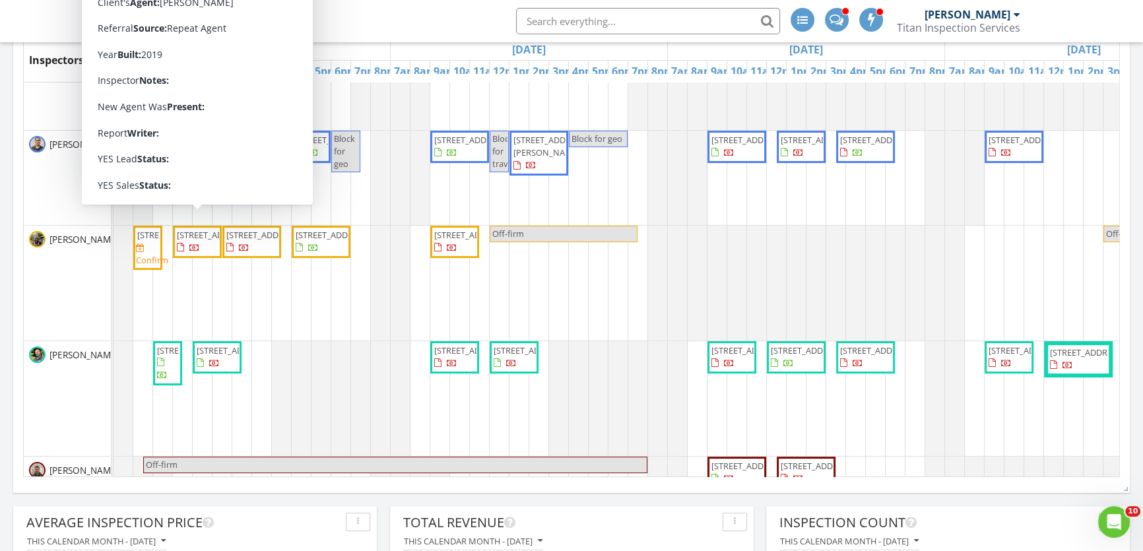
scroll to position [119, 0]
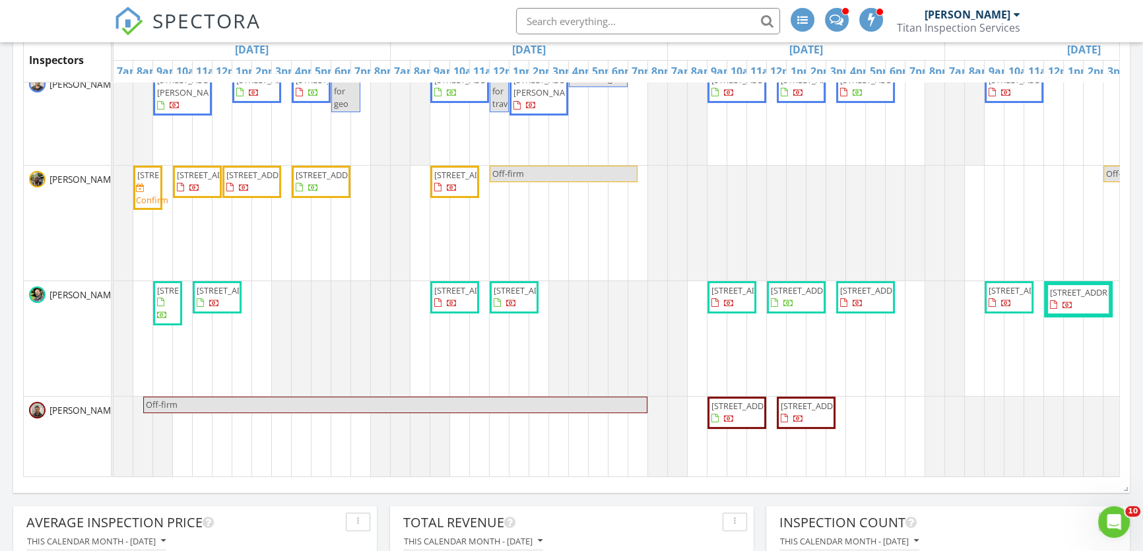
click at [113, 366] on div at bounding box center [113, 338] width 0 height 115
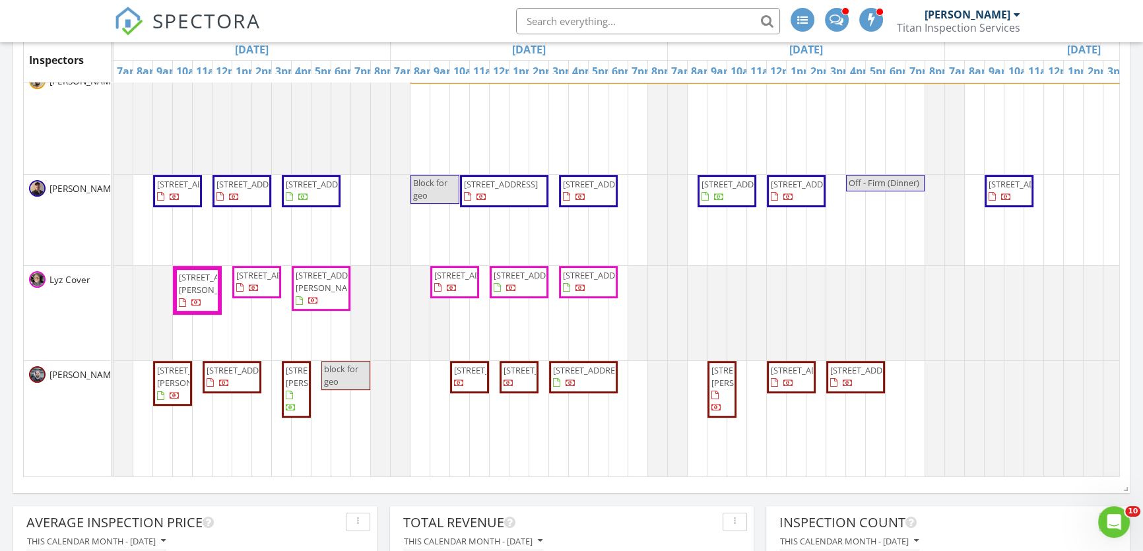
scroll to position [605, 0]
